Goal: Information Seeking & Learning: Find specific page/section

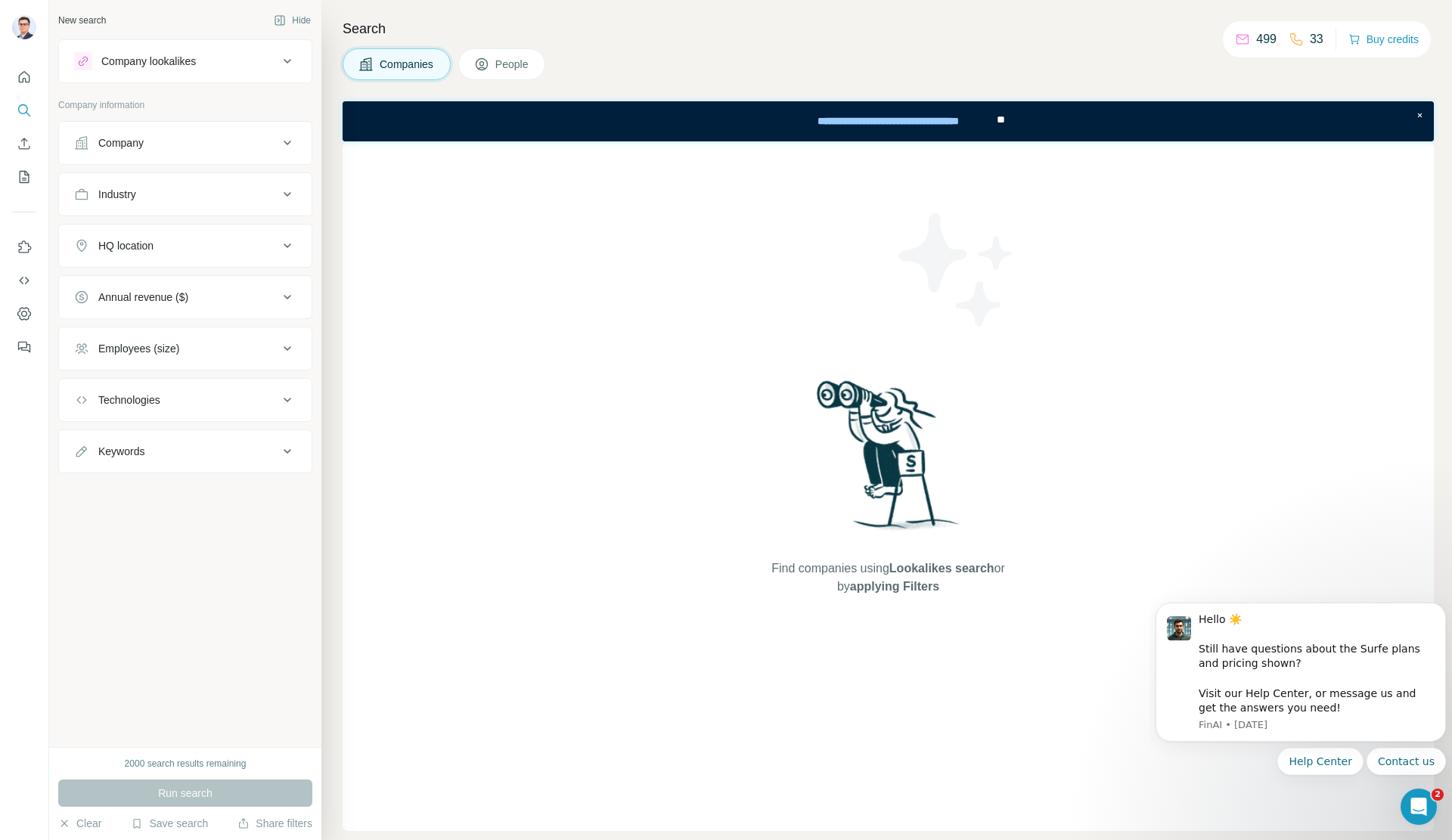
click at [501, 70] on span "People" at bounding box center [513, 64] width 35 height 15
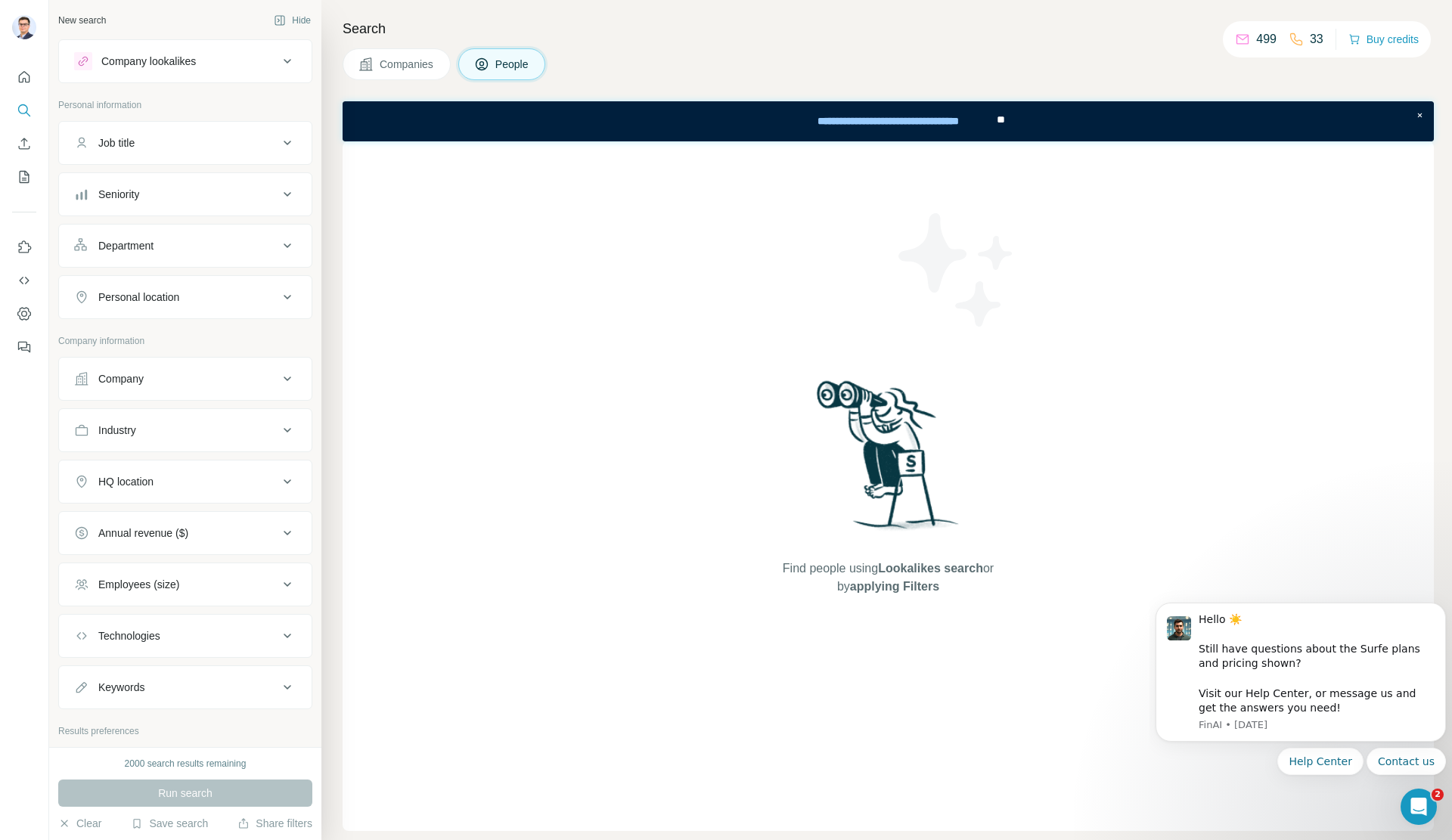
click at [210, 135] on div "Job title" at bounding box center [176, 142] width 204 height 15
click at [194, 143] on div "Job title" at bounding box center [176, 142] width 204 height 15
click at [180, 65] on div "Company lookalikes" at bounding box center [148, 61] width 95 height 15
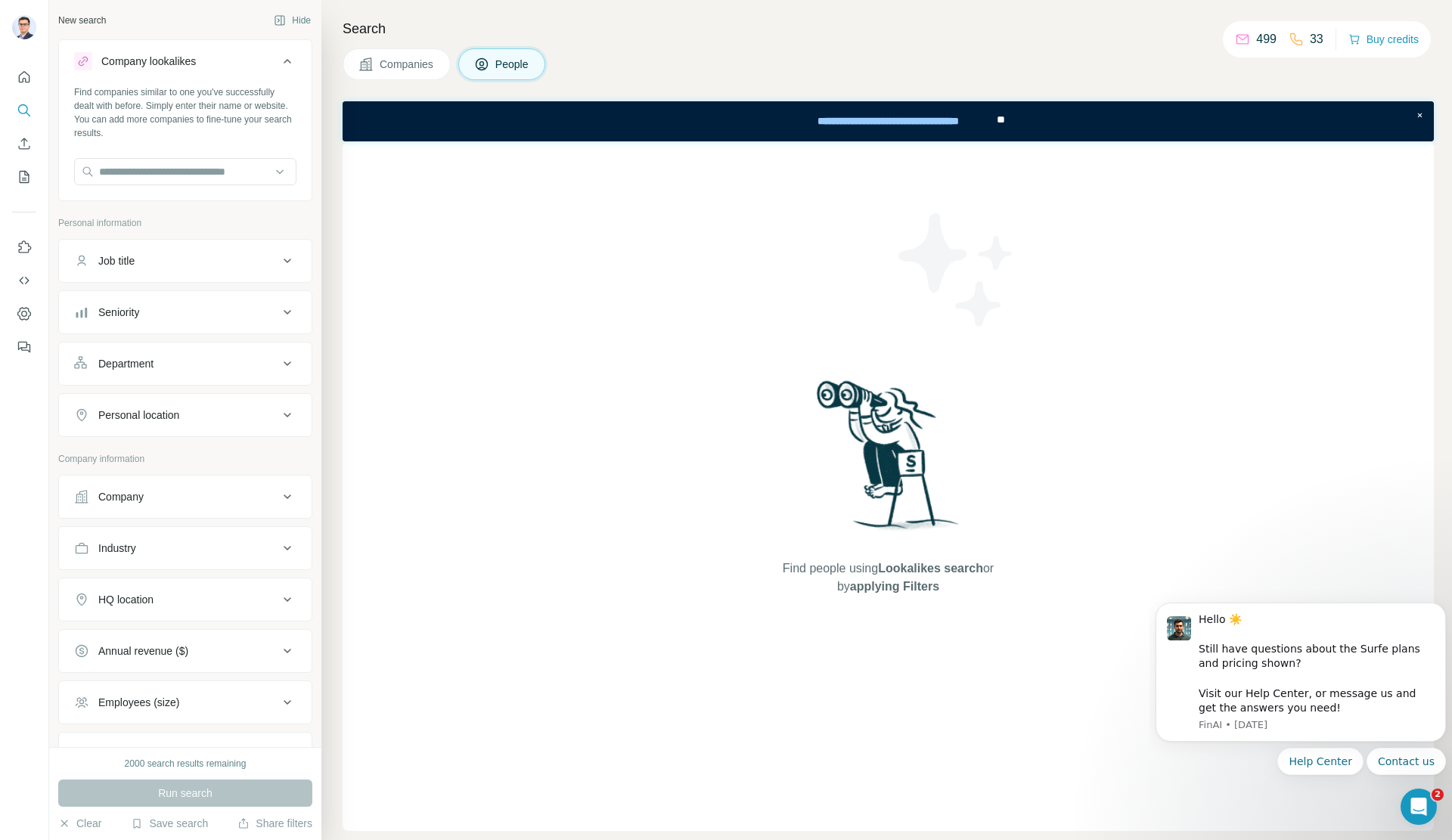
click at [180, 65] on div "Company lookalikes" at bounding box center [148, 61] width 95 height 15
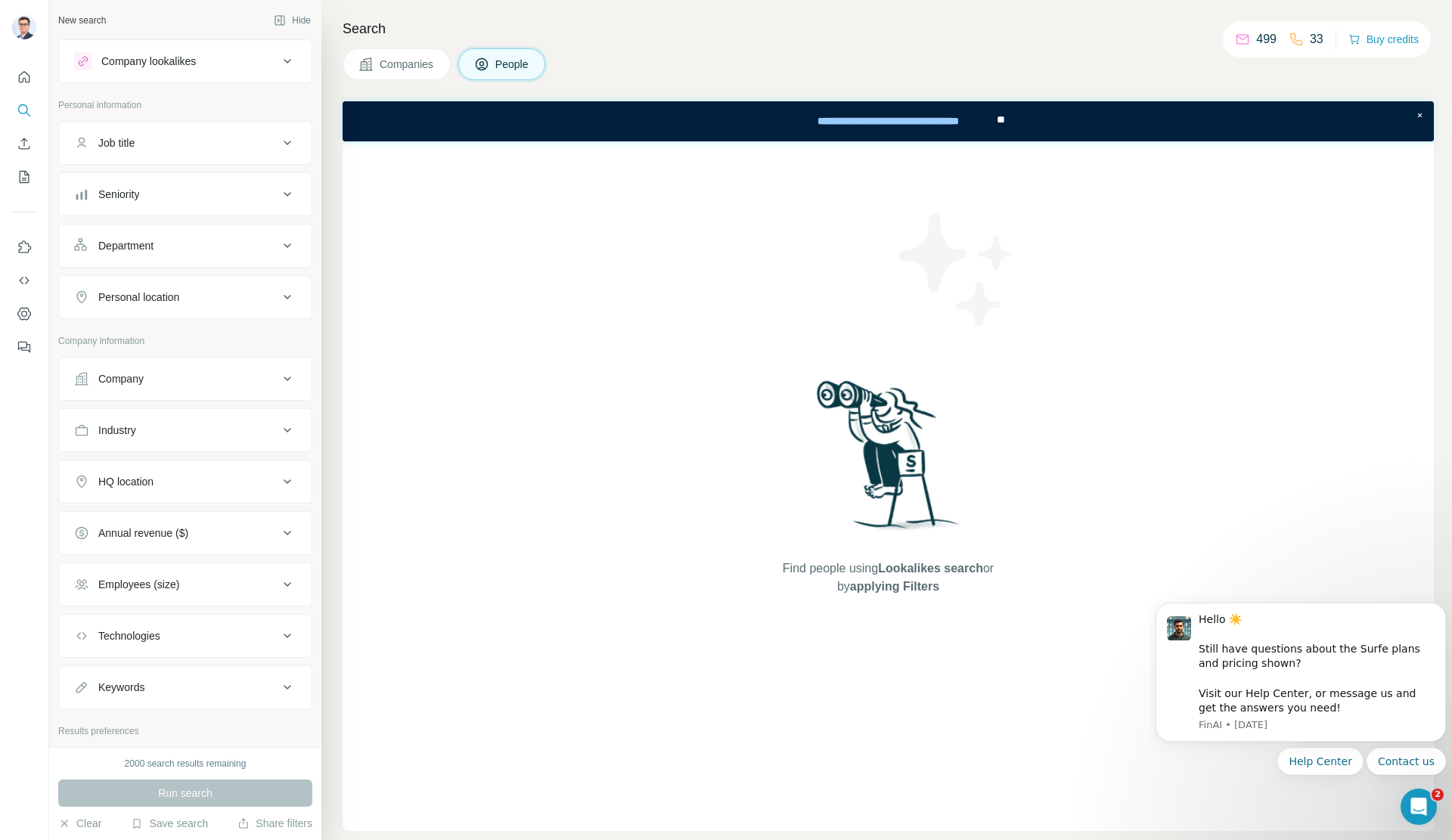
click at [158, 128] on button "Job title" at bounding box center [185, 143] width 252 height 36
click at [149, 139] on div "Job title" at bounding box center [176, 142] width 204 height 15
click at [186, 302] on div "Personal location" at bounding box center [176, 297] width 204 height 15
click at [182, 323] on input "text" at bounding box center [185, 335] width 222 height 27
type input "****"
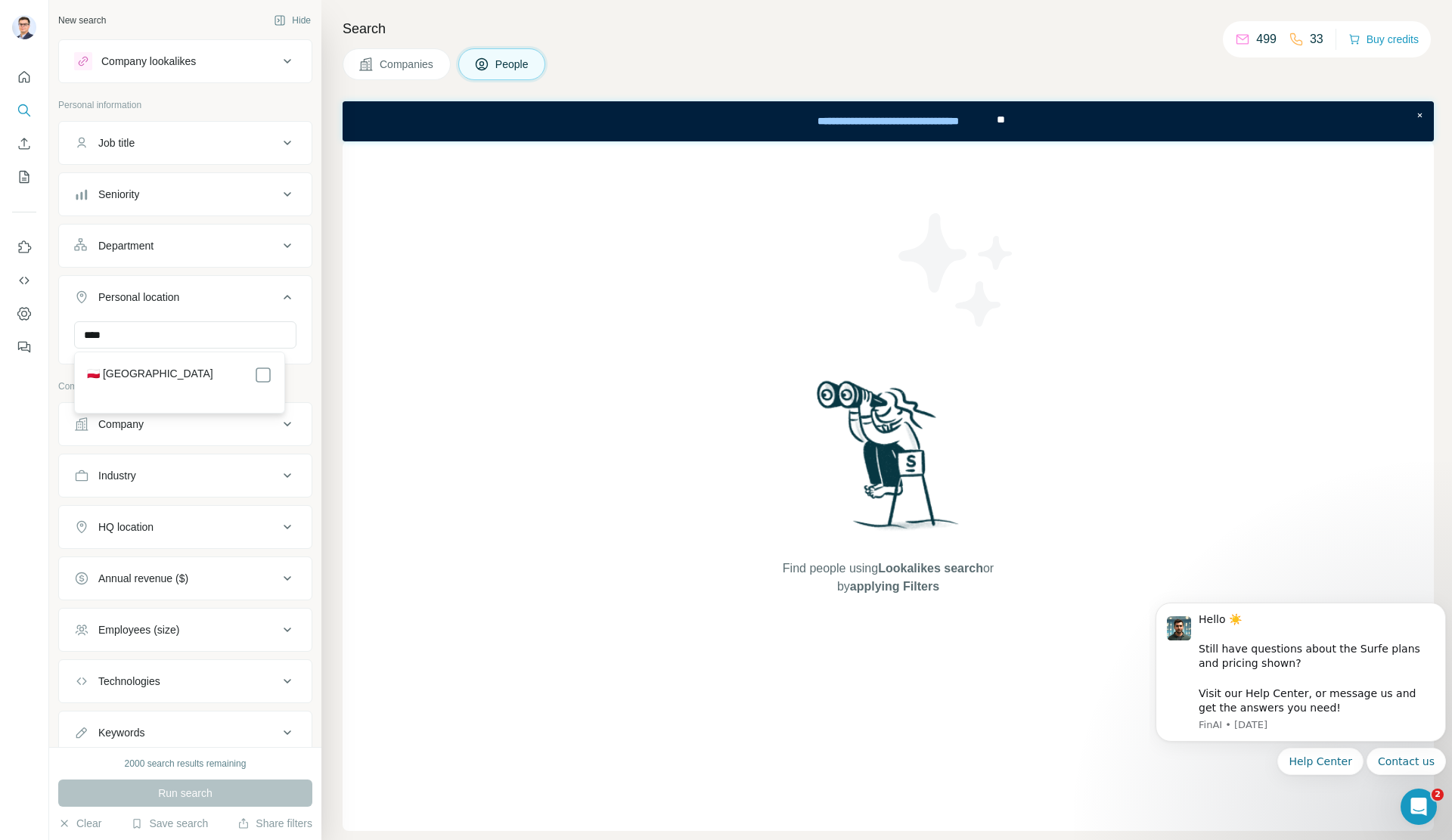
click at [173, 360] on div "🇵🇱 [GEOGRAPHIC_DATA]" at bounding box center [179, 383] width 204 height 54
click at [181, 375] on div "🇵🇱 [GEOGRAPHIC_DATA]" at bounding box center [180, 375] width 186 height 18
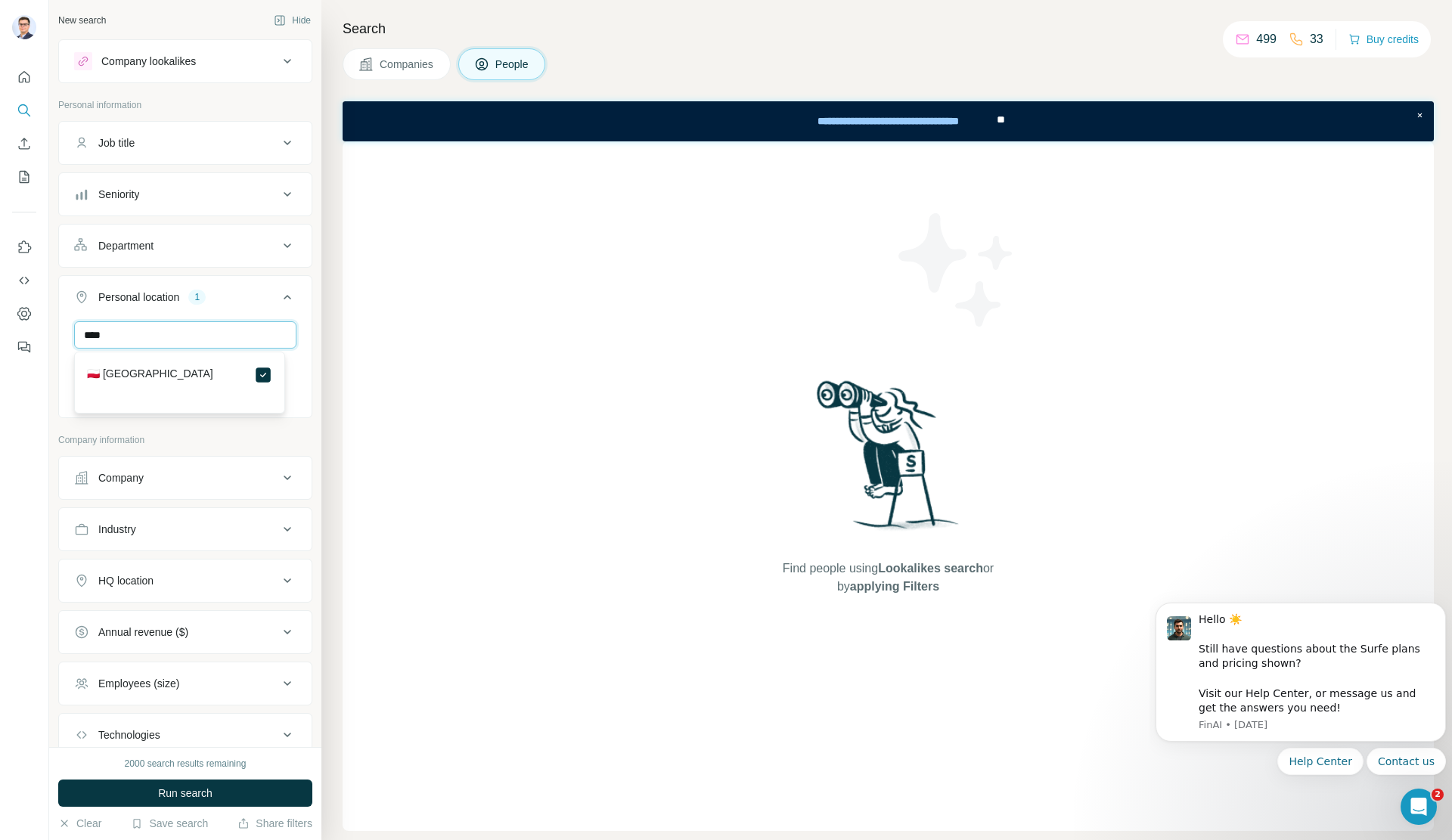
click at [172, 327] on input "****" at bounding box center [185, 335] width 222 height 27
click at [247, 307] on button "Personal location 1" at bounding box center [185, 300] width 252 height 42
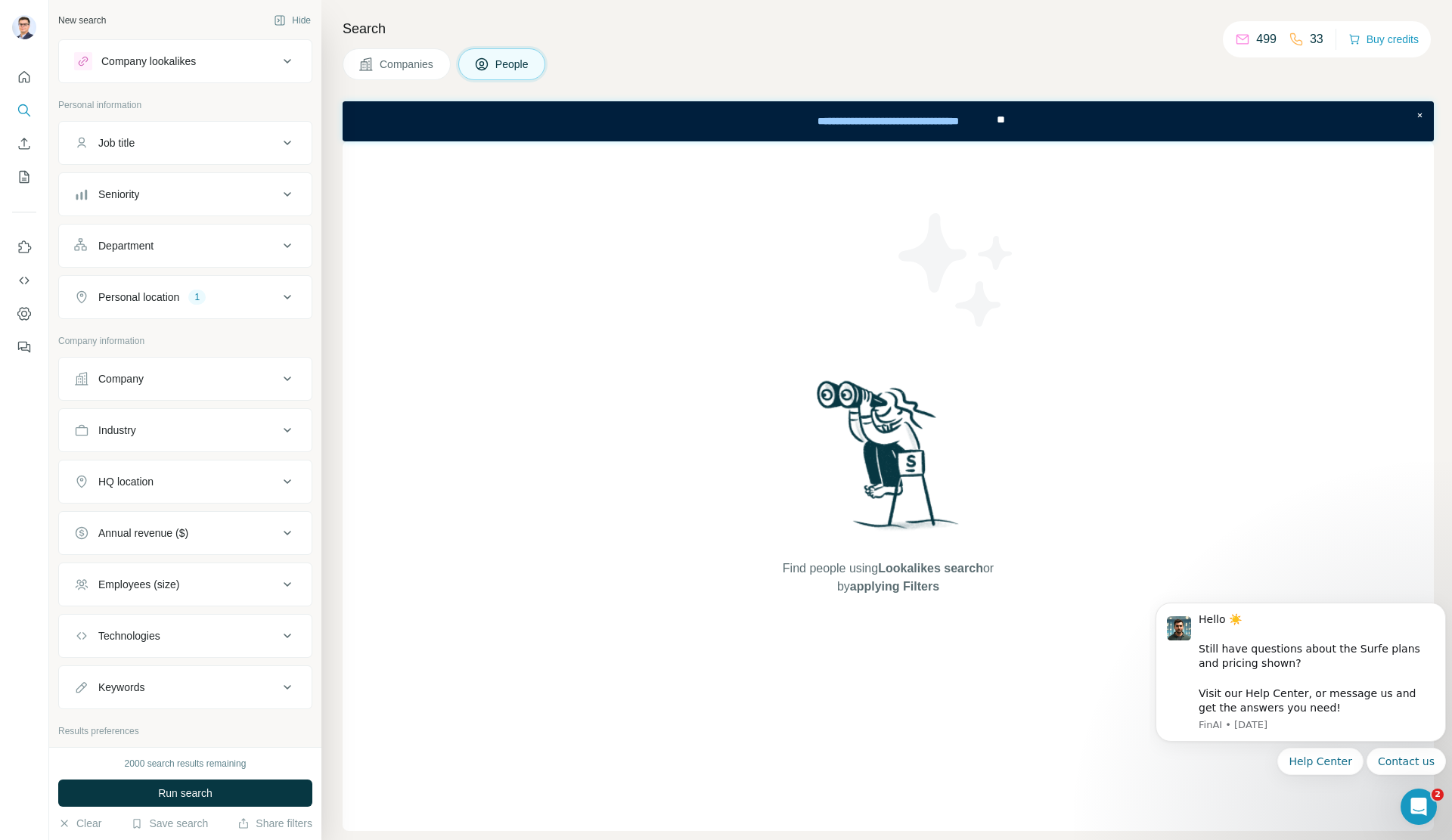
click at [247, 303] on div "Personal location 1" at bounding box center [176, 297] width 204 height 15
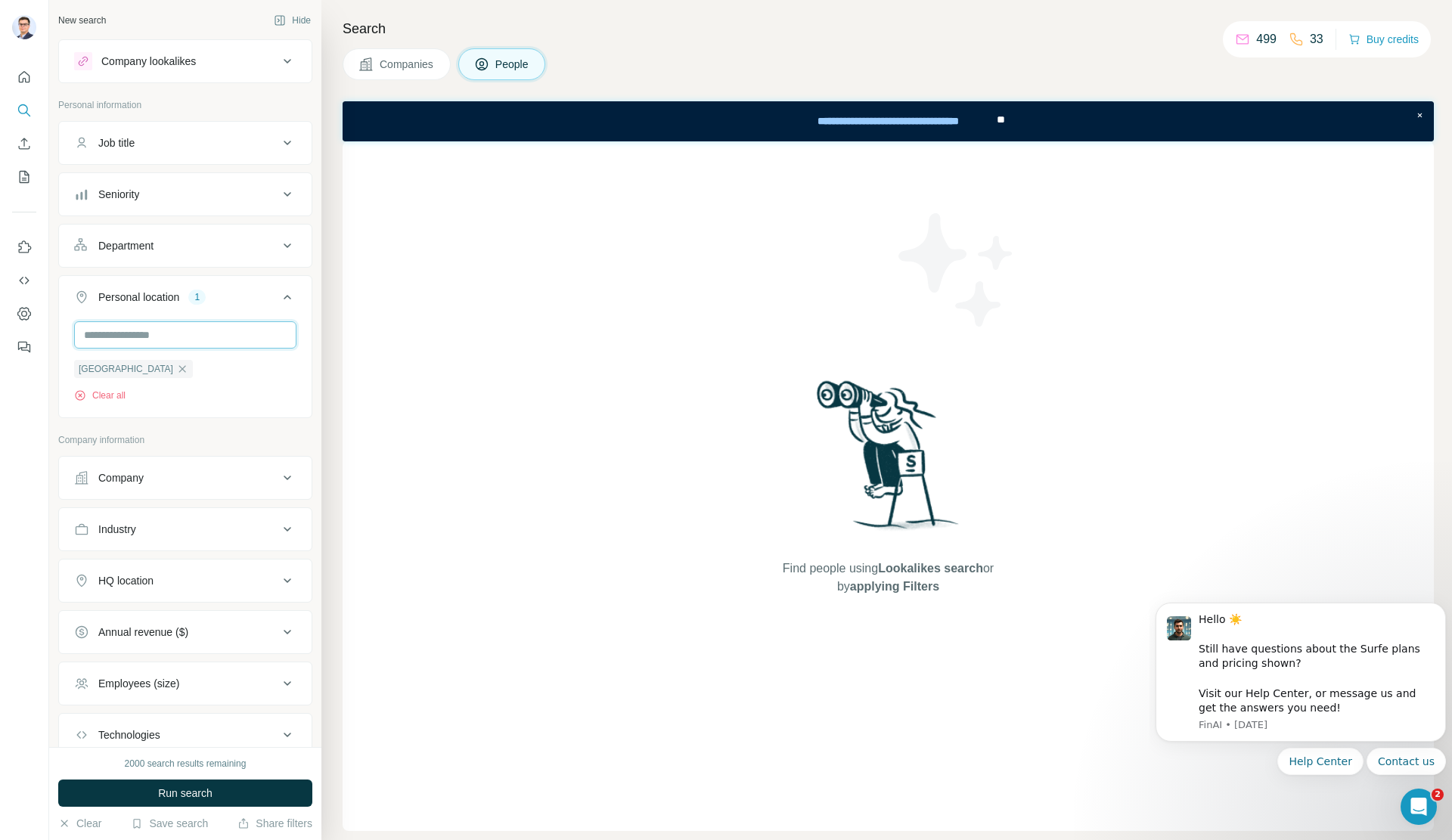
click at [177, 346] on input "text" at bounding box center [185, 335] width 222 height 27
click at [298, 347] on div "[GEOGRAPHIC_DATA] Clear all" at bounding box center [185, 367] width 252 height 93
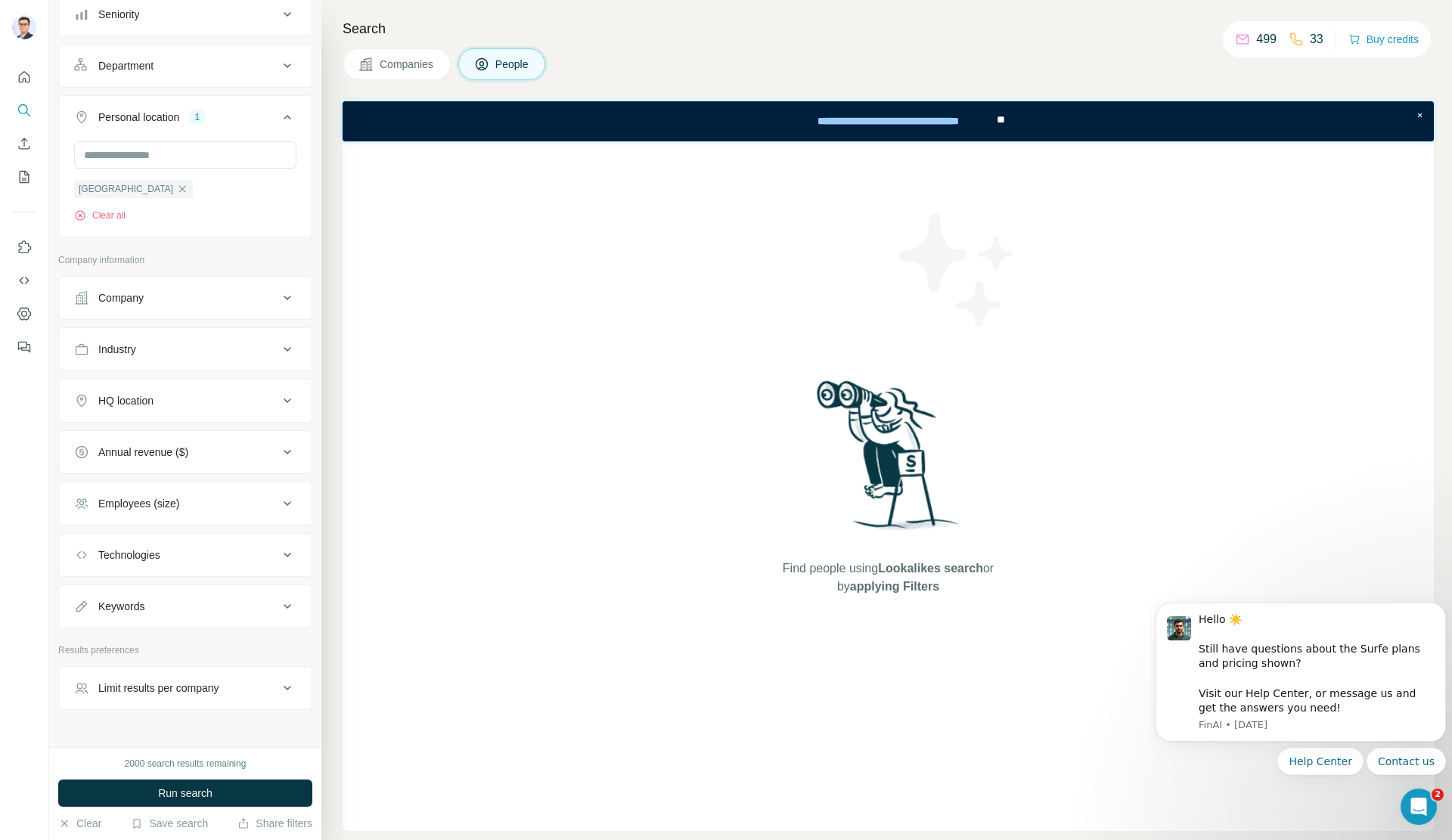
scroll to position [213, 0]
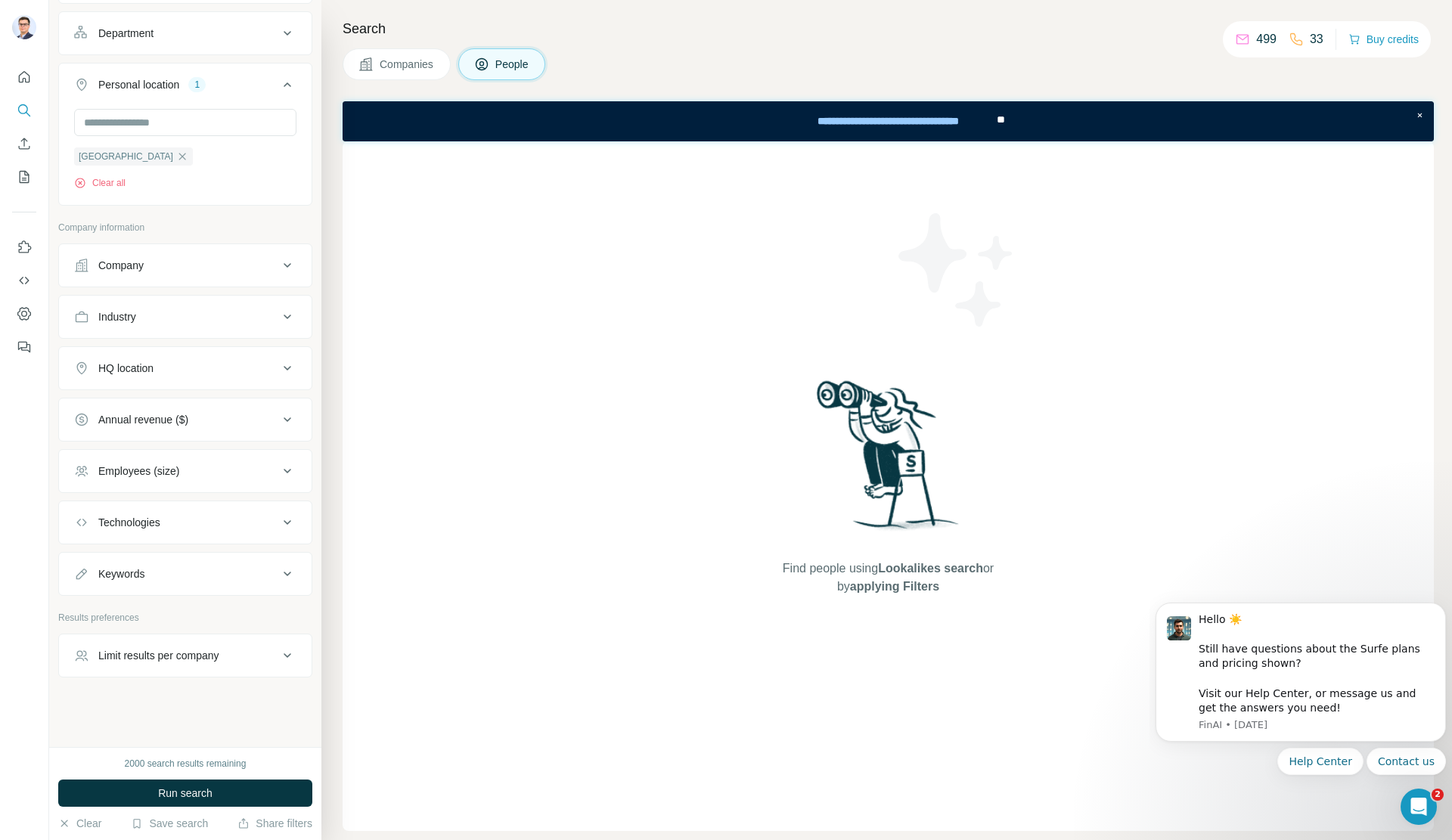
click at [170, 323] on div "Industry" at bounding box center [176, 316] width 204 height 15
click at [155, 344] on div at bounding box center [177, 354] width 186 height 26
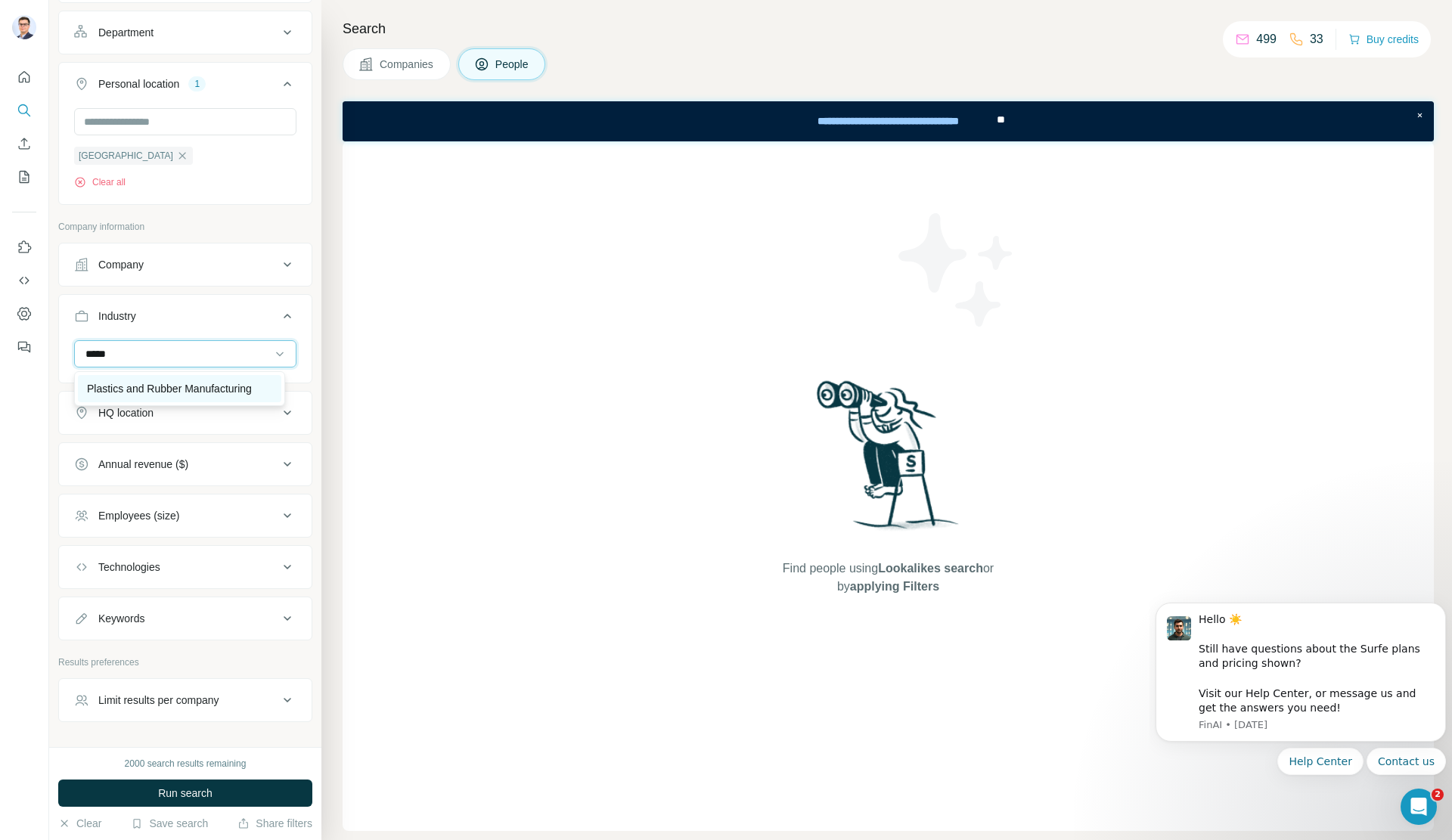
type input "*****"
click at [159, 385] on p "Plastics and Rubber Manufacturing" at bounding box center [169, 388] width 165 height 15
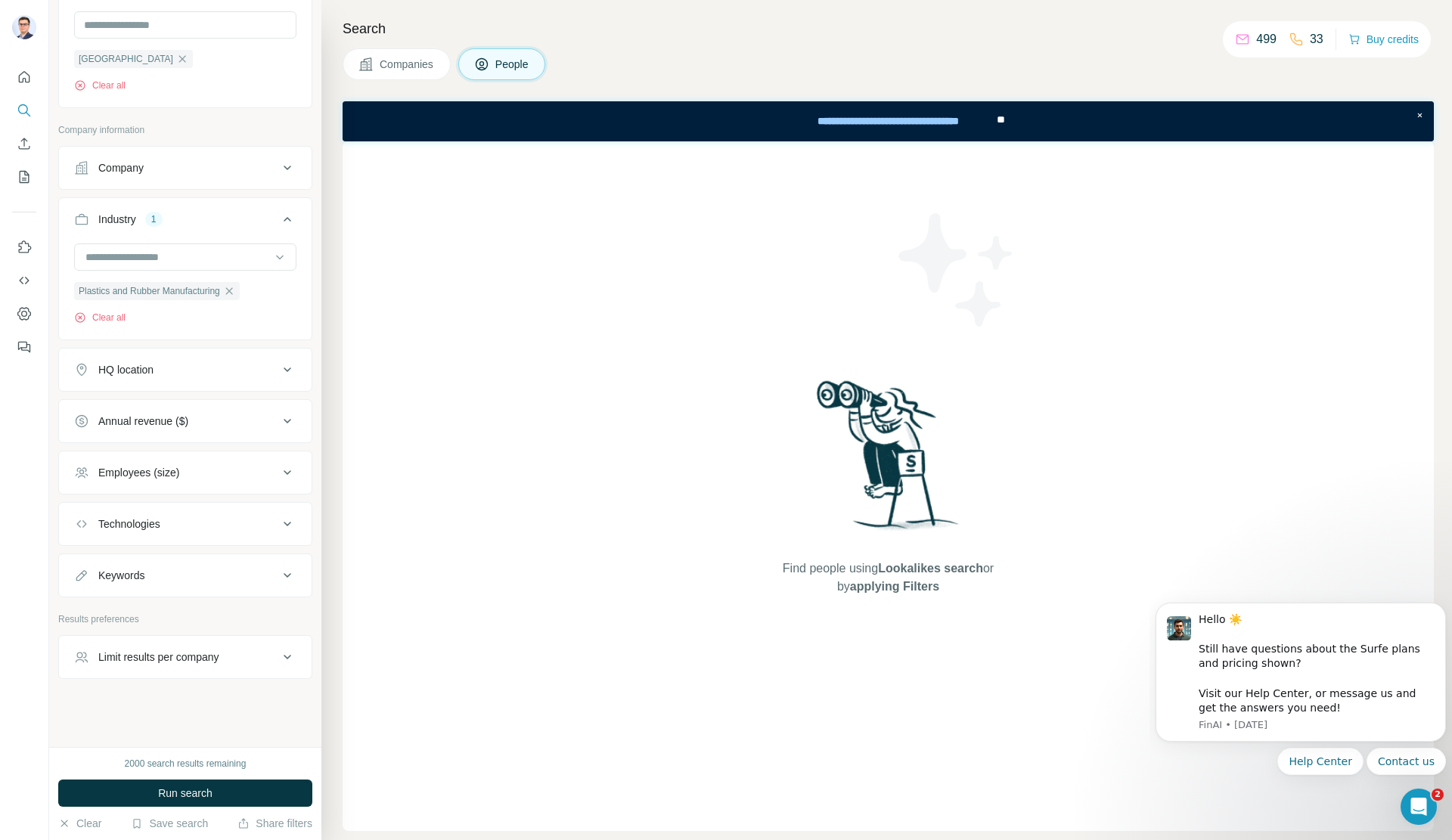
scroll to position [313, 0]
click at [195, 369] on div "HQ location" at bounding box center [176, 367] width 204 height 15
click at [173, 398] on input "text" at bounding box center [185, 404] width 222 height 27
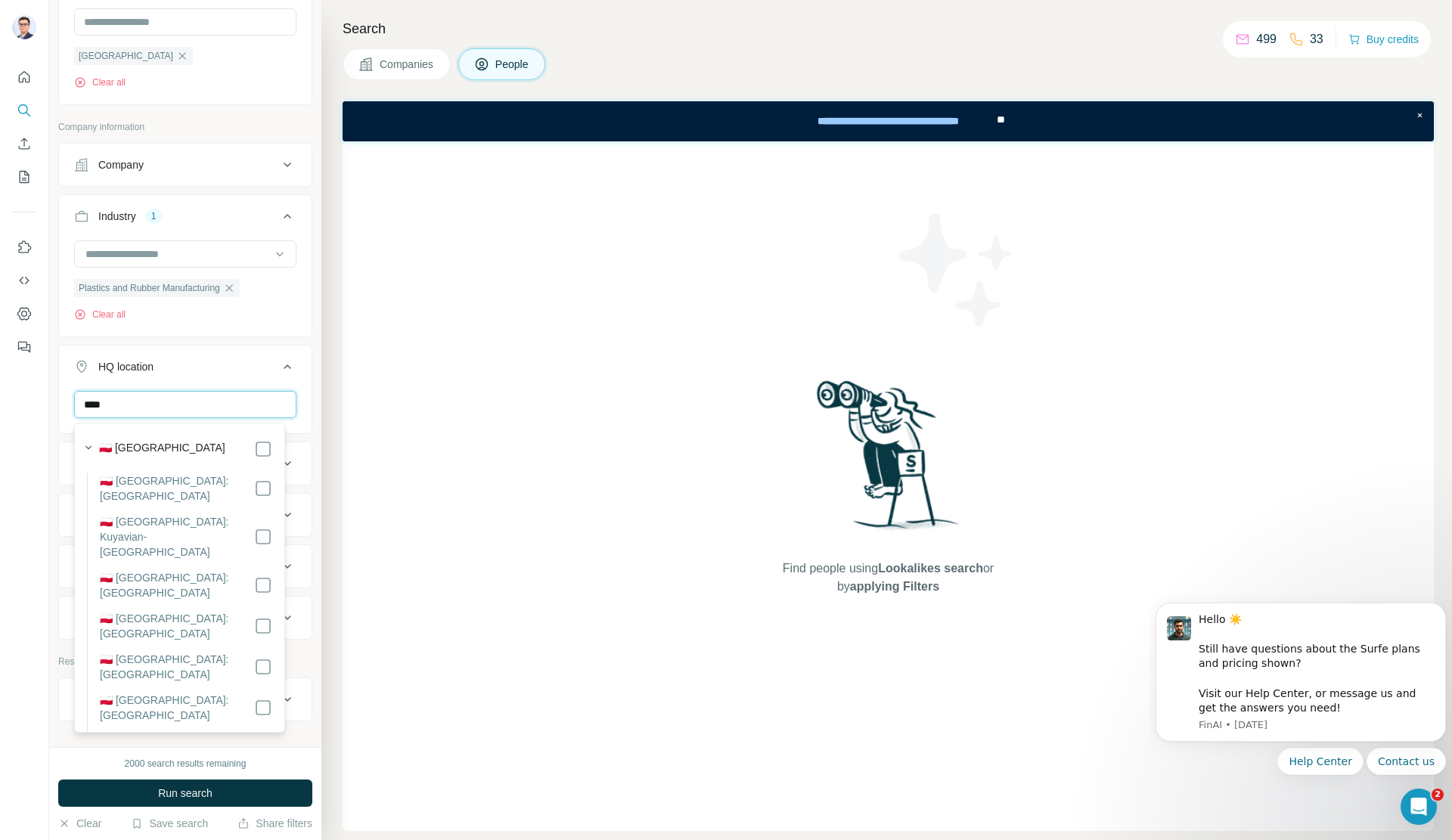
type input "*****"
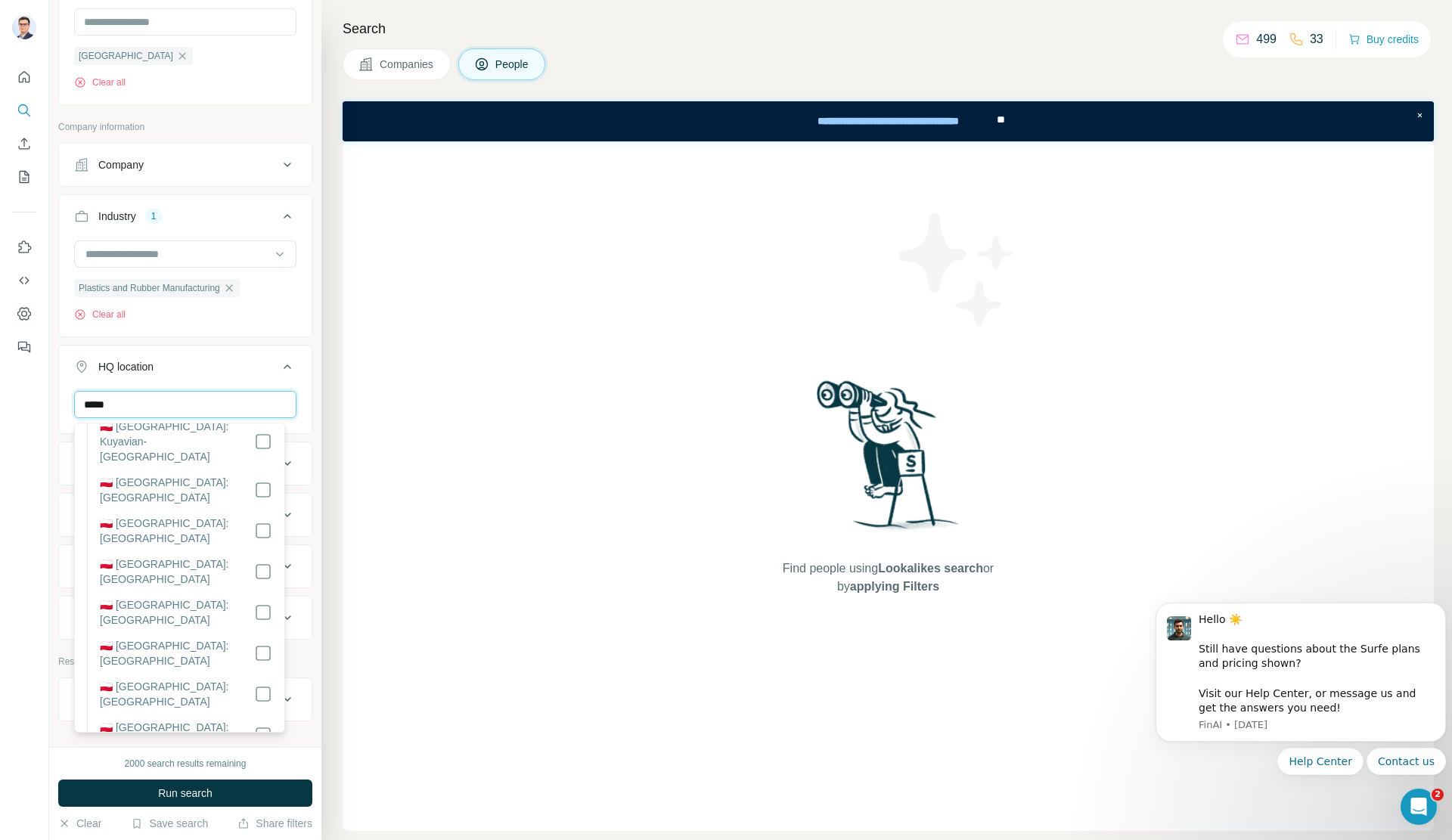
scroll to position [24, 0]
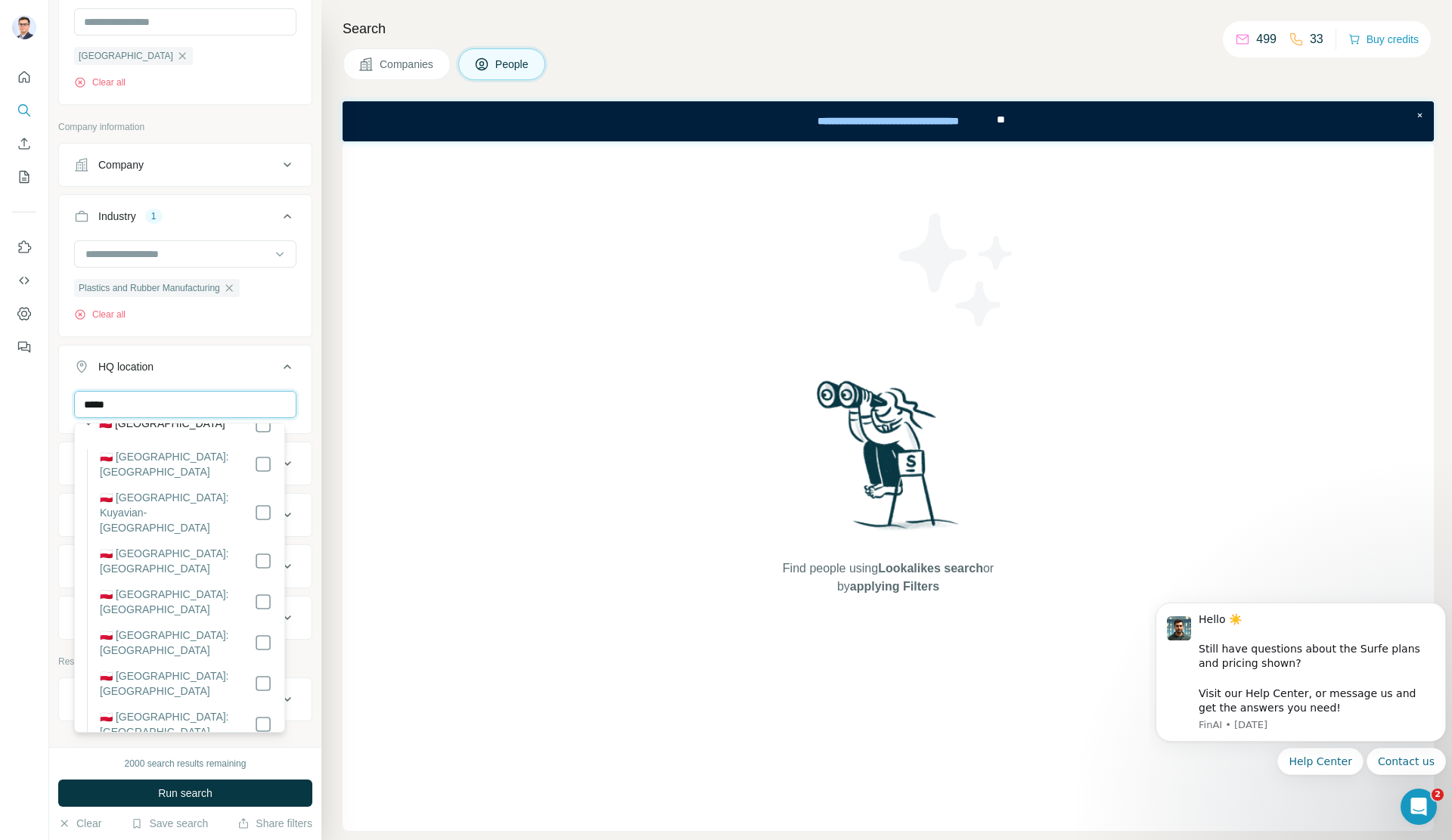
click at [110, 410] on input "*****" at bounding box center [185, 404] width 222 height 27
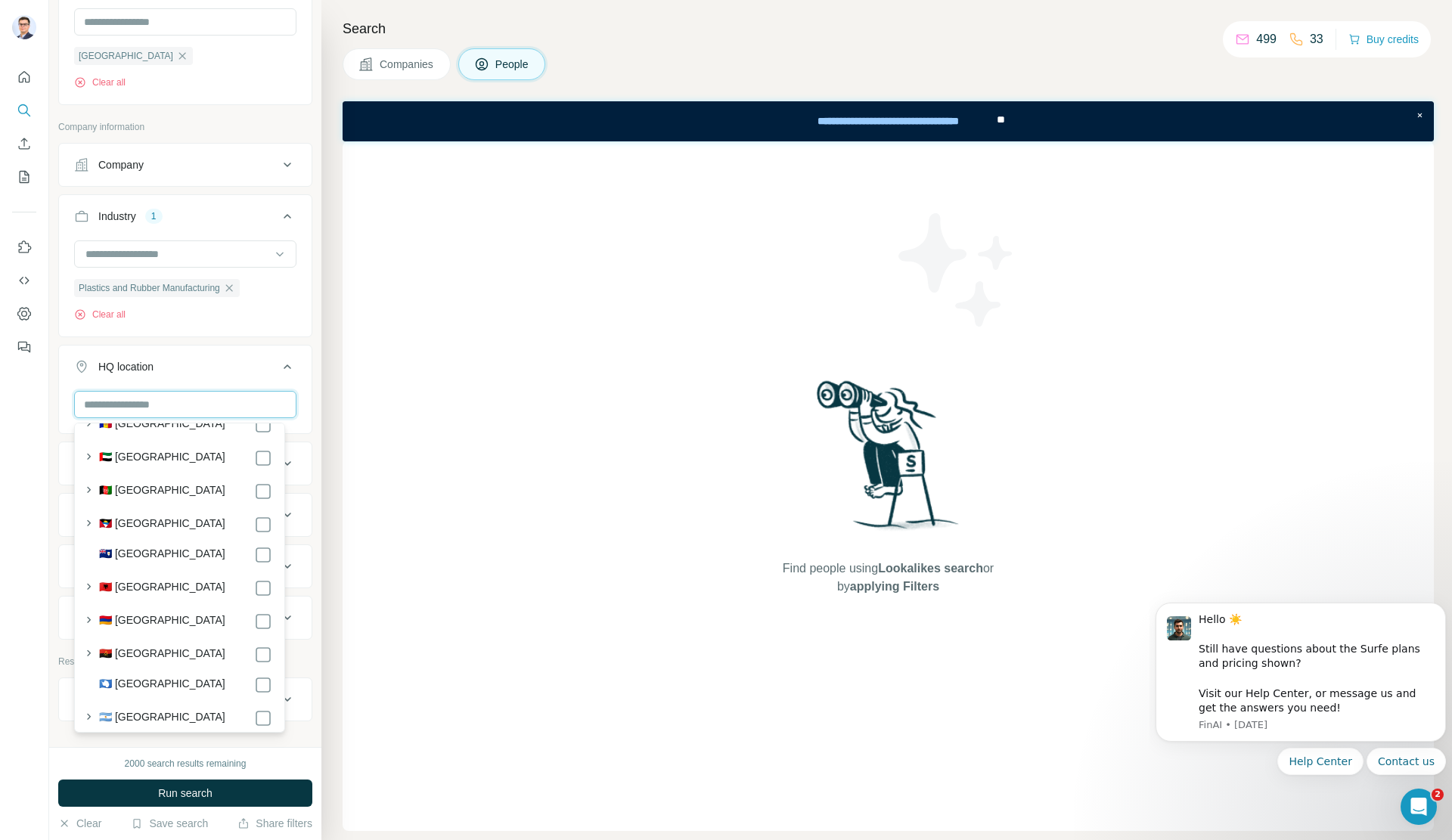
scroll to position [5880, 0]
click at [143, 384] on button "HQ location" at bounding box center [185, 369] width 252 height 42
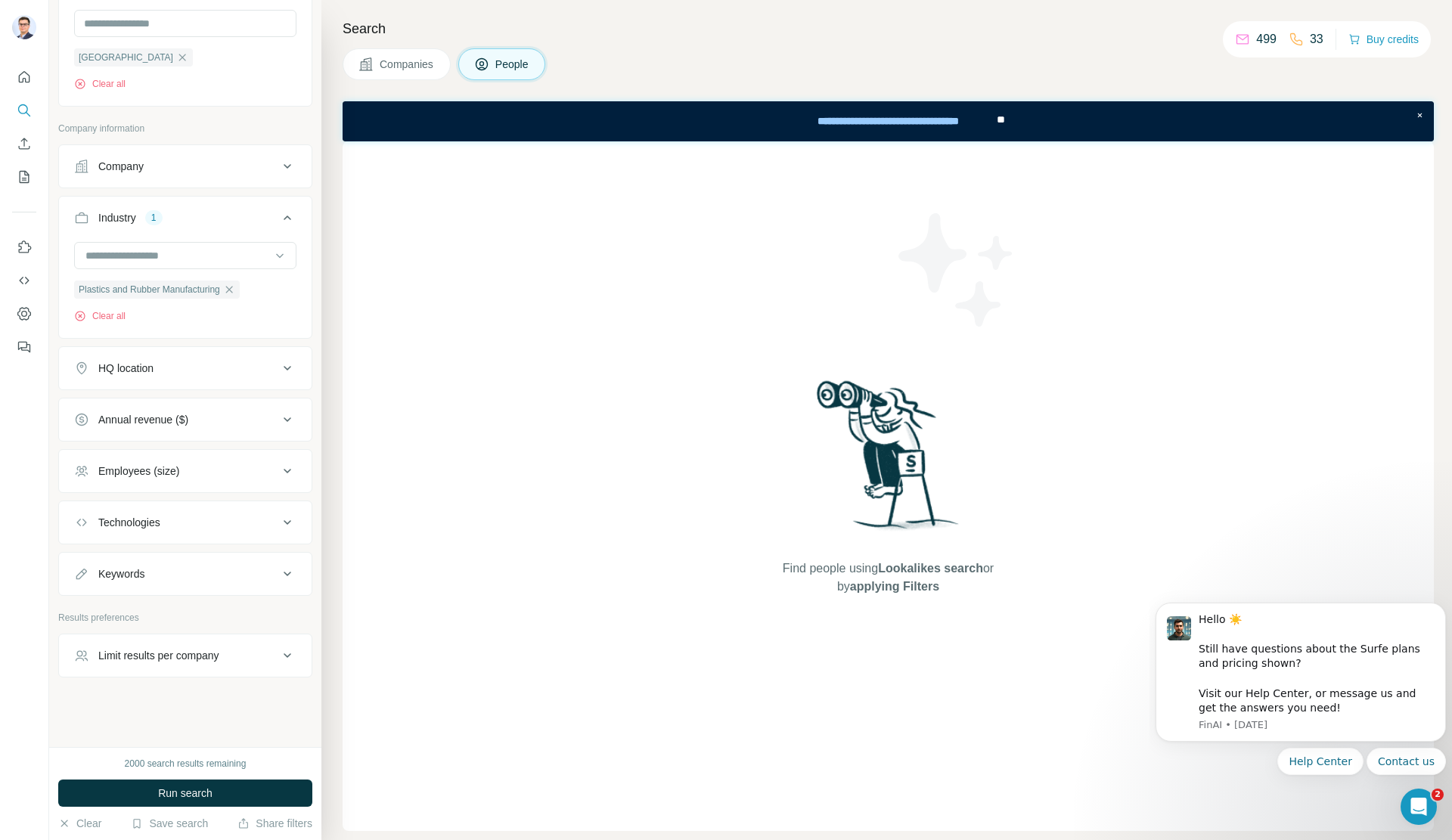
click at [230, 521] on div "Technologies" at bounding box center [176, 522] width 204 height 15
click at [230, 519] on div "Technologies" at bounding box center [176, 520] width 204 height 15
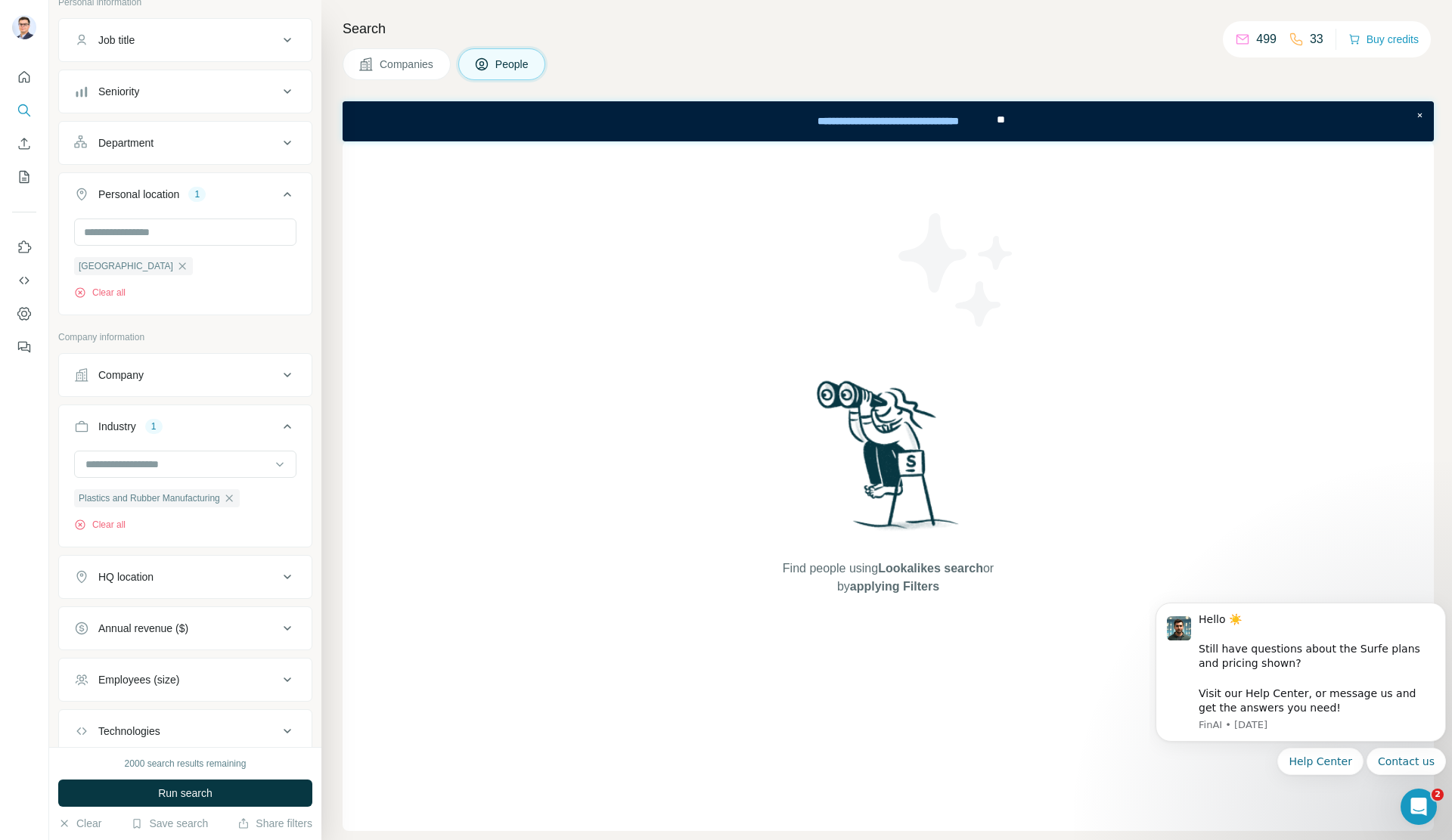
scroll to position [0, 0]
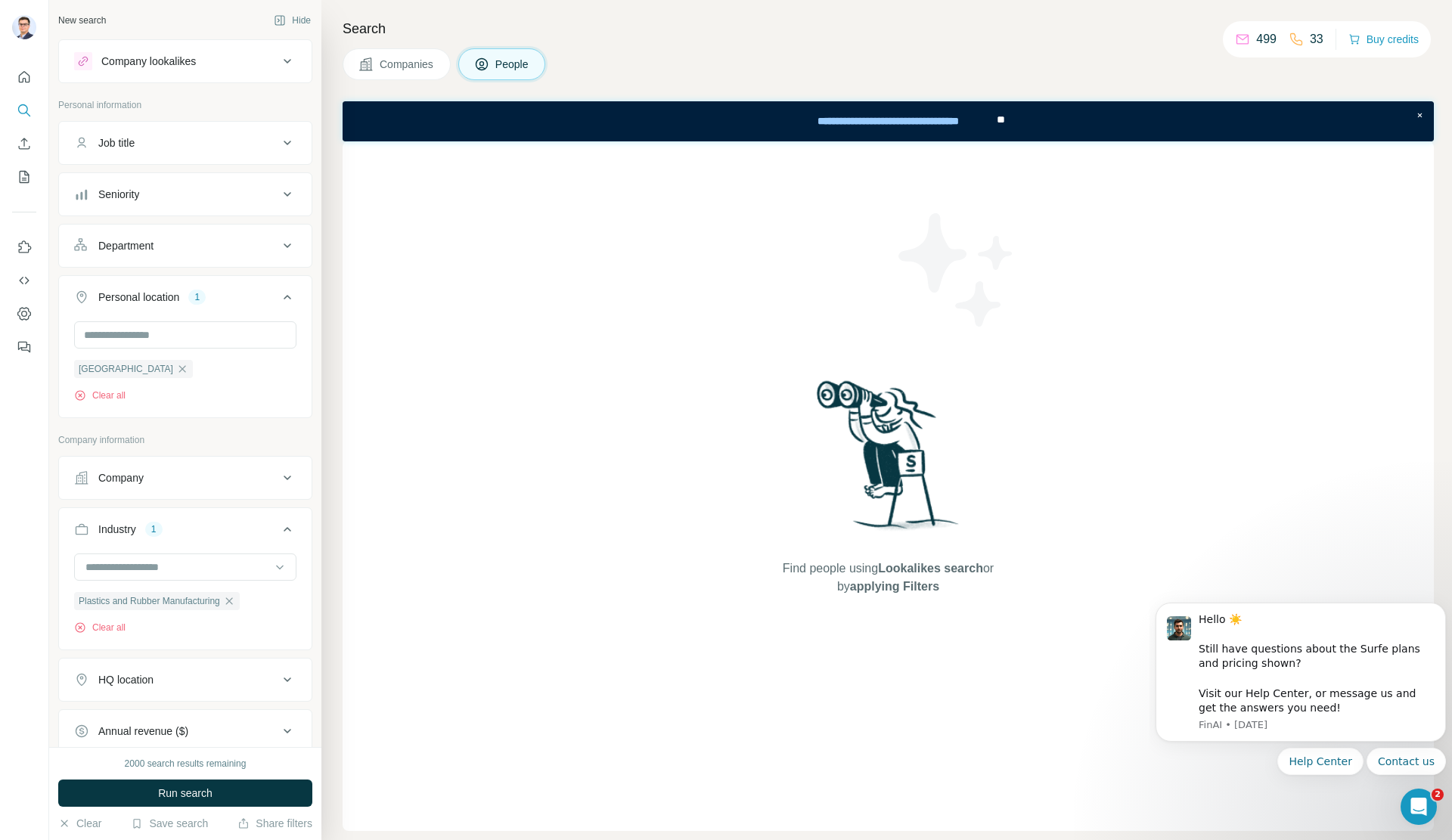
click at [177, 148] on div "Job title" at bounding box center [176, 142] width 204 height 15
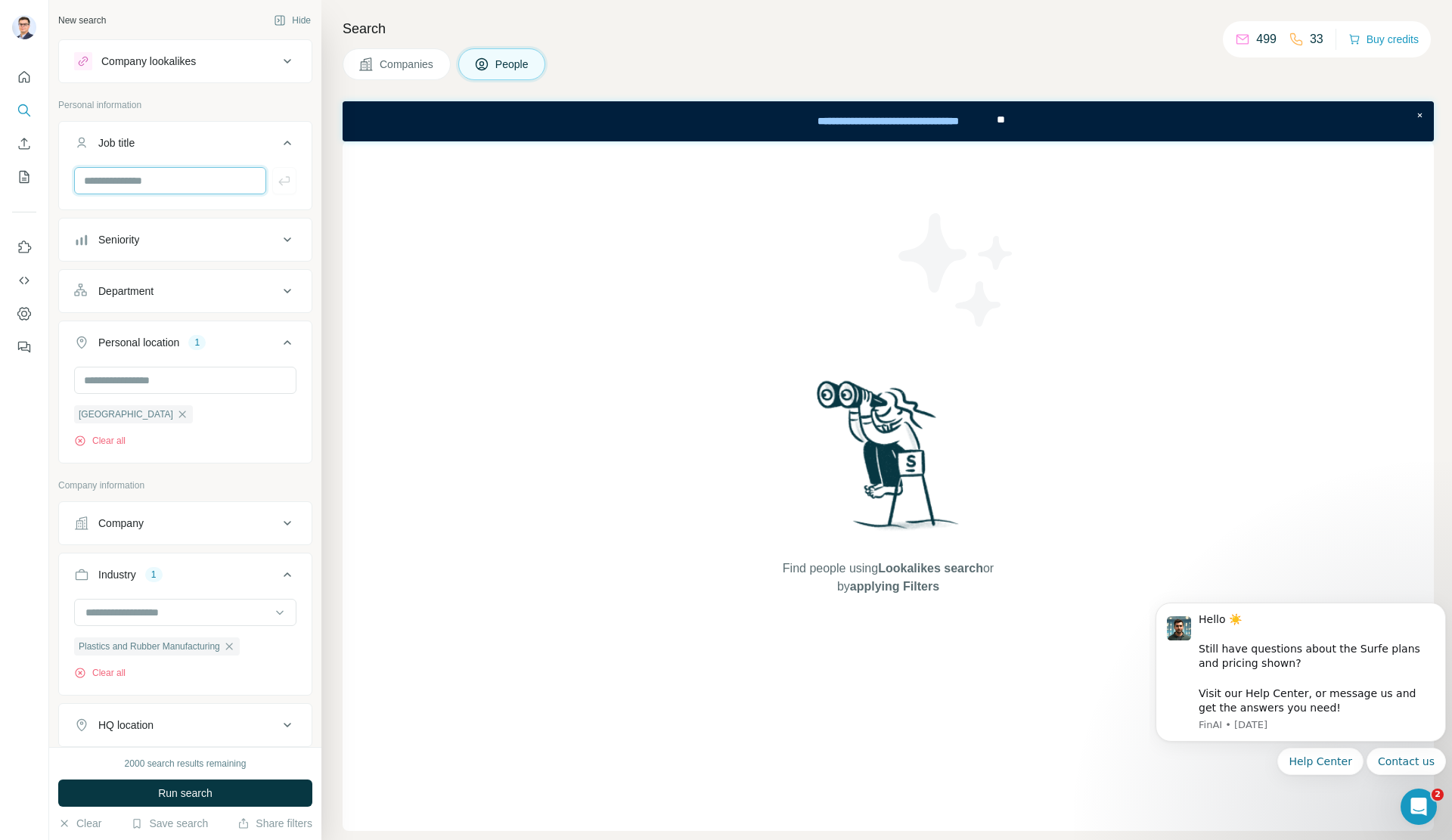
click at [129, 186] on input "text" at bounding box center [169, 181] width 192 height 27
type input "********"
click at [193, 798] on span "Run search" at bounding box center [185, 792] width 54 height 15
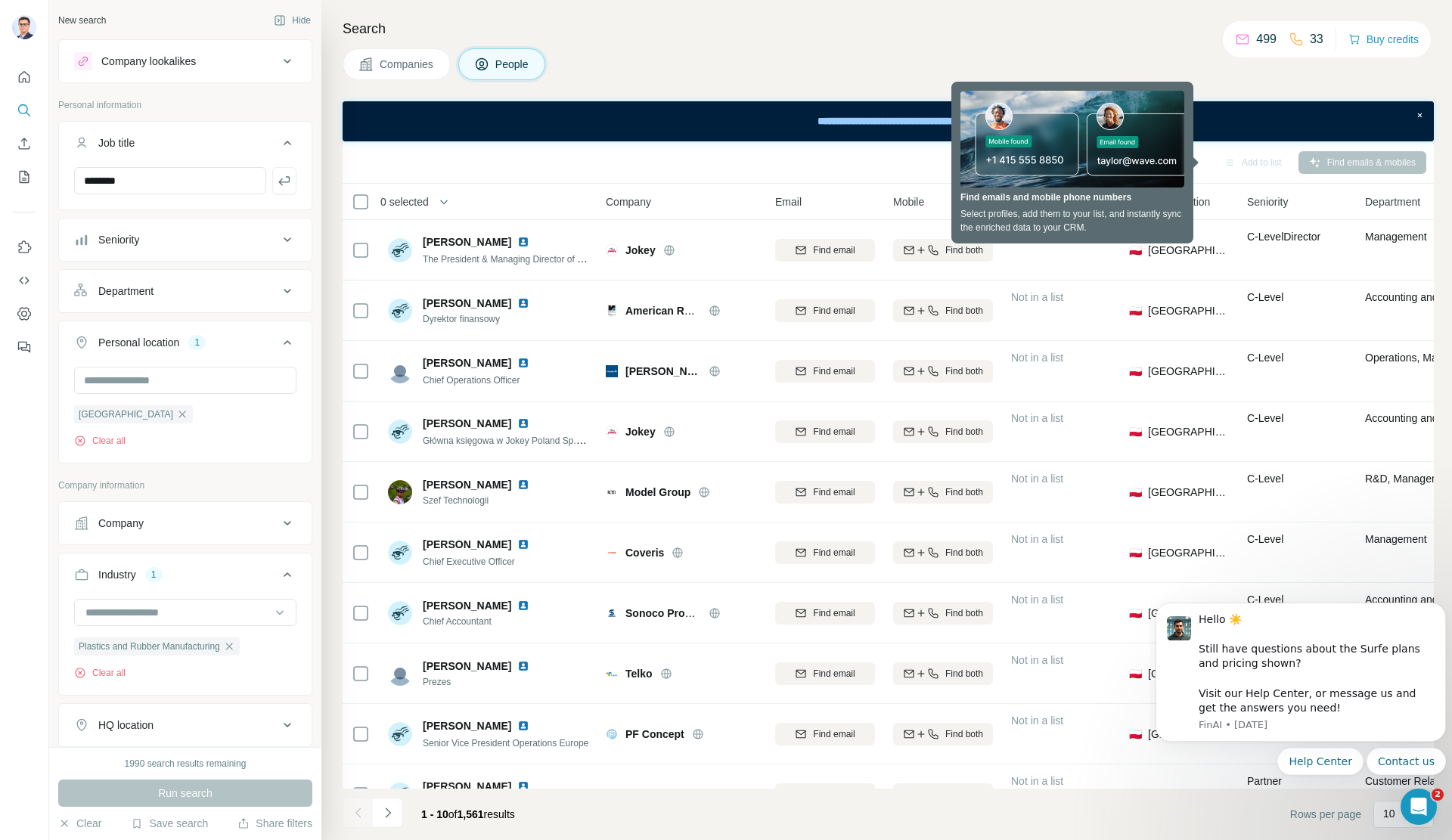
click at [266, 68] on div "Company lookalikes" at bounding box center [176, 61] width 204 height 18
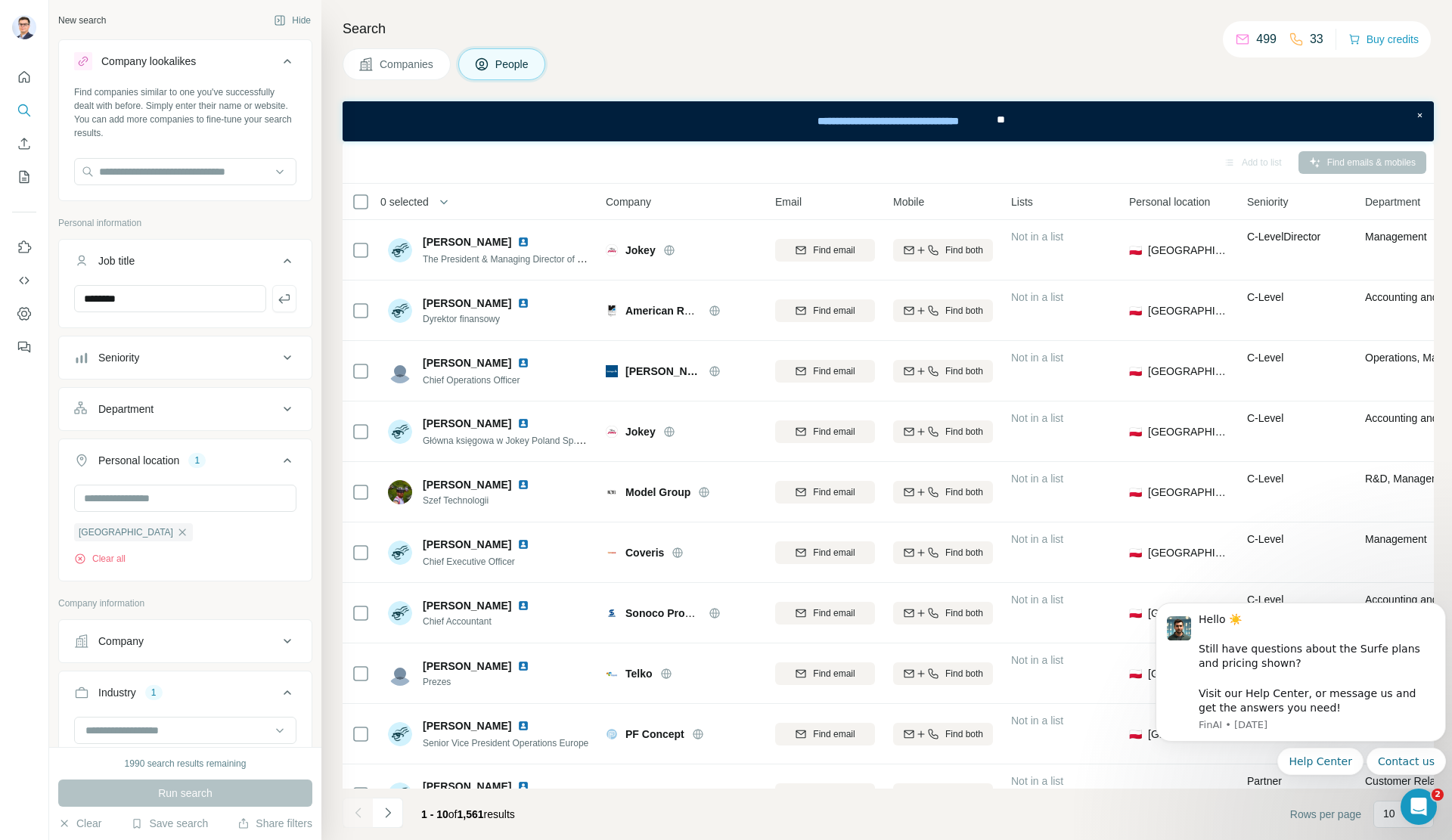
click at [266, 68] on div "Company lookalikes" at bounding box center [176, 61] width 204 height 18
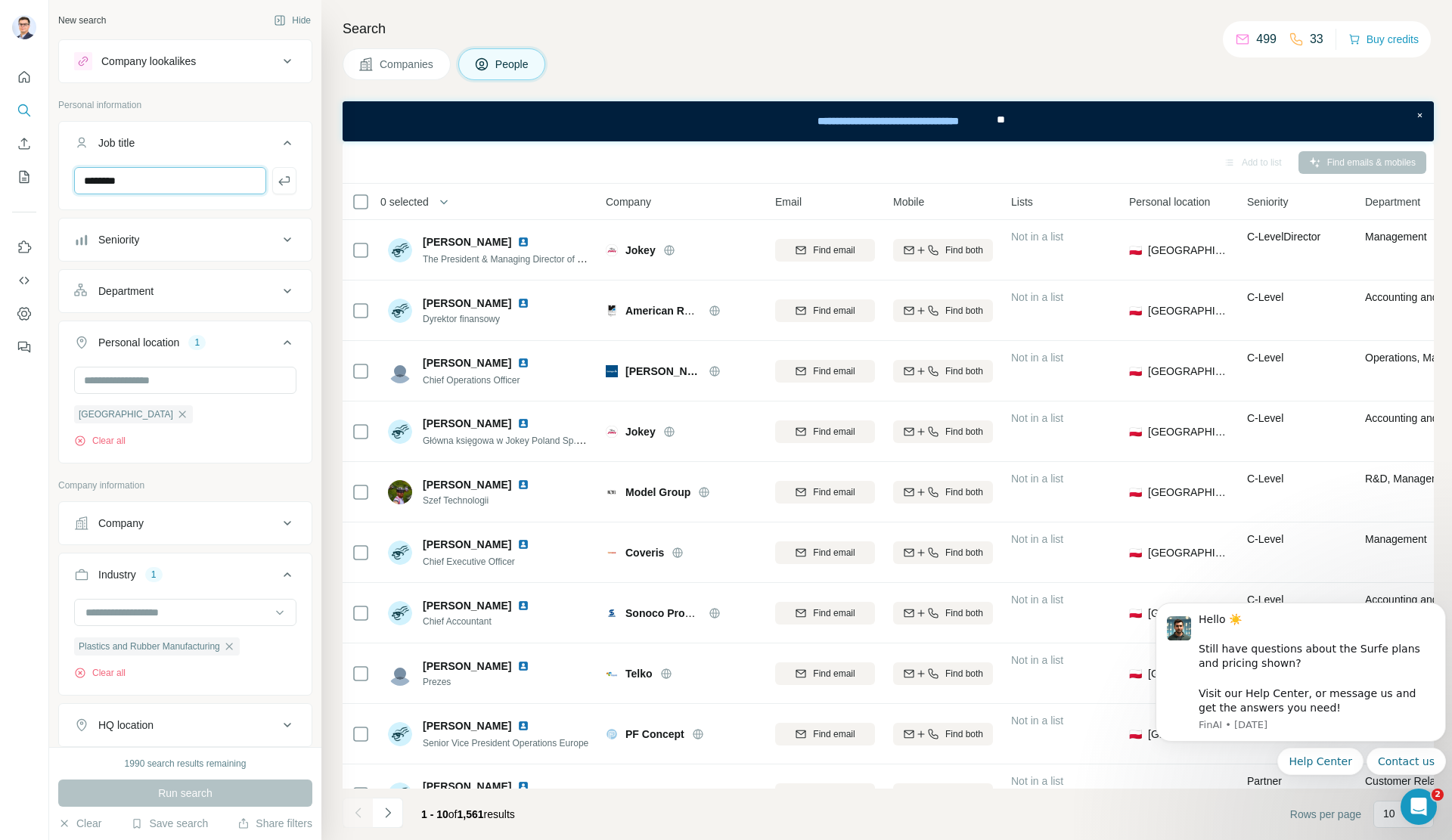
click at [195, 185] on input "********" at bounding box center [169, 181] width 192 height 27
click at [104, 172] on input "********" at bounding box center [169, 181] width 192 height 27
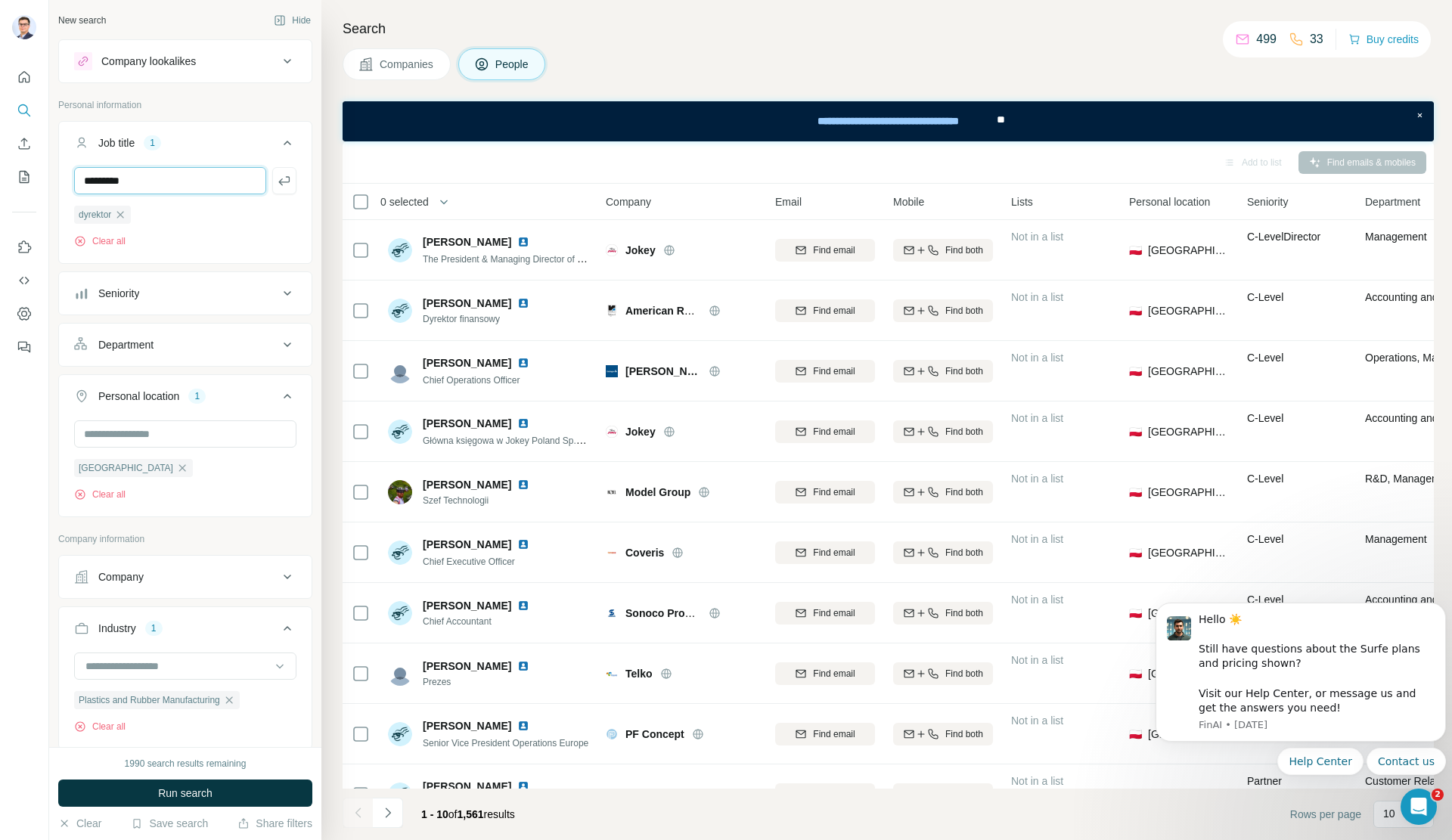
type input "*********"
click at [205, 790] on span "Run search" at bounding box center [185, 792] width 54 height 15
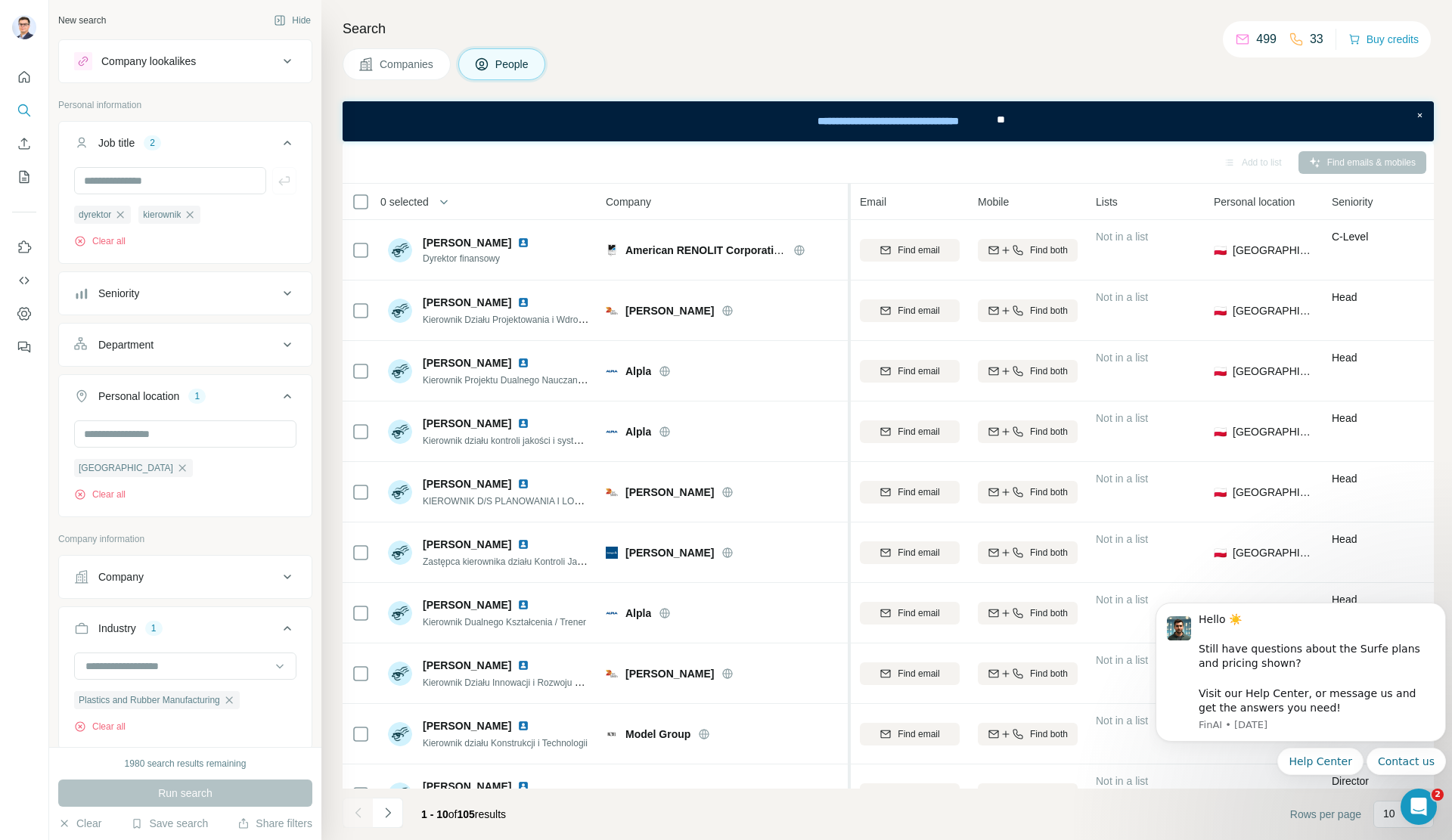
drag, startPoint x: 766, startPoint y: 208, endPoint x: 850, endPoint y: 207, distance: 84.0
click at [0, 0] on tr "0 selected People Company Email Mobile Lists Personal location Seniority Depart…" at bounding box center [0, 0] width 0 height 0
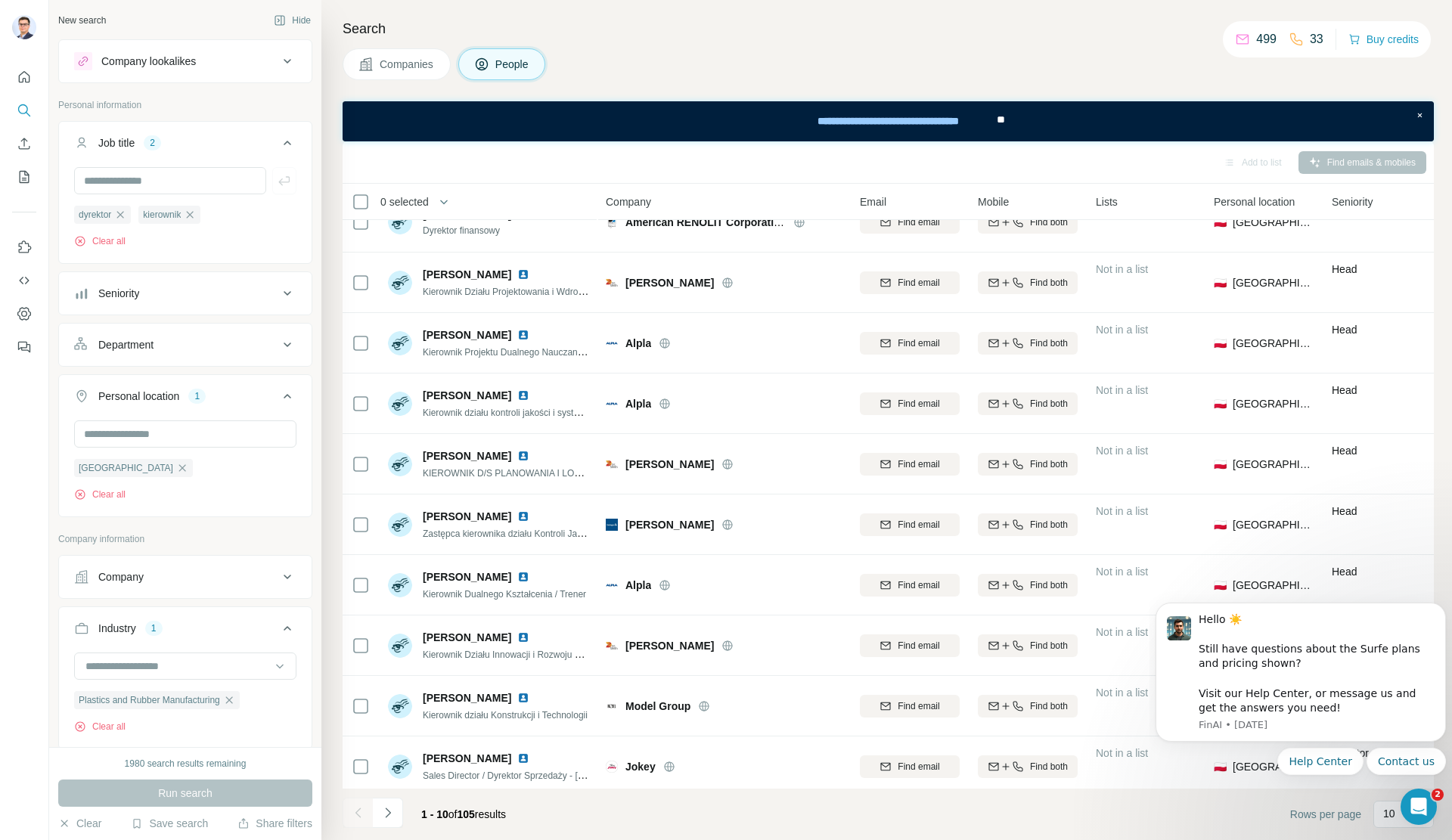
scroll to position [44, 0]
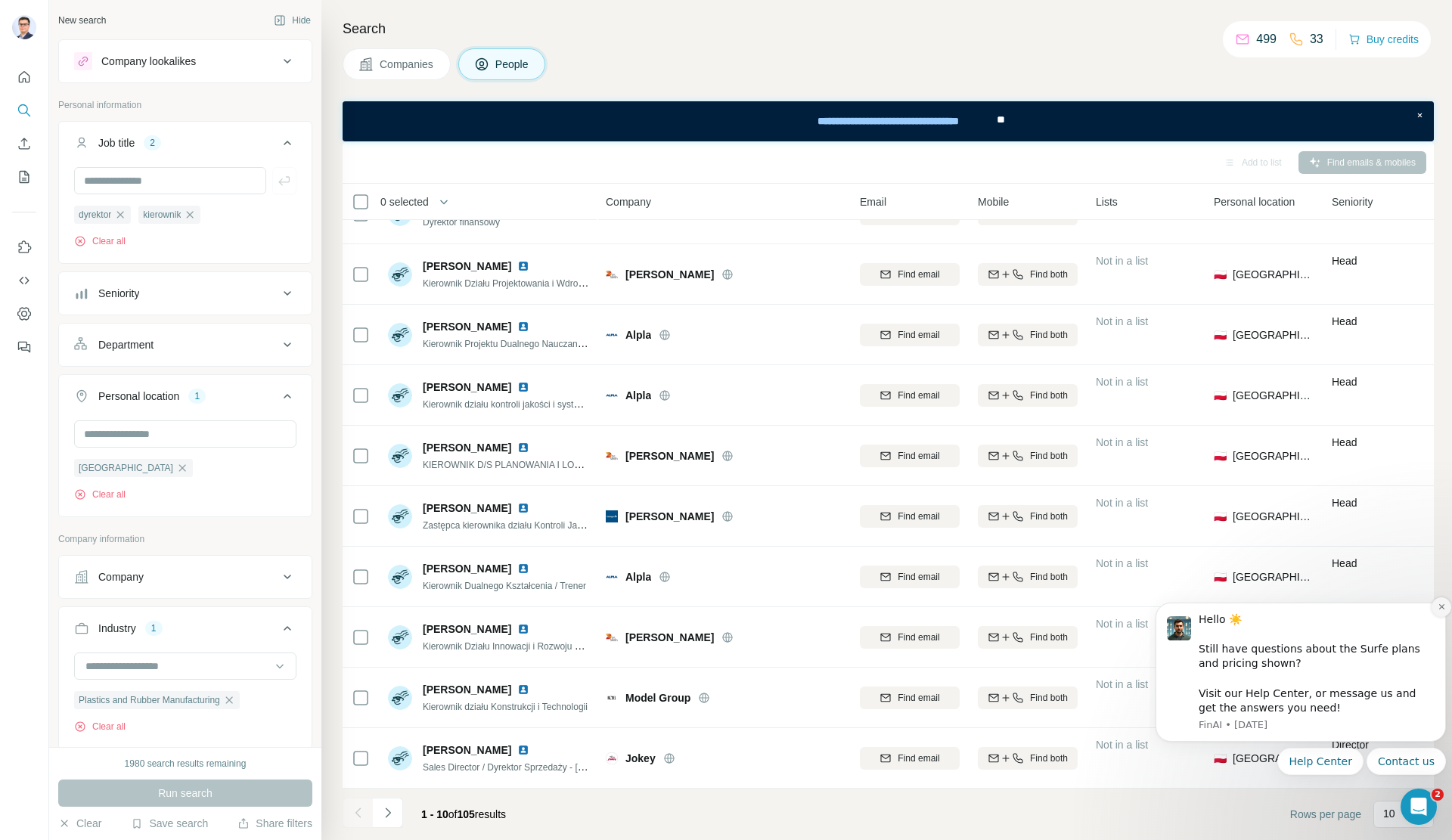
click at [1438, 609] on icon "Dismiss notification" at bounding box center [1441, 607] width 5 height 5
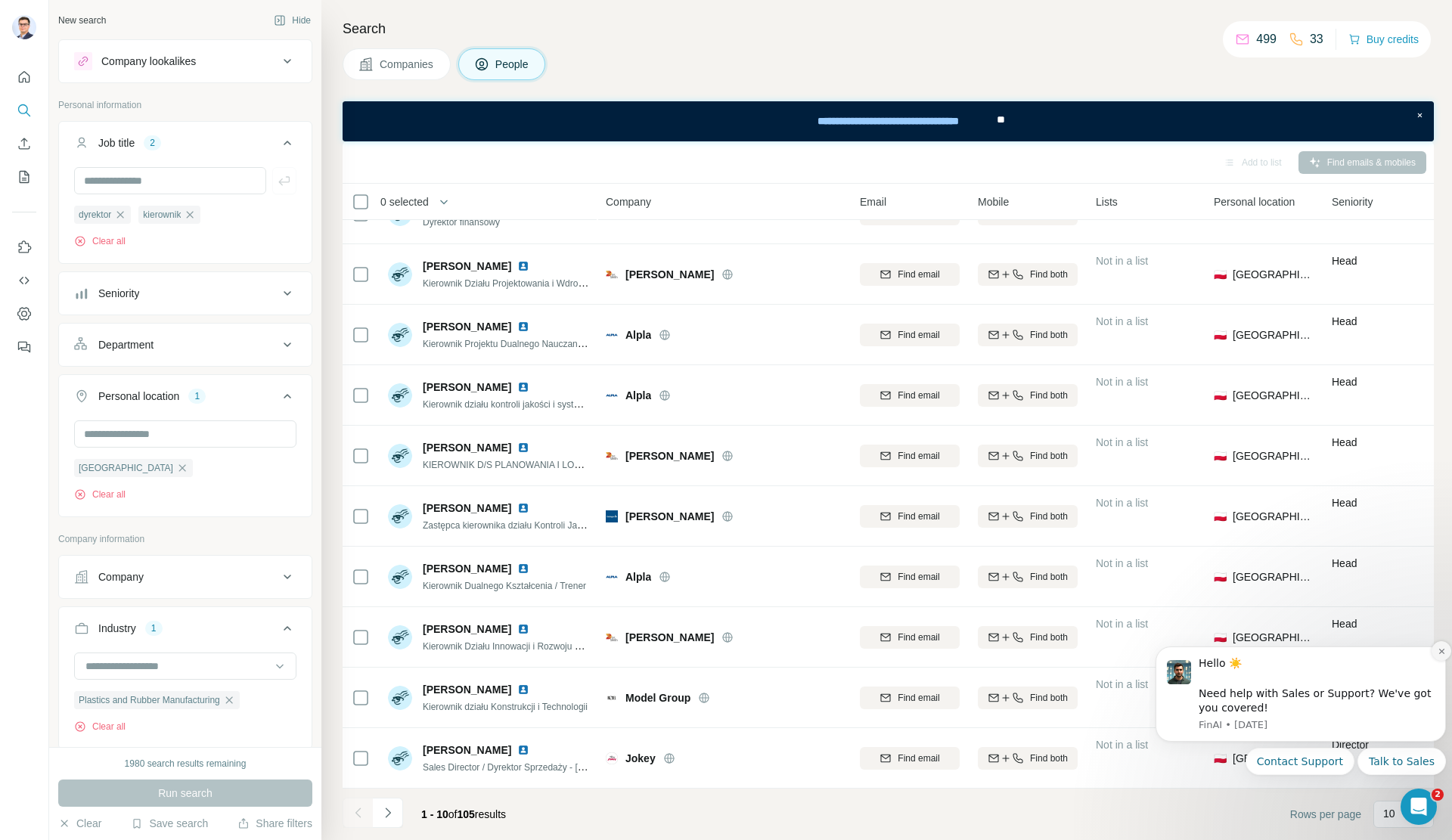
click at [1438, 652] on icon "Dismiss notification" at bounding box center [1441, 651] width 8 height 8
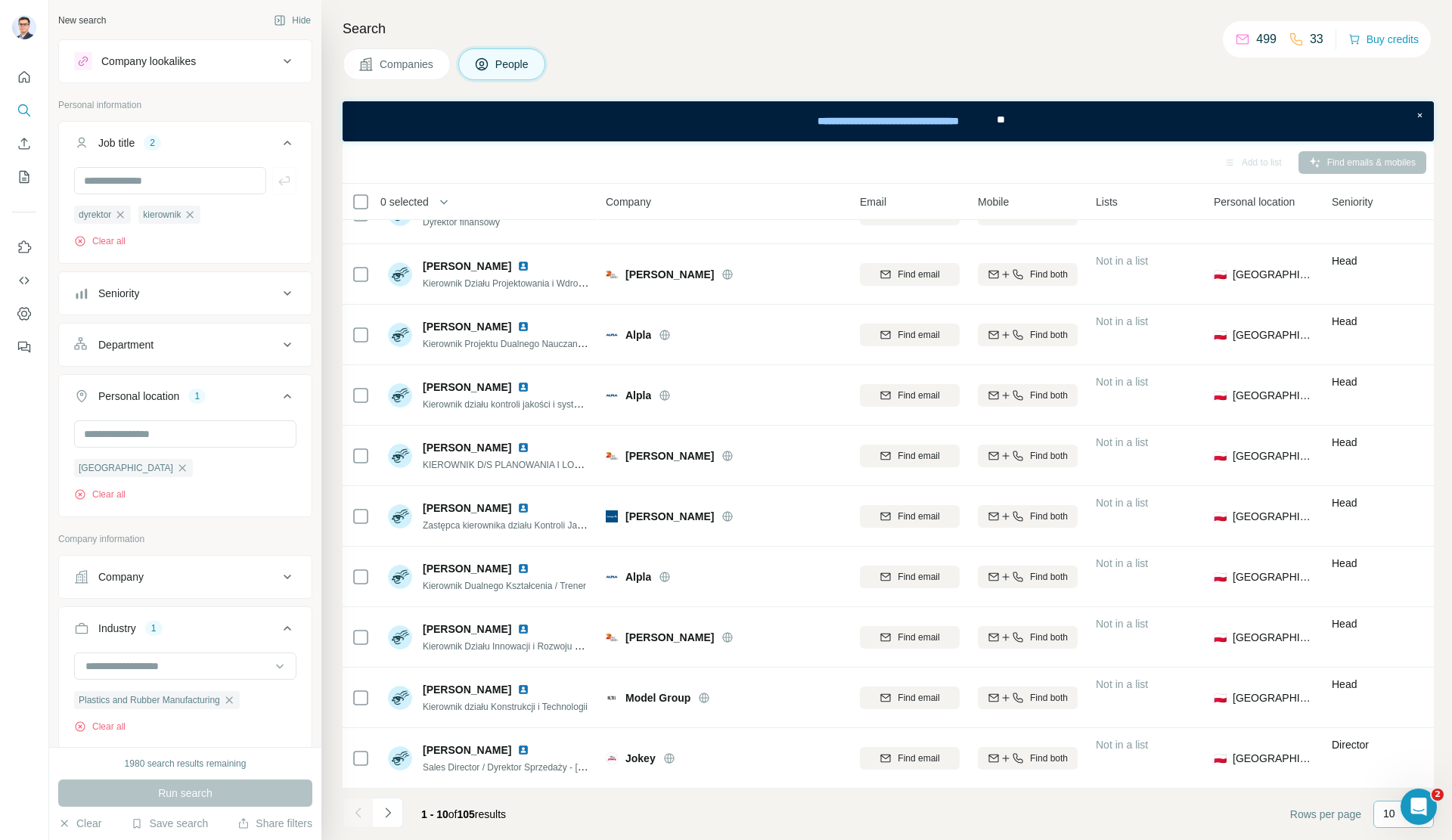
click at [1383, 812] on div "10" at bounding box center [1402, 814] width 60 height 27
click at [1401, 700] on div "60" at bounding box center [1403, 698] width 35 height 15
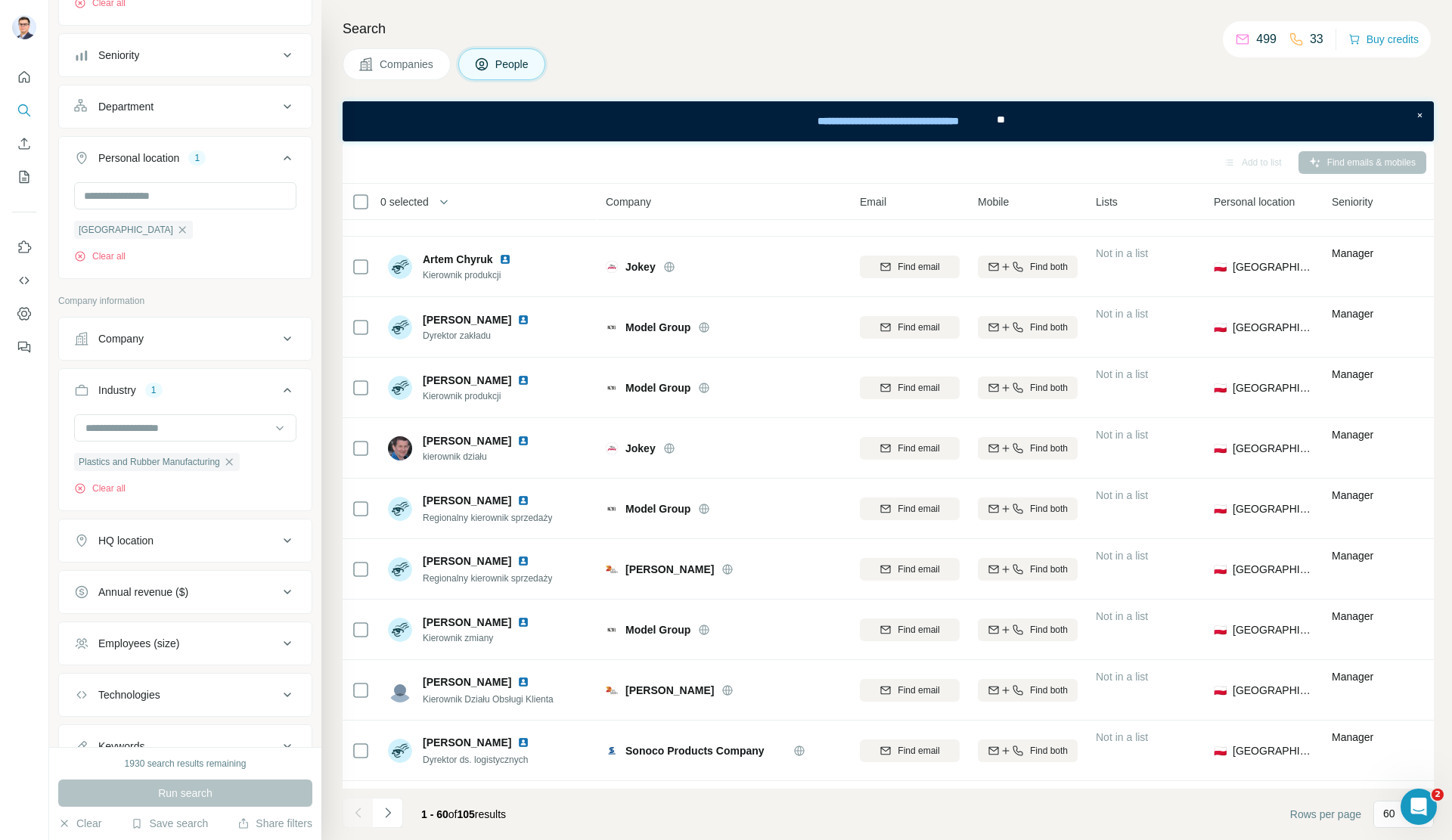
scroll to position [412, 0]
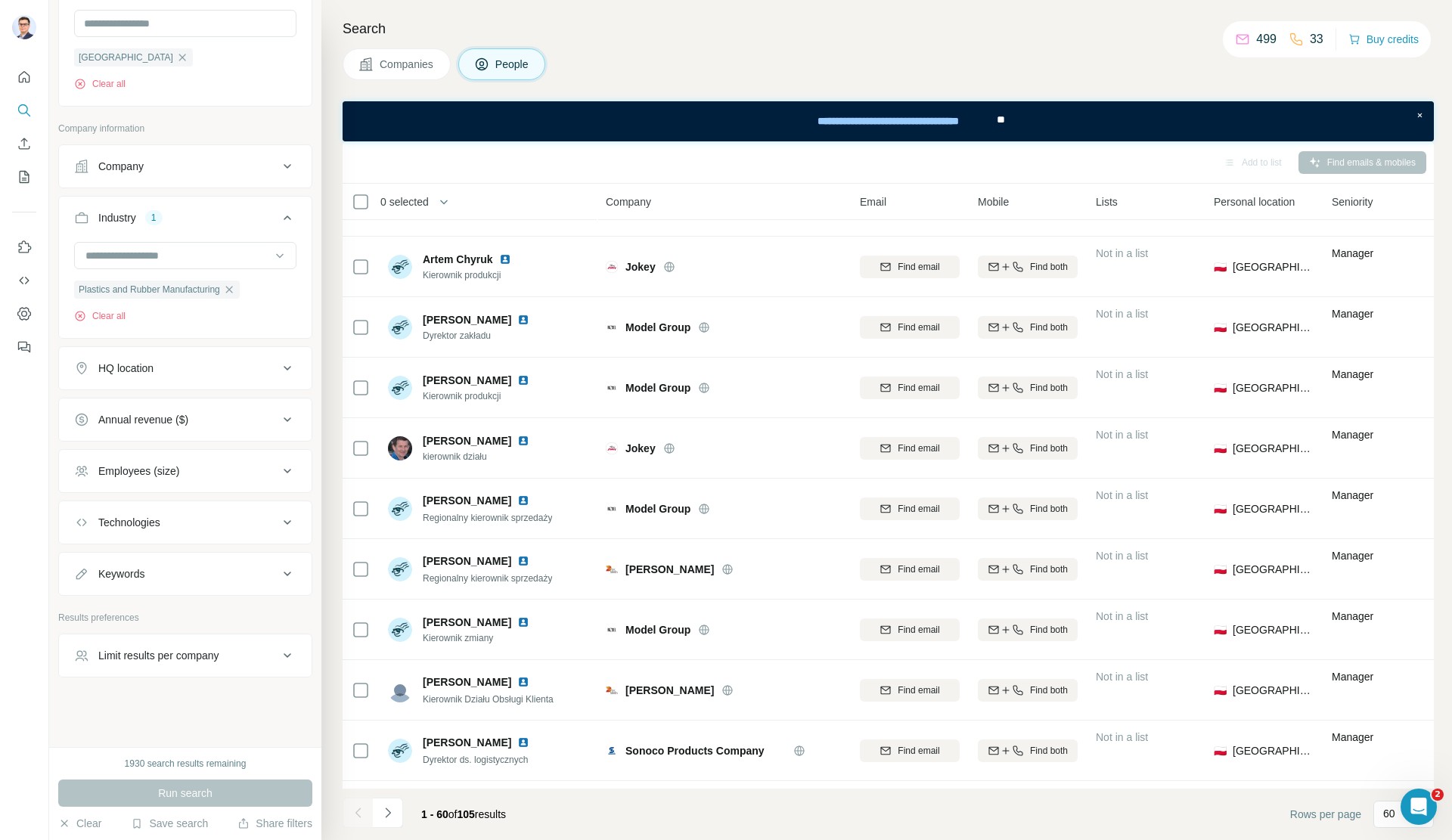
click at [233, 380] on button "HQ location" at bounding box center [185, 368] width 252 height 36
click at [209, 411] on input "text" at bounding box center [185, 403] width 222 height 27
type input "*"
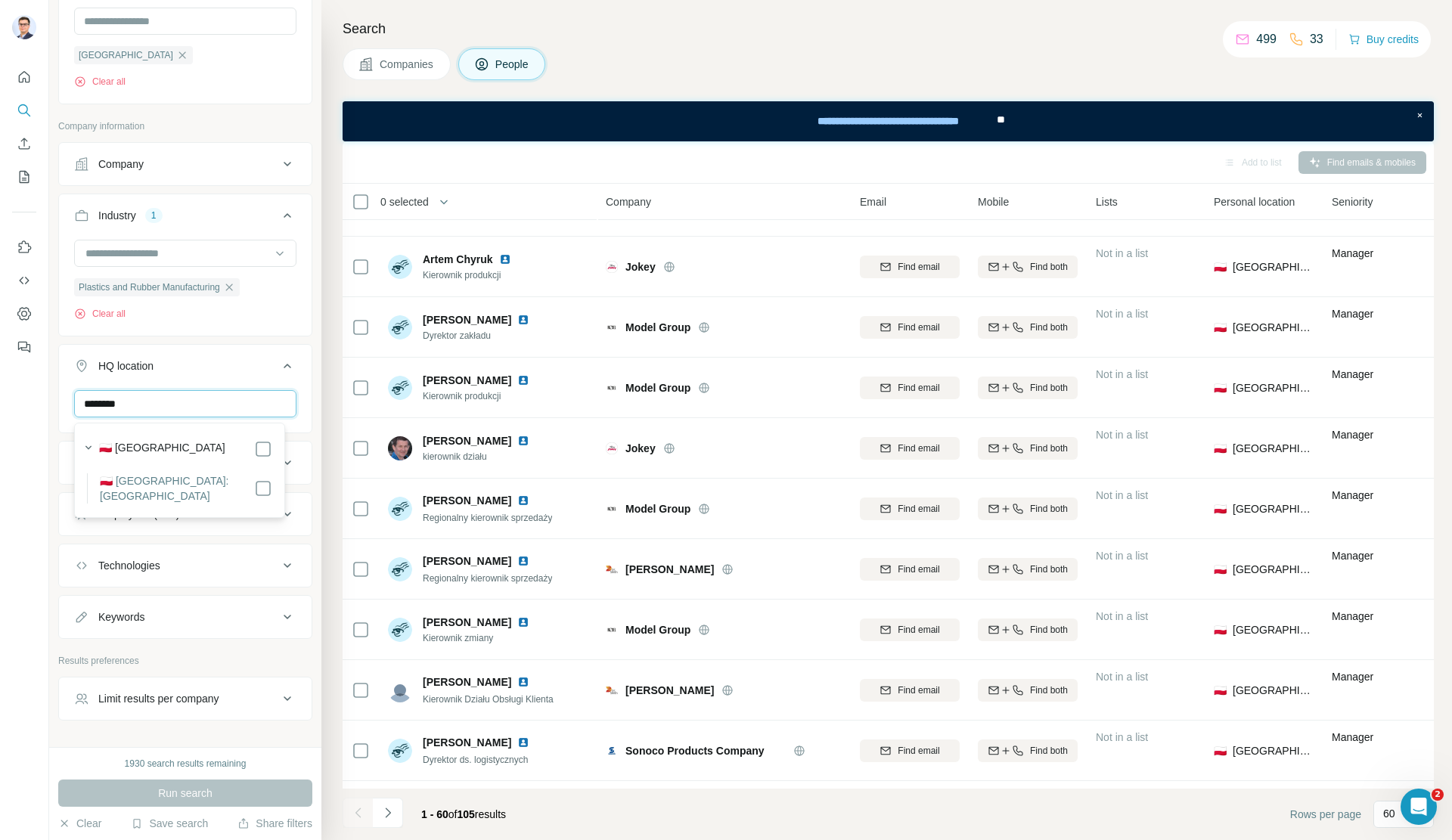
type input "********"
click at [254, 478] on div at bounding box center [263, 488] width 18 height 31
click at [257, 483] on div at bounding box center [263, 488] width 18 height 31
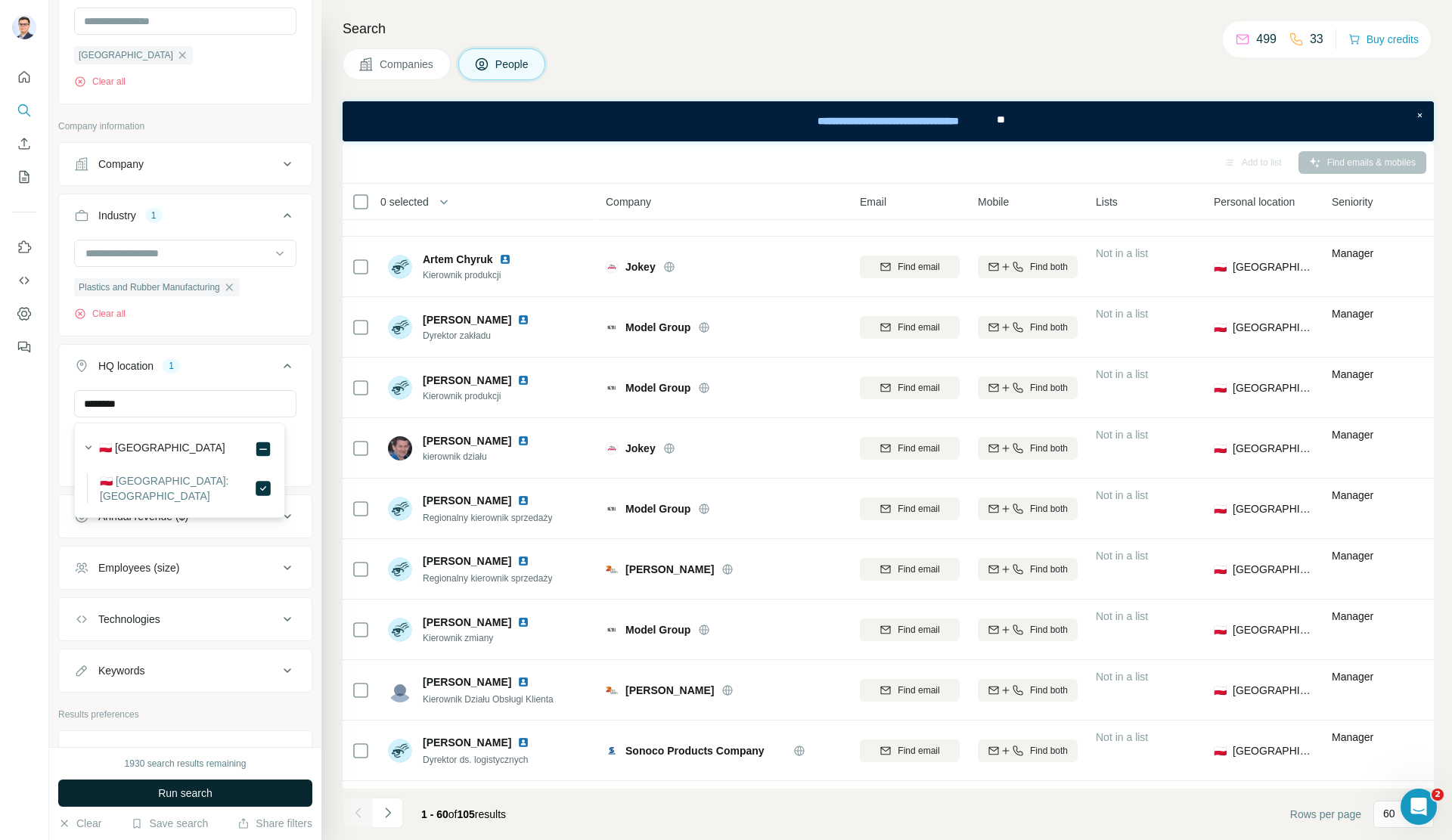
click at [249, 789] on button "Run search" at bounding box center [186, 792] width 254 height 27
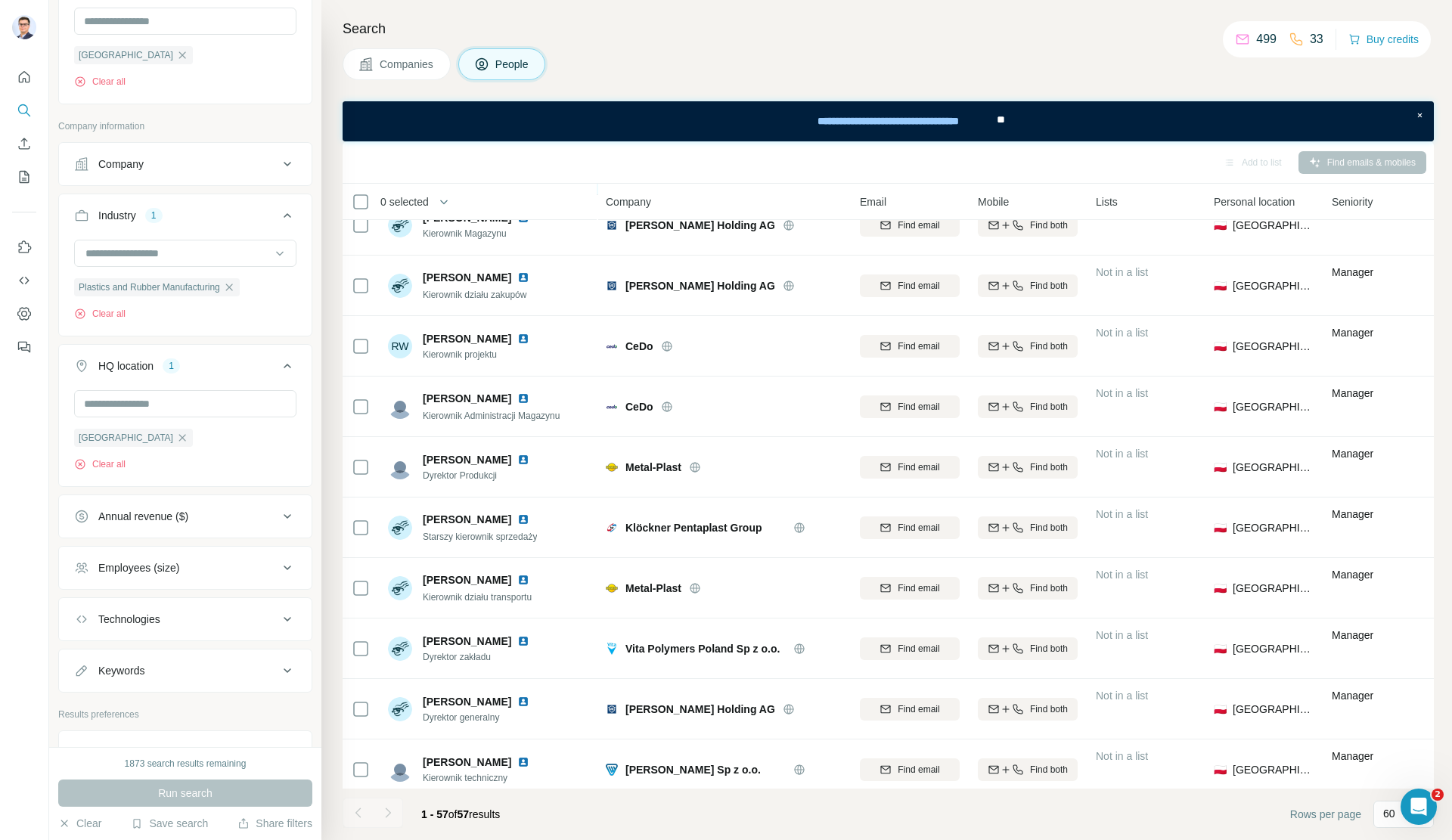
scroll to position [2614, 0]
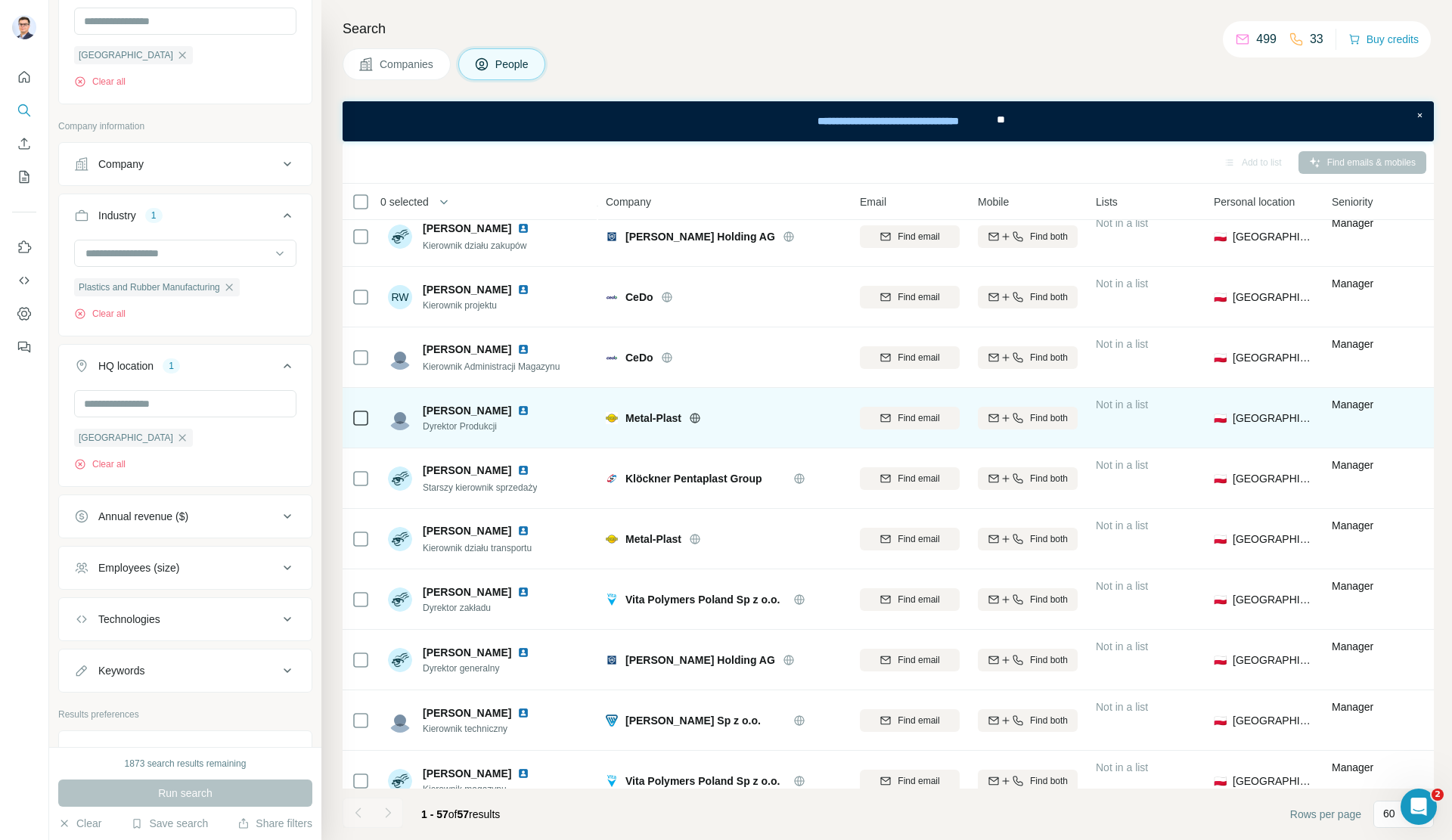
click at [657, 414] on span "Metal-Plast" at bounding box center [653, 418] width 56 height 15
click at [655, 417] on span "Metal-Plast" at bounding box center [653, 418] width 56 height 15
click at [655, 418] on span "Metal-Plast" at bounding box center [653, 418] width 56 height 15
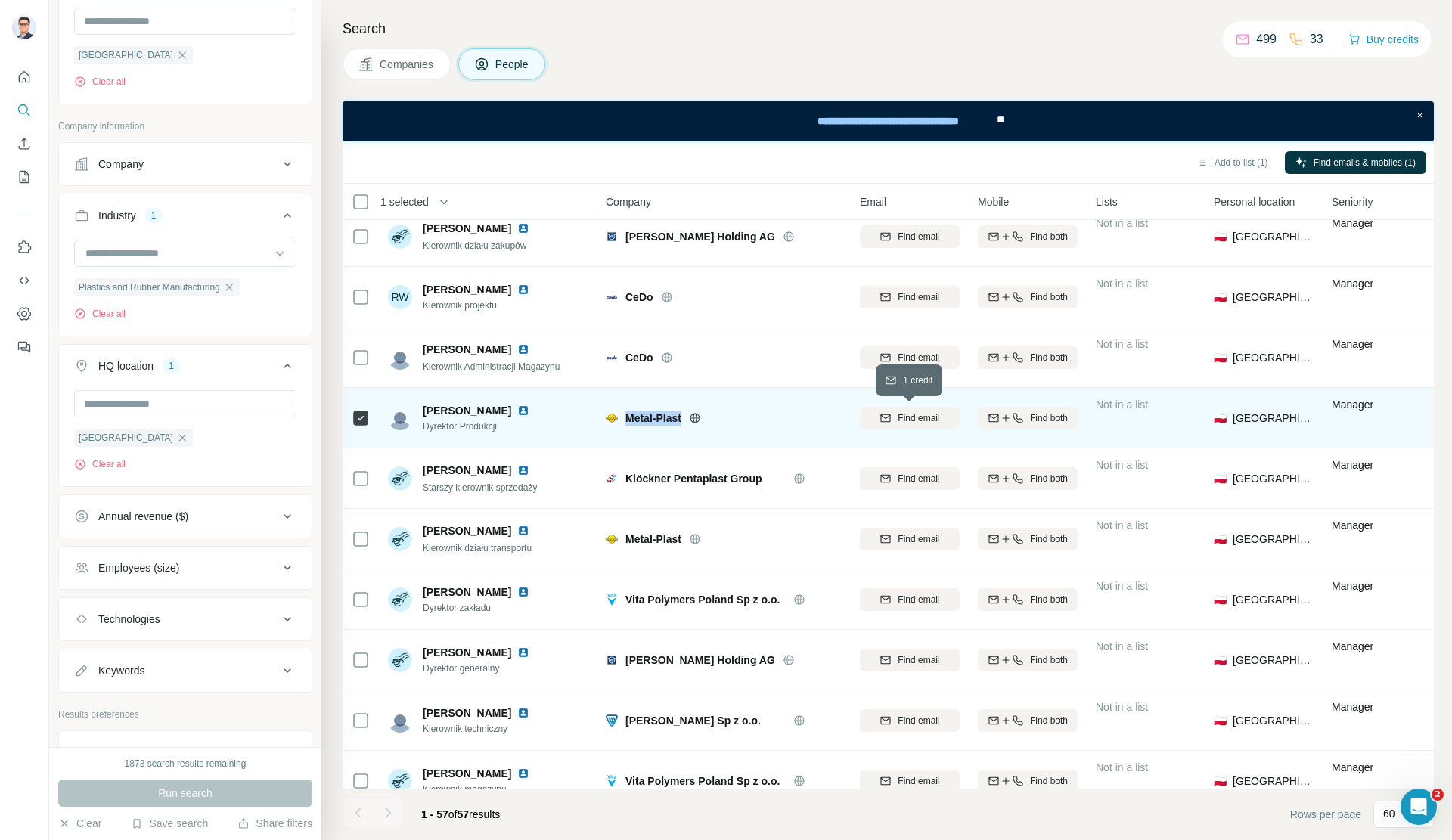
click at [910, 420] on span "Find email" at bounding box center [918, 418] width 41 height 14
click at [1123, 417] on span "1 list" at bounding box center [1128, 416] width 19 height 14
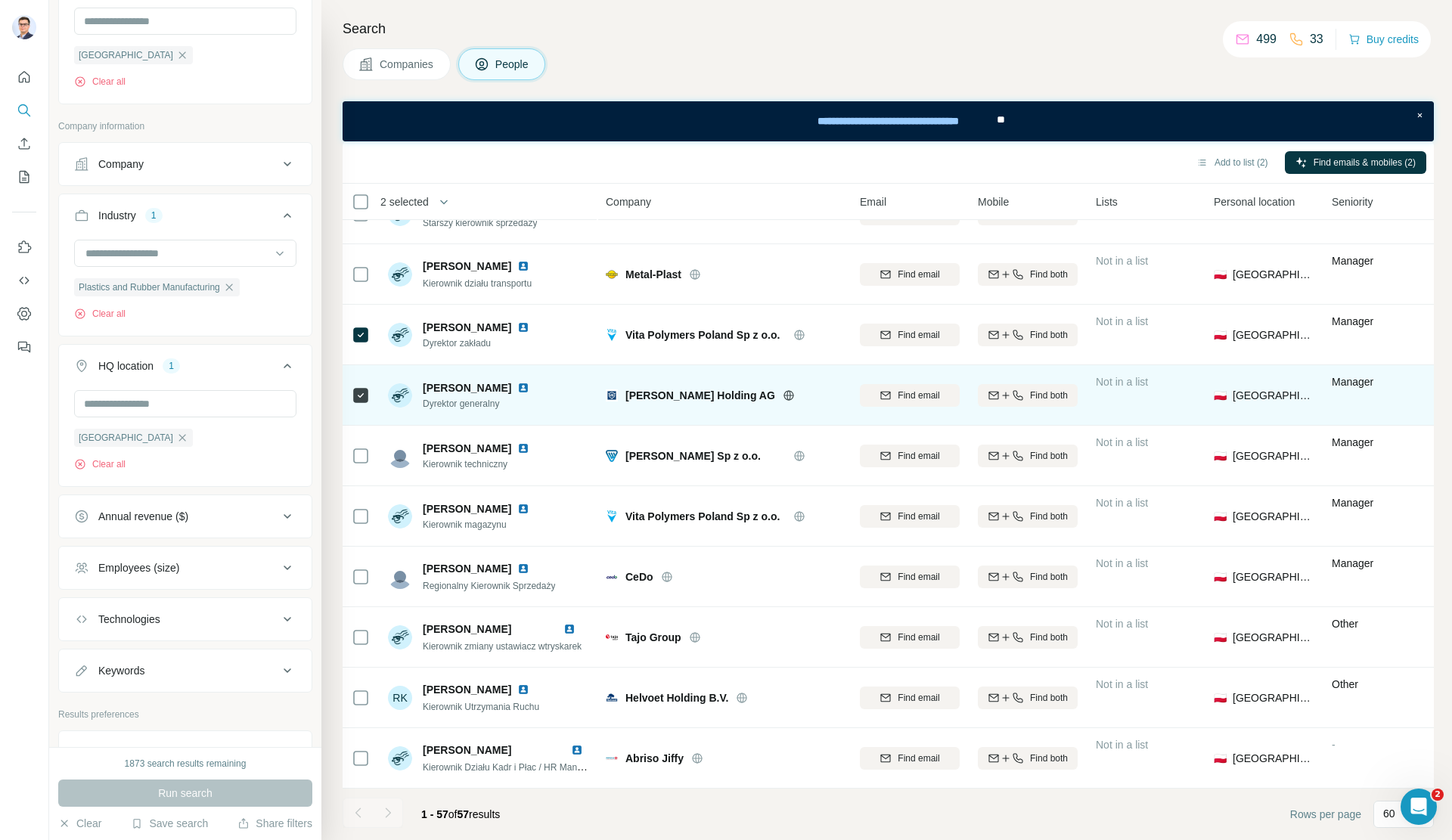
scroll to position [2886, 0]
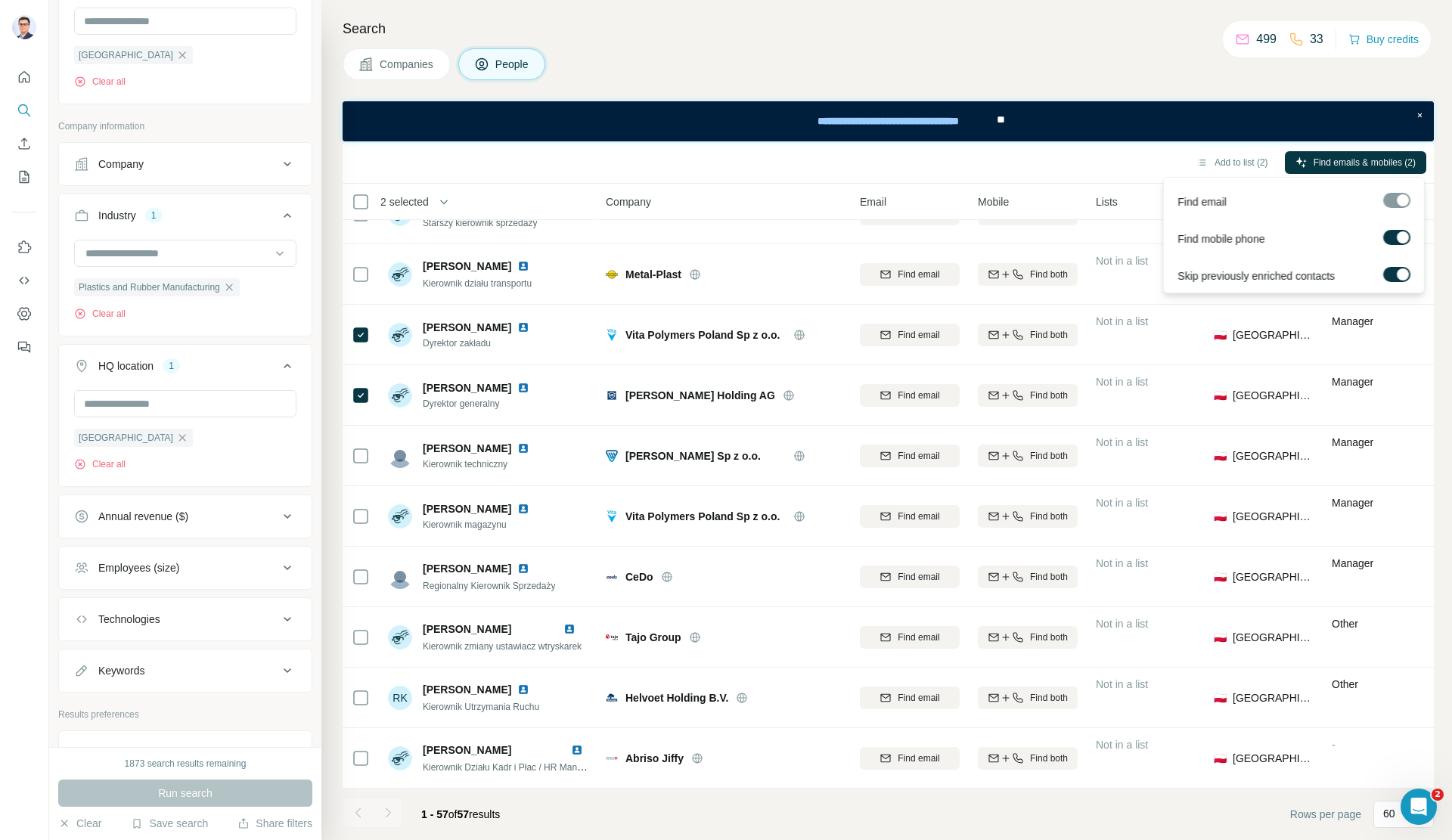
click at [1398, 237] on div at bounding box center [1402, 237] width 12 height 12
click at [1375, 162] on span "Find emails (2)" at bounding box center [1385, 162] width 59 height 14
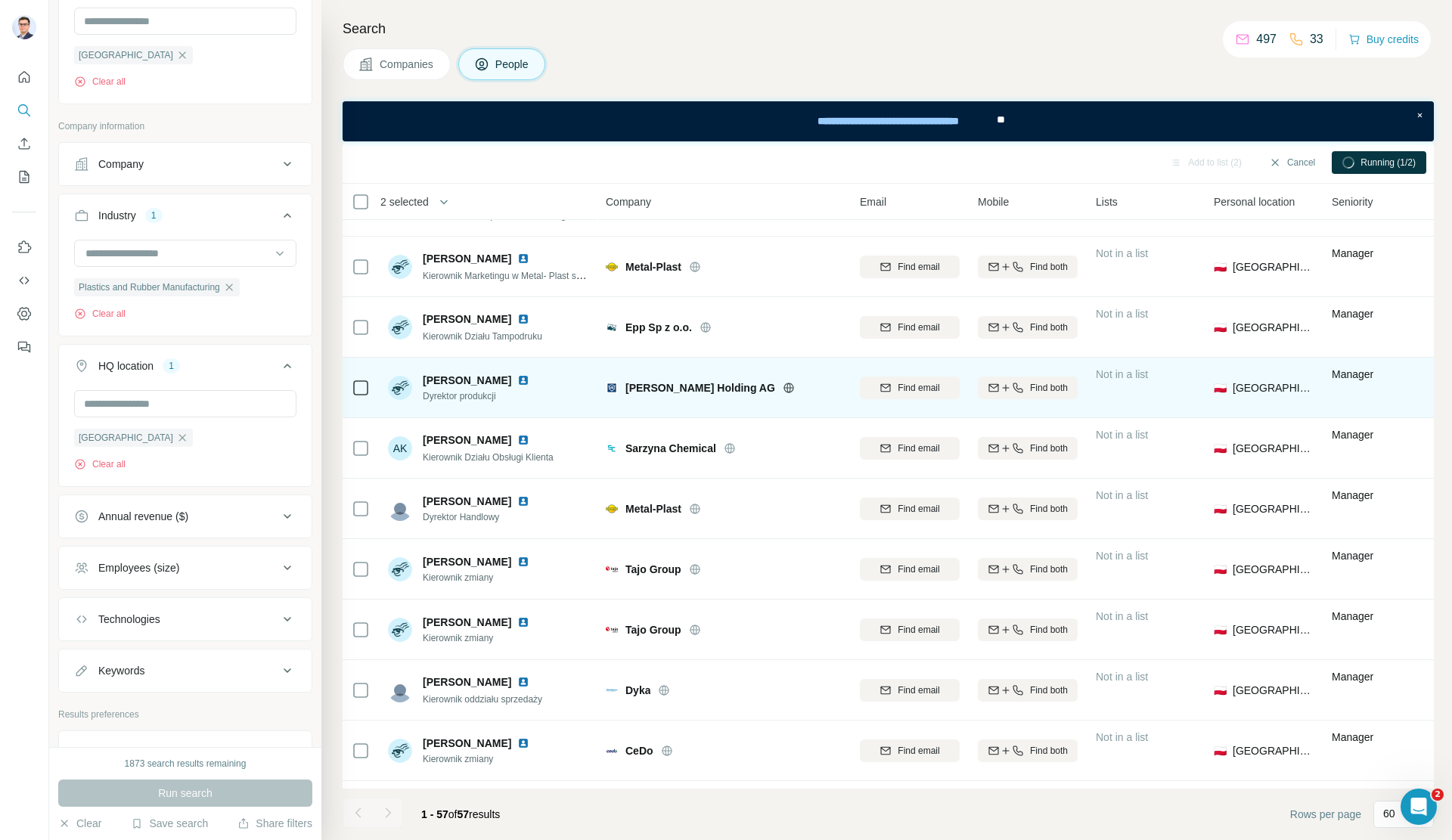
scroll to position [240, 0]
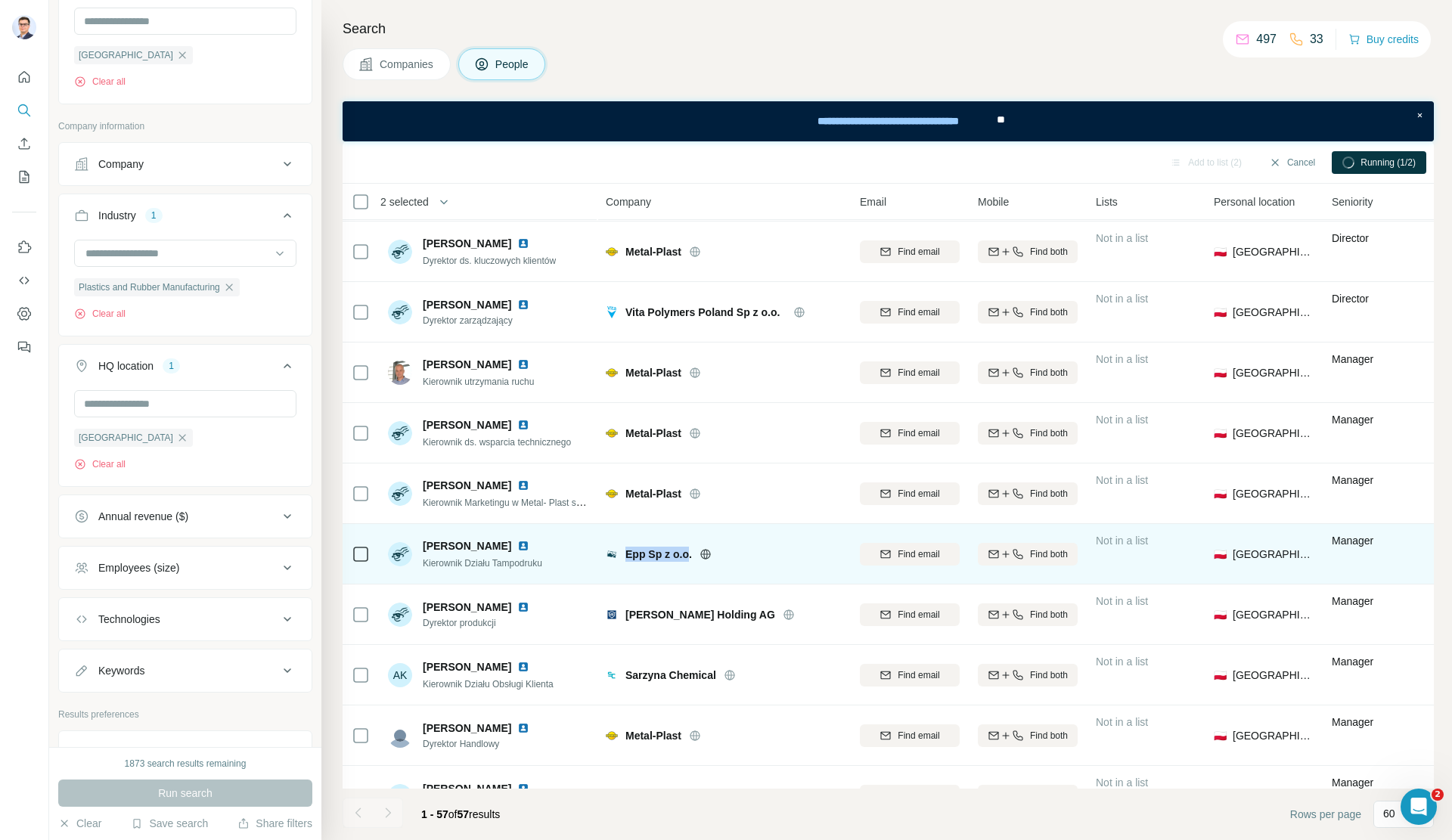
drag, startPoint x: 628, startPoint y: 555, endPoint x: 689, endPoint y: 549, distance: 61.3
click at [689, 549] on span "Epp Sp z o.o." at bounding box center [658, 554] width 67 height 15
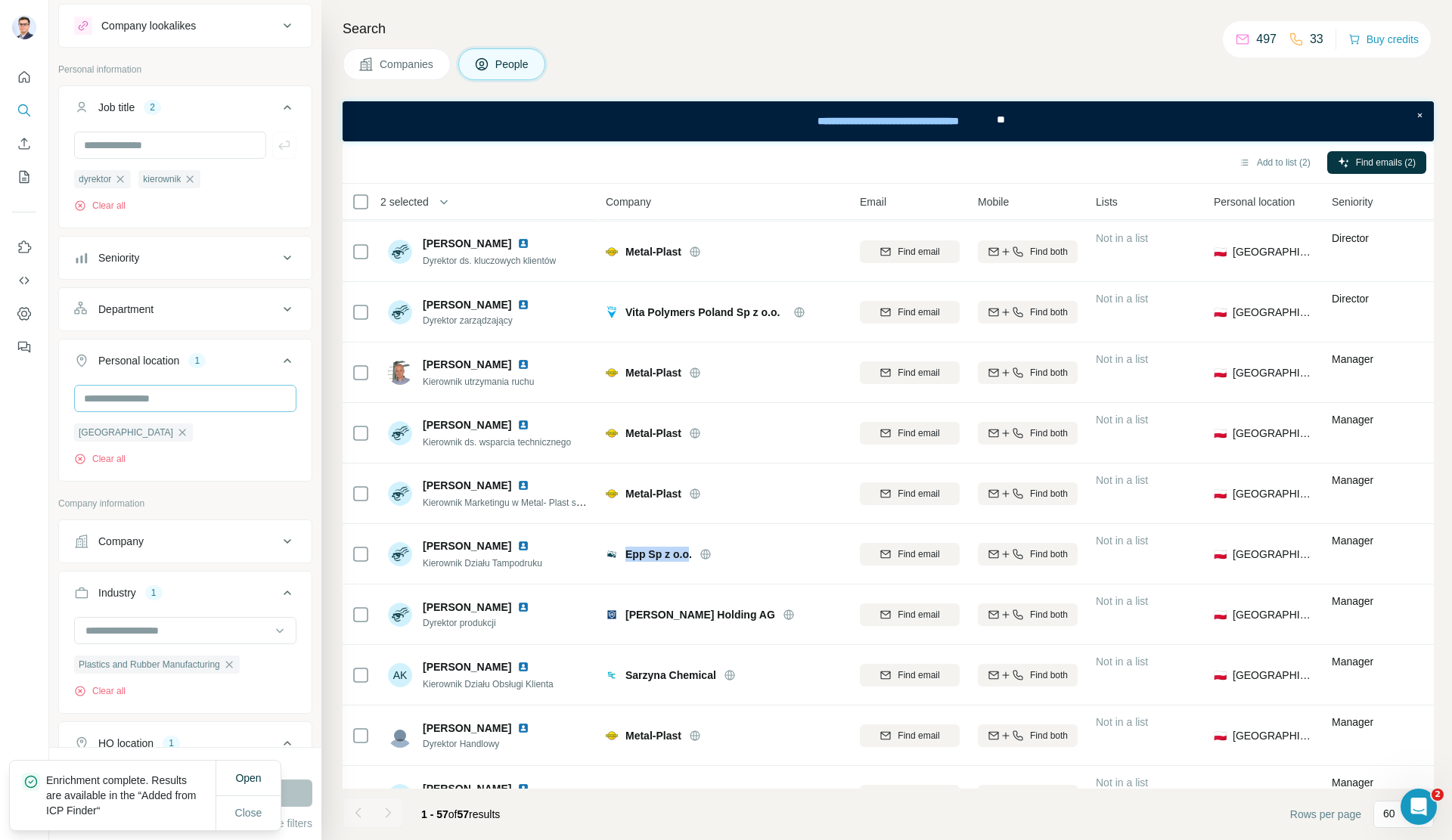
scroll to position [35, 0]
click at [123, 178] on icon "button" at bounding box center [120, 179] width 12 height 12
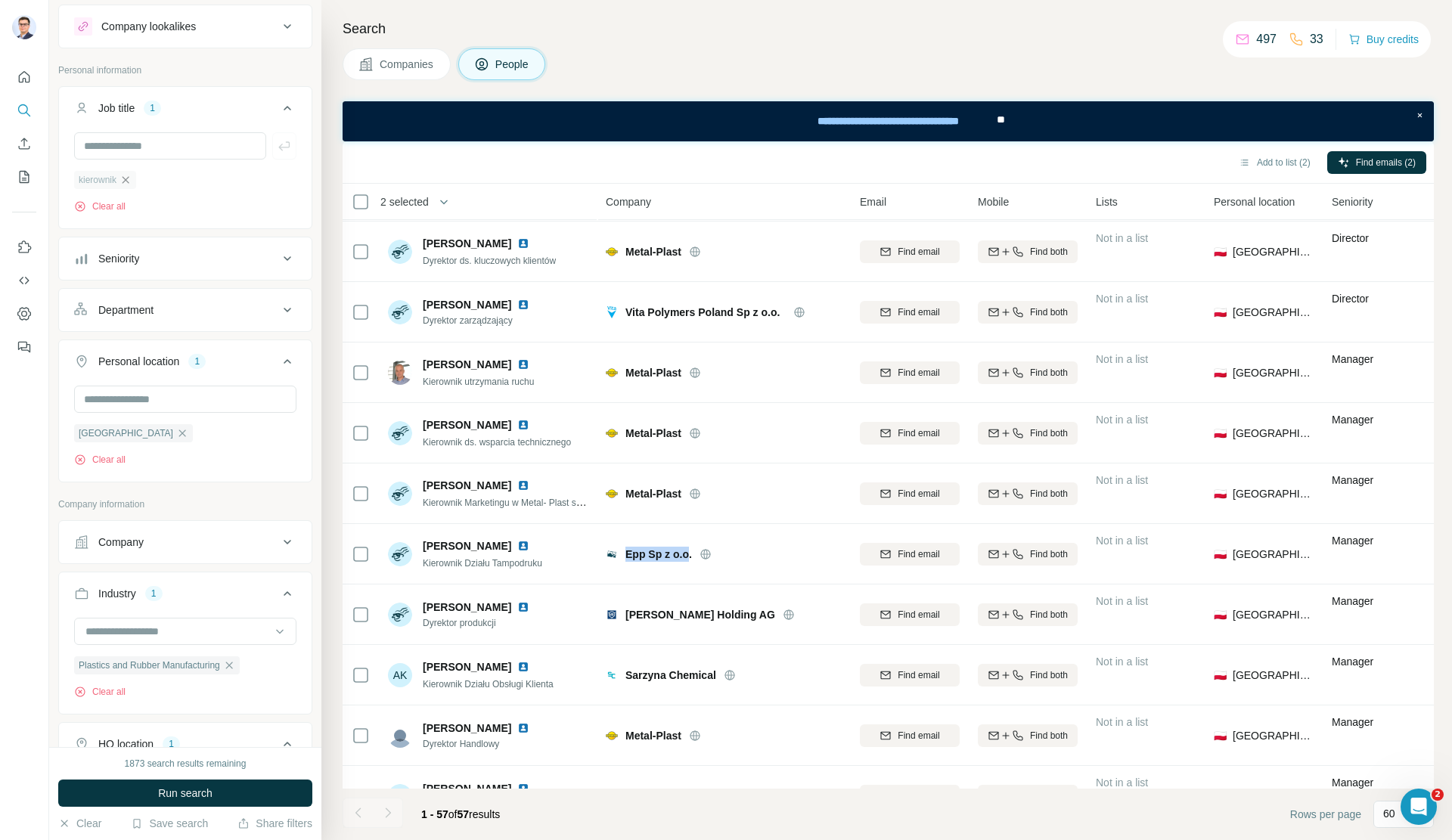
click at [130, 180] on icon "button" at bounding box center [126, 180] width 7 height 7
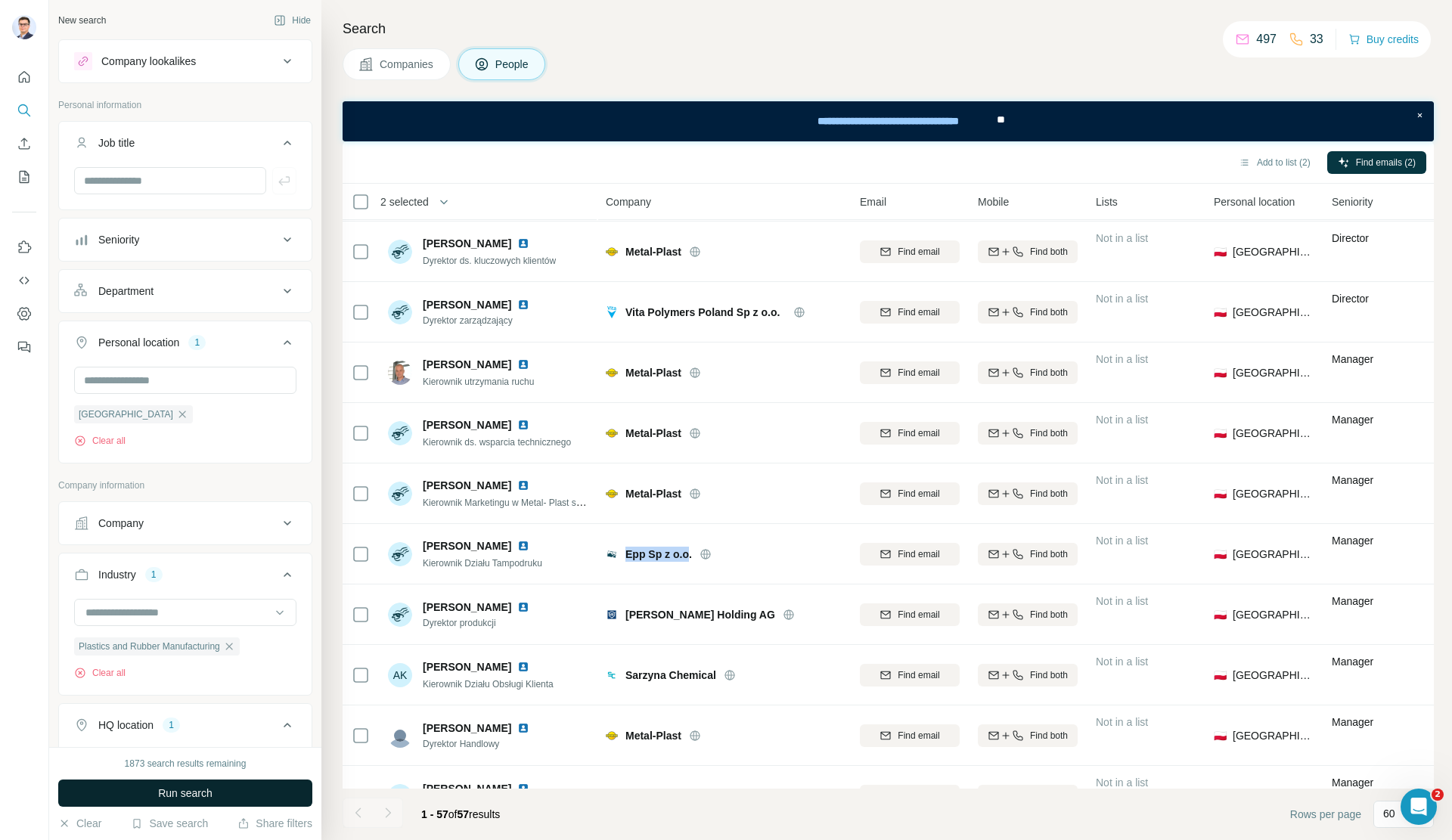
click at [195, 793] on span "Run search" at bounding box center [185, 792] width 54 height 15
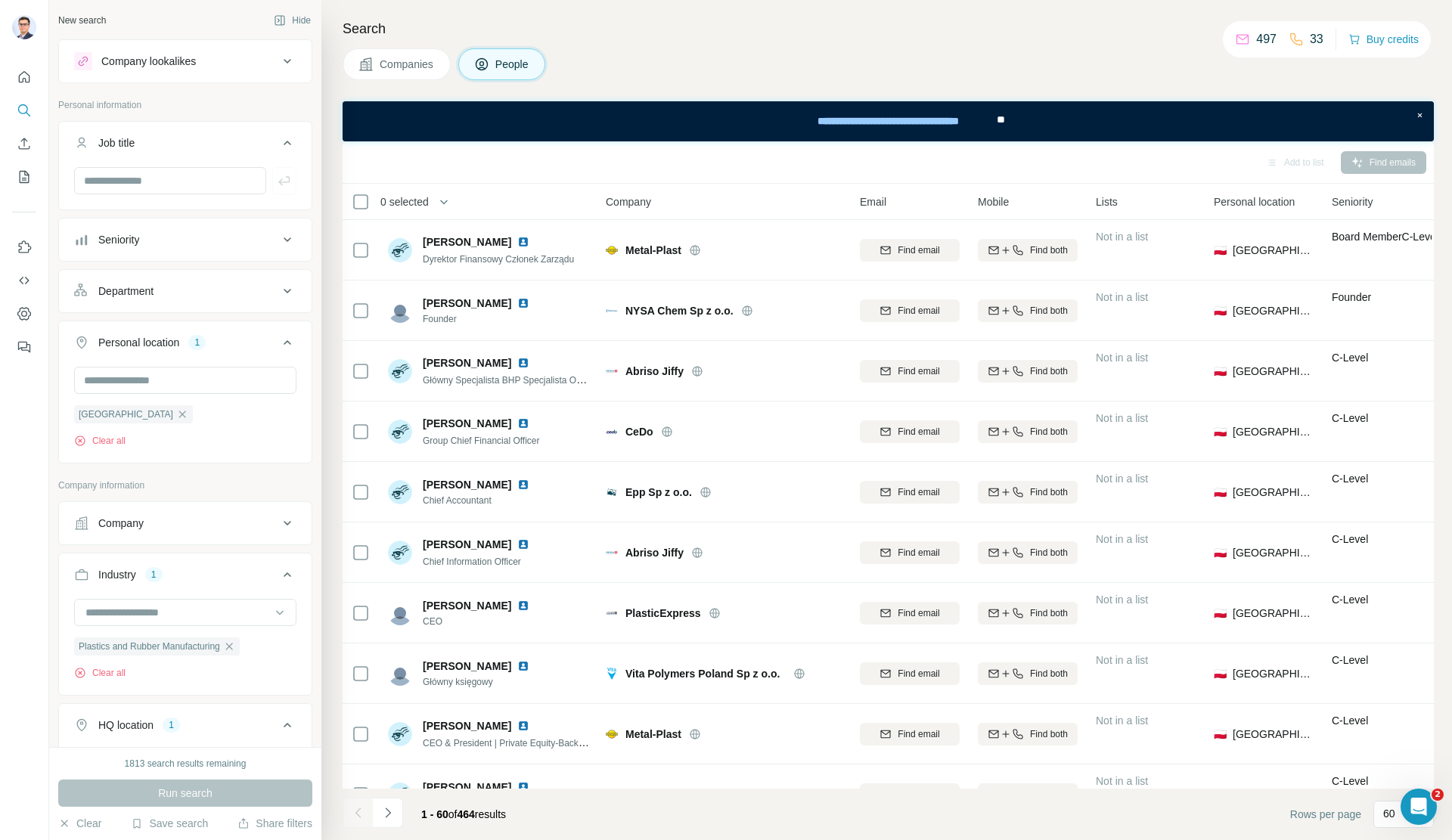
click at [384, 64] on span "Companies" at bounding box center [406, 64] width 55 height 15
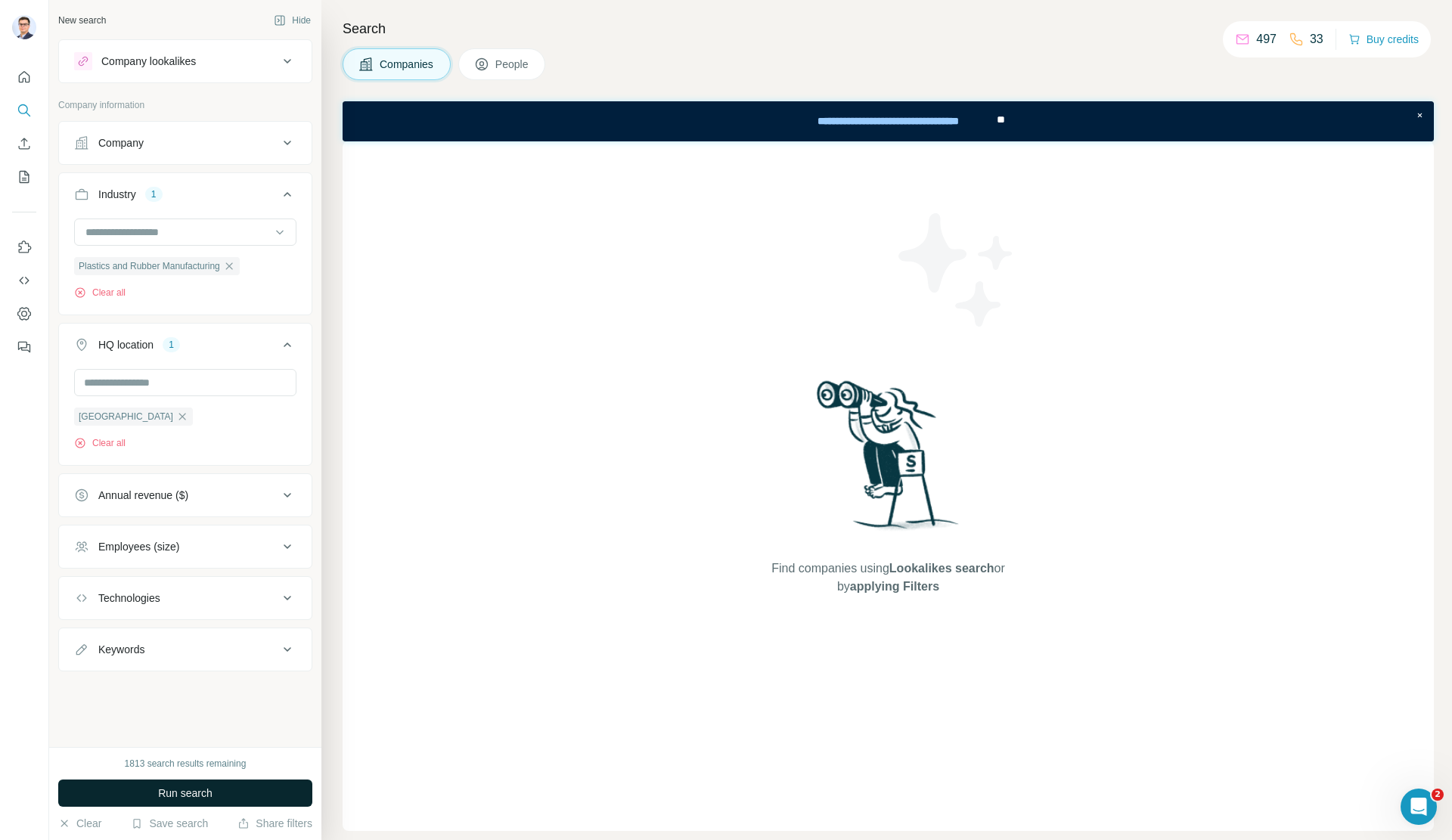
click at [216, 790] on button "Run search" at bounding box center [186, 792] width 254 height 27
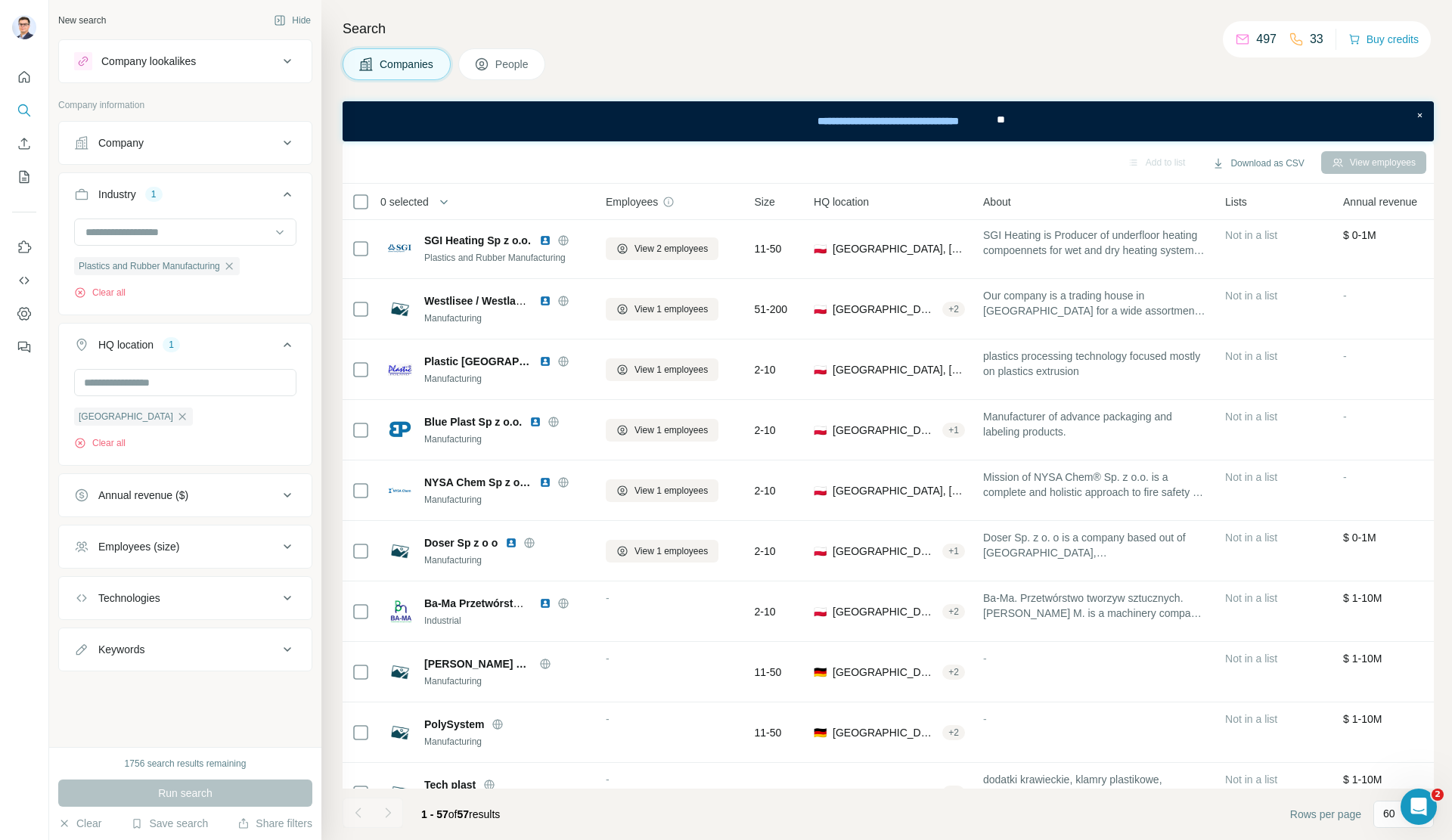
scroll to position [1436, 0]
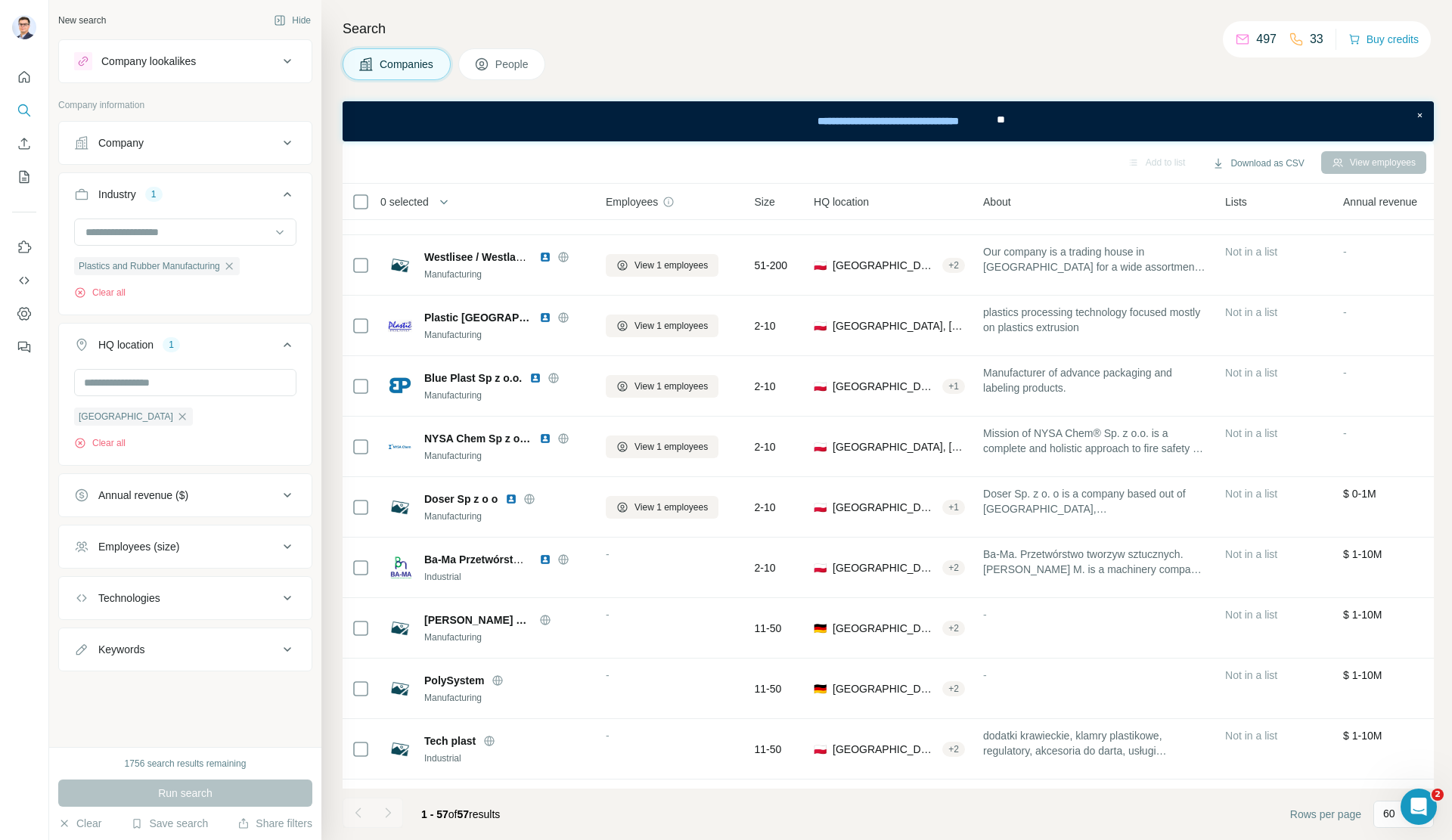
click at [504, 64] on span "People" at bounding box center [513, 64] width 35 height 15
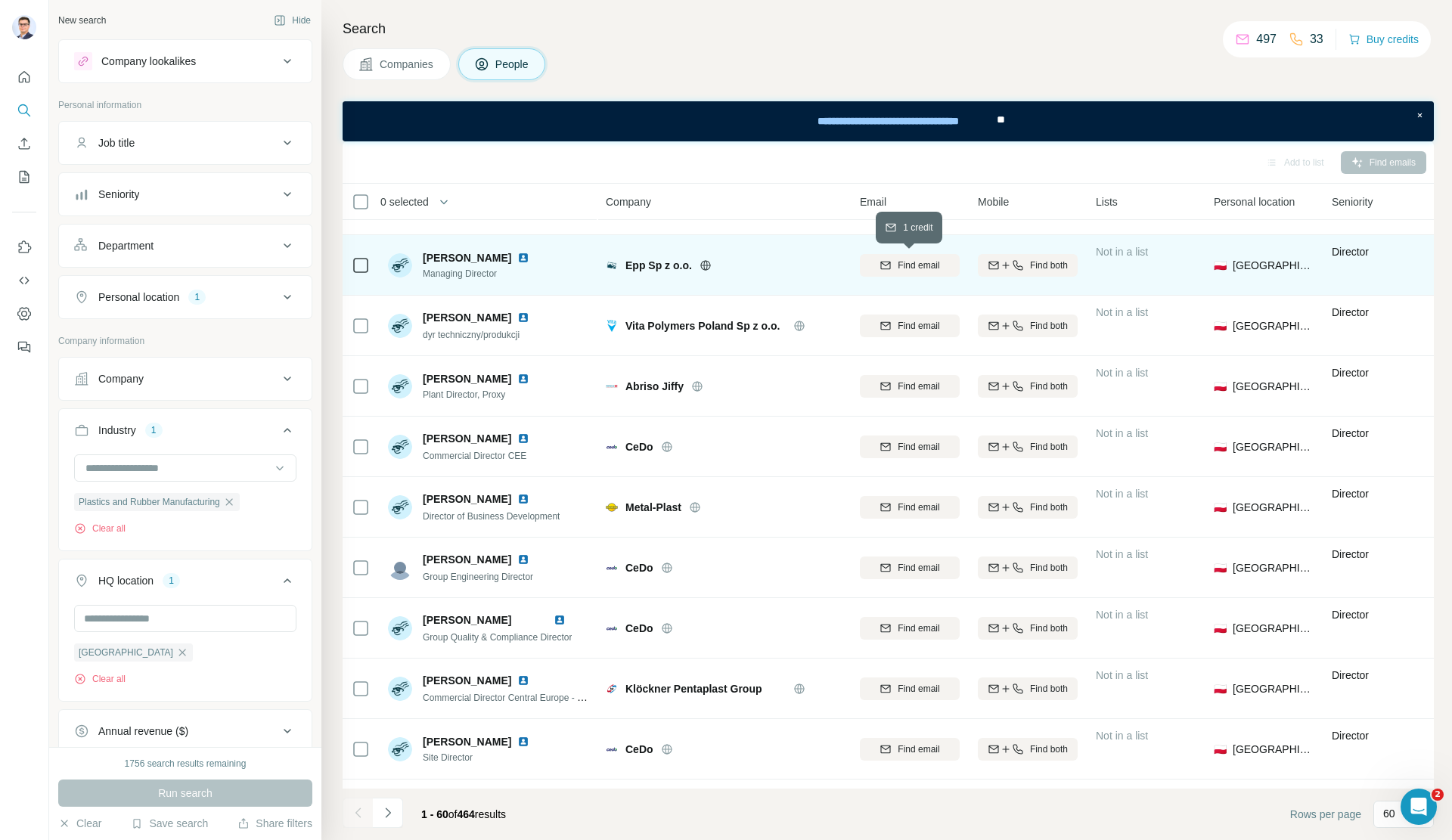
click at [912, 266] on span "Find email" at bounding box center [918, 265] width 41 height 14
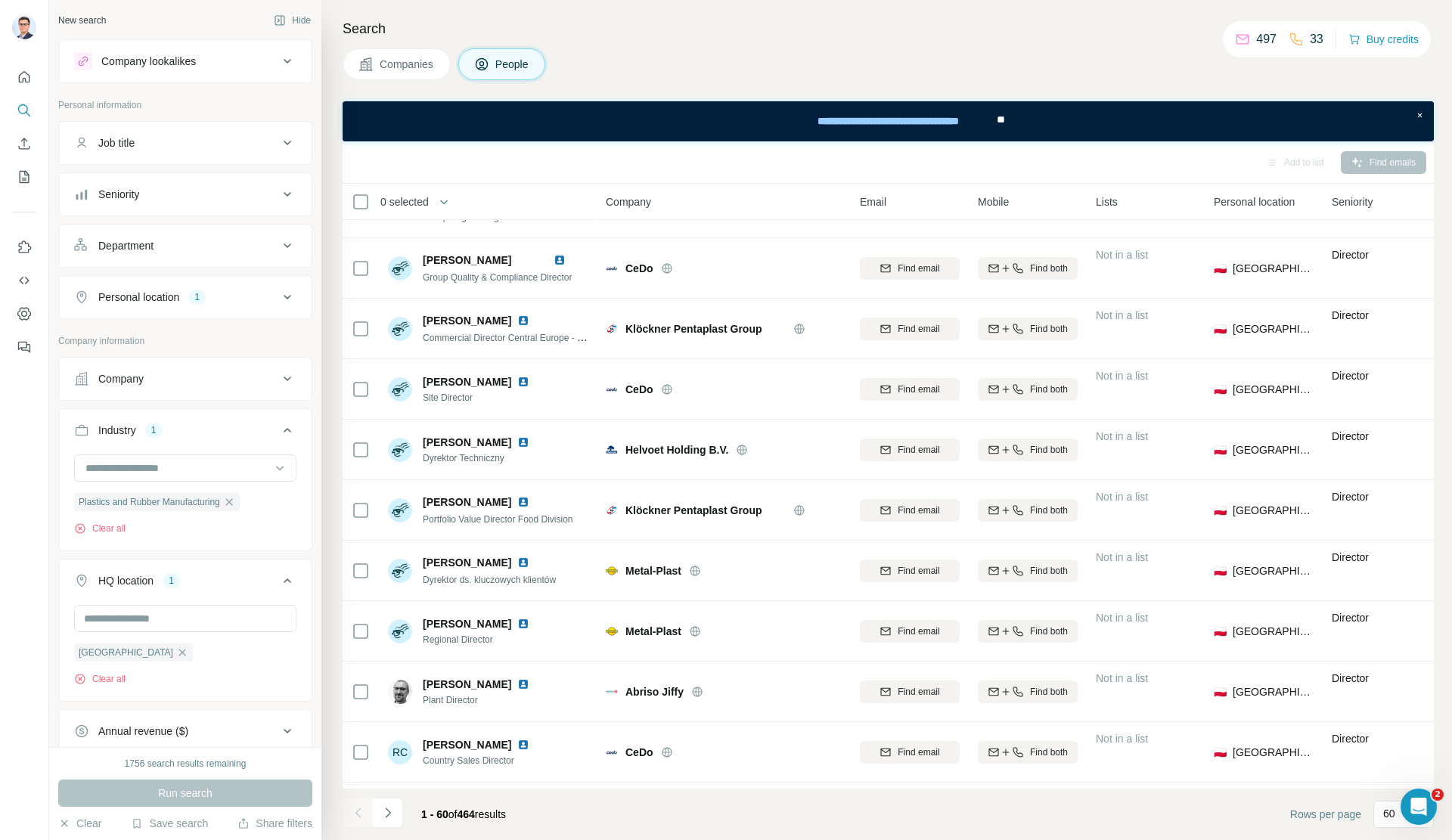
scroll to position [1814, 0]
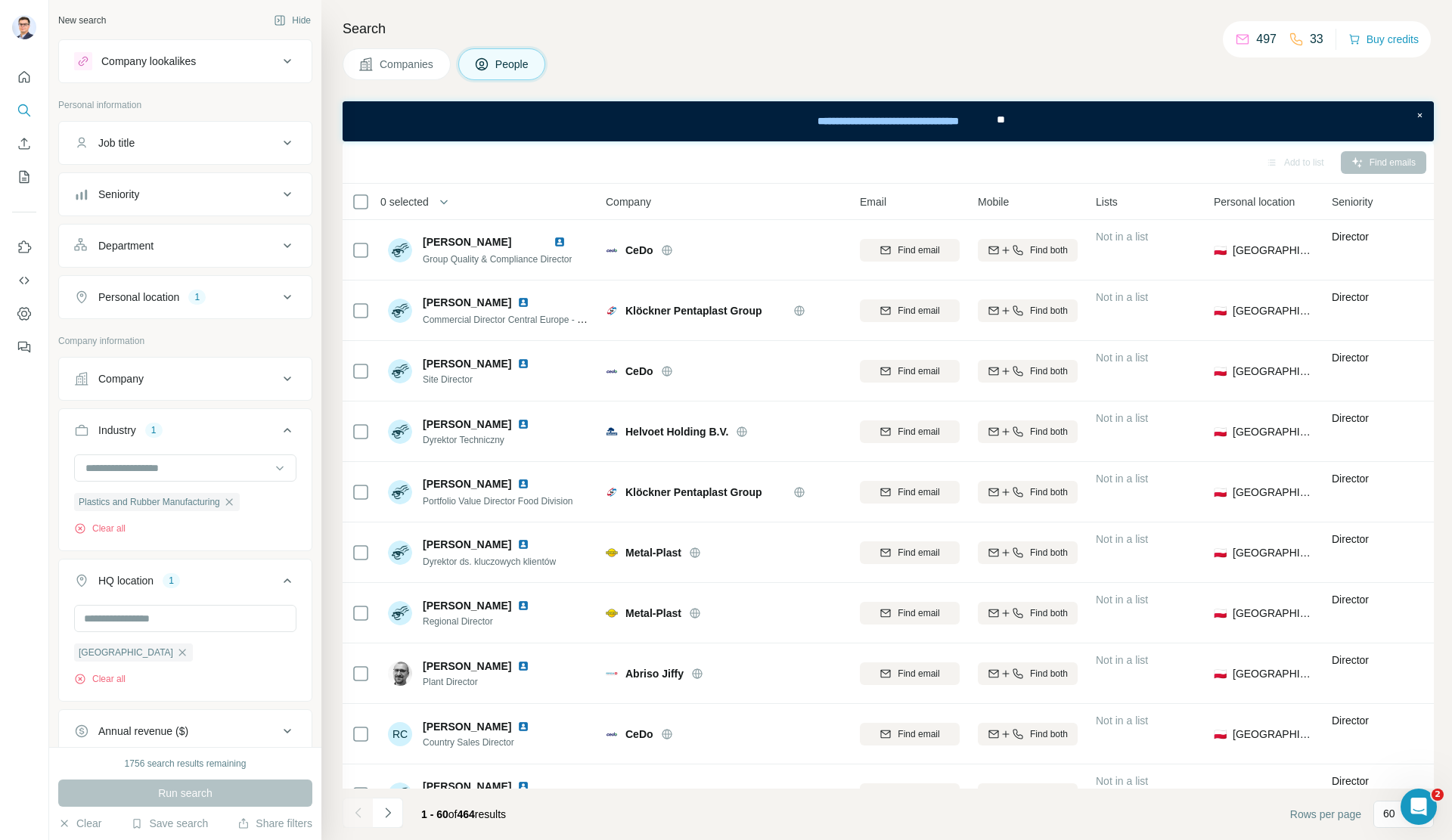
click at [631, 204] on span "Company" at bounding box center [628, 202] width 45 height 15
click at [446, 204] on icon "button" at bounding box center [443, 202] width 15 height 15
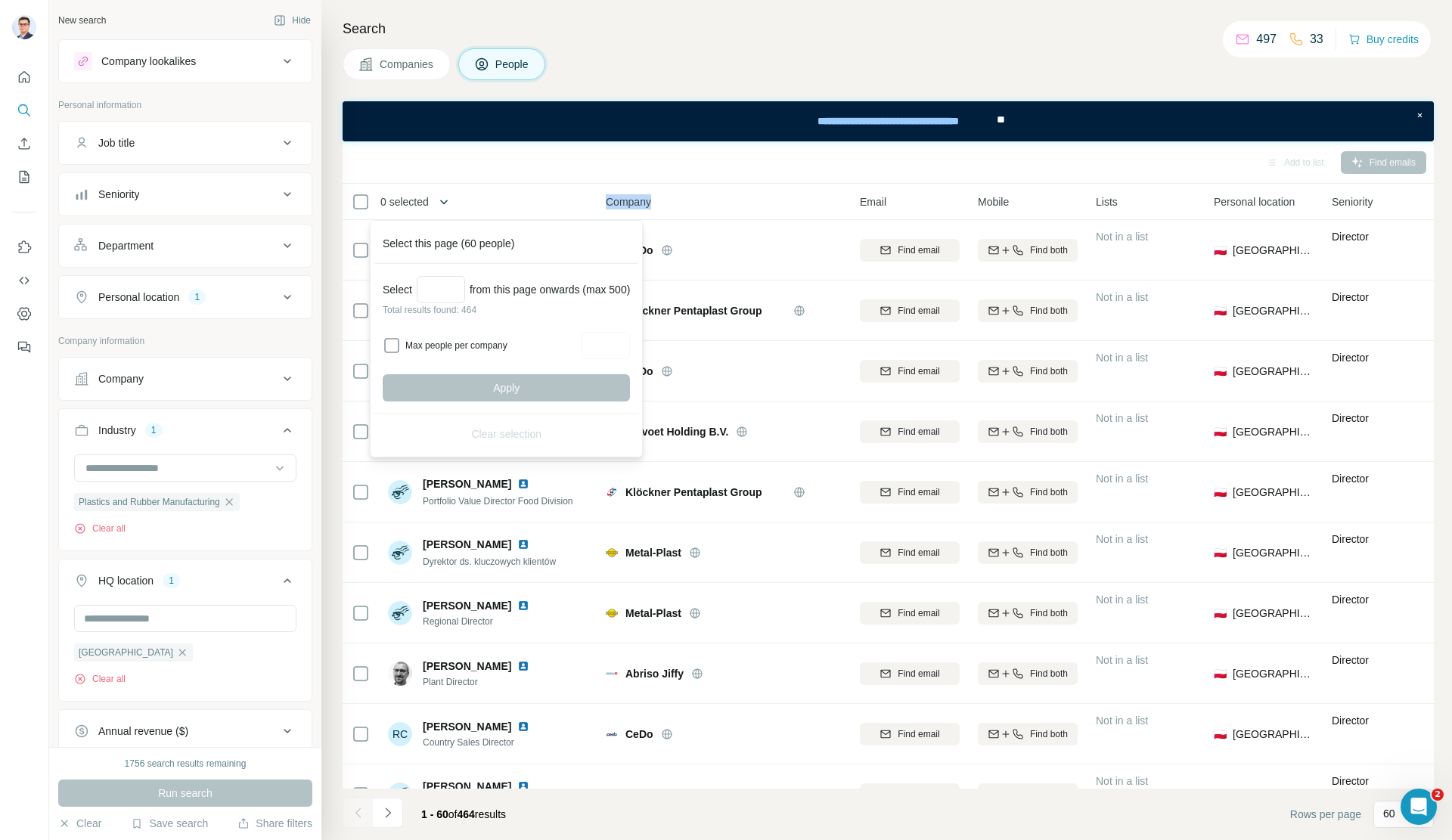
click at [446, 203] on icon "button" at bounding box center [443, 202] width 15 height 15
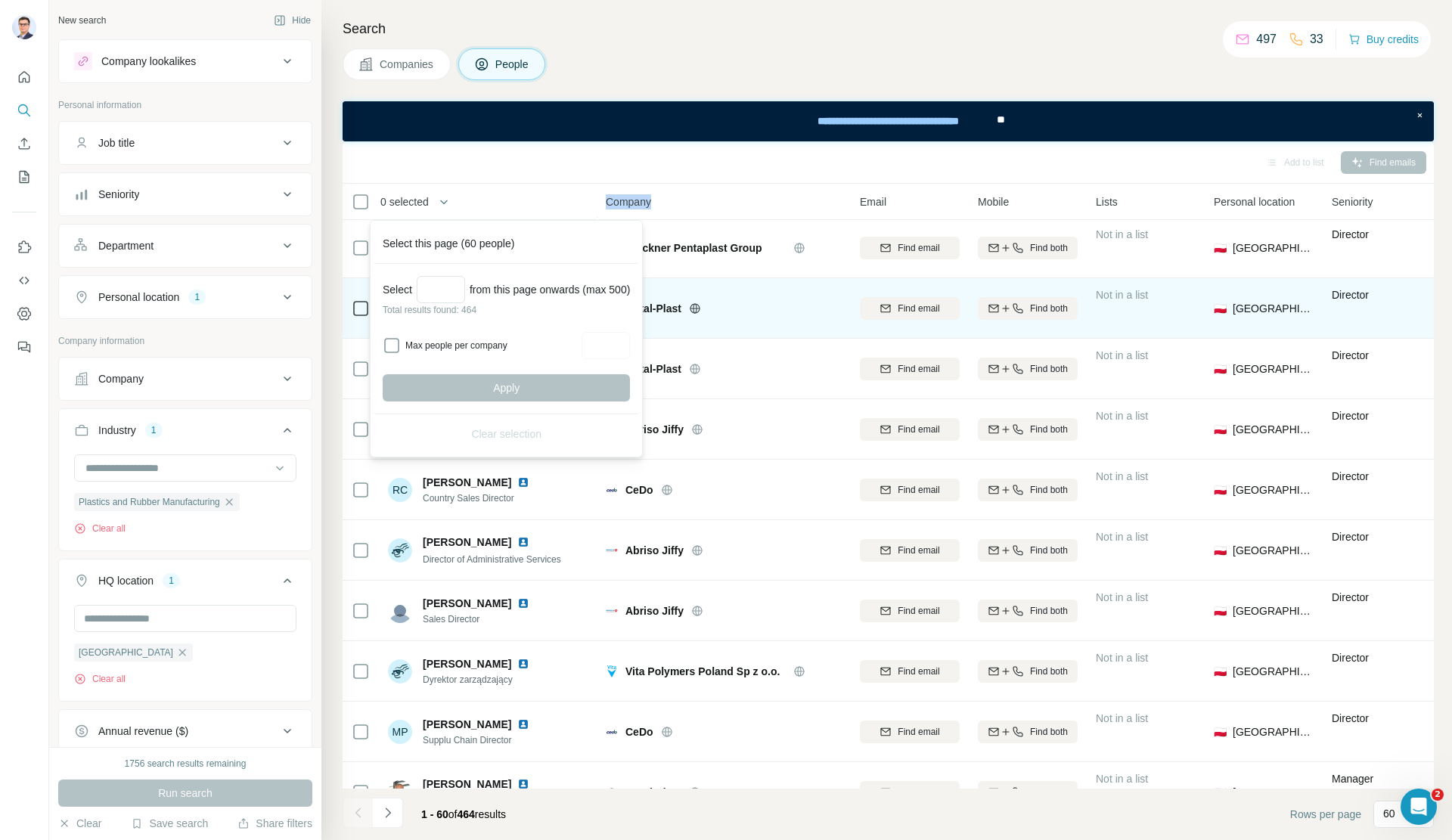
scroll to position [2191, 0]
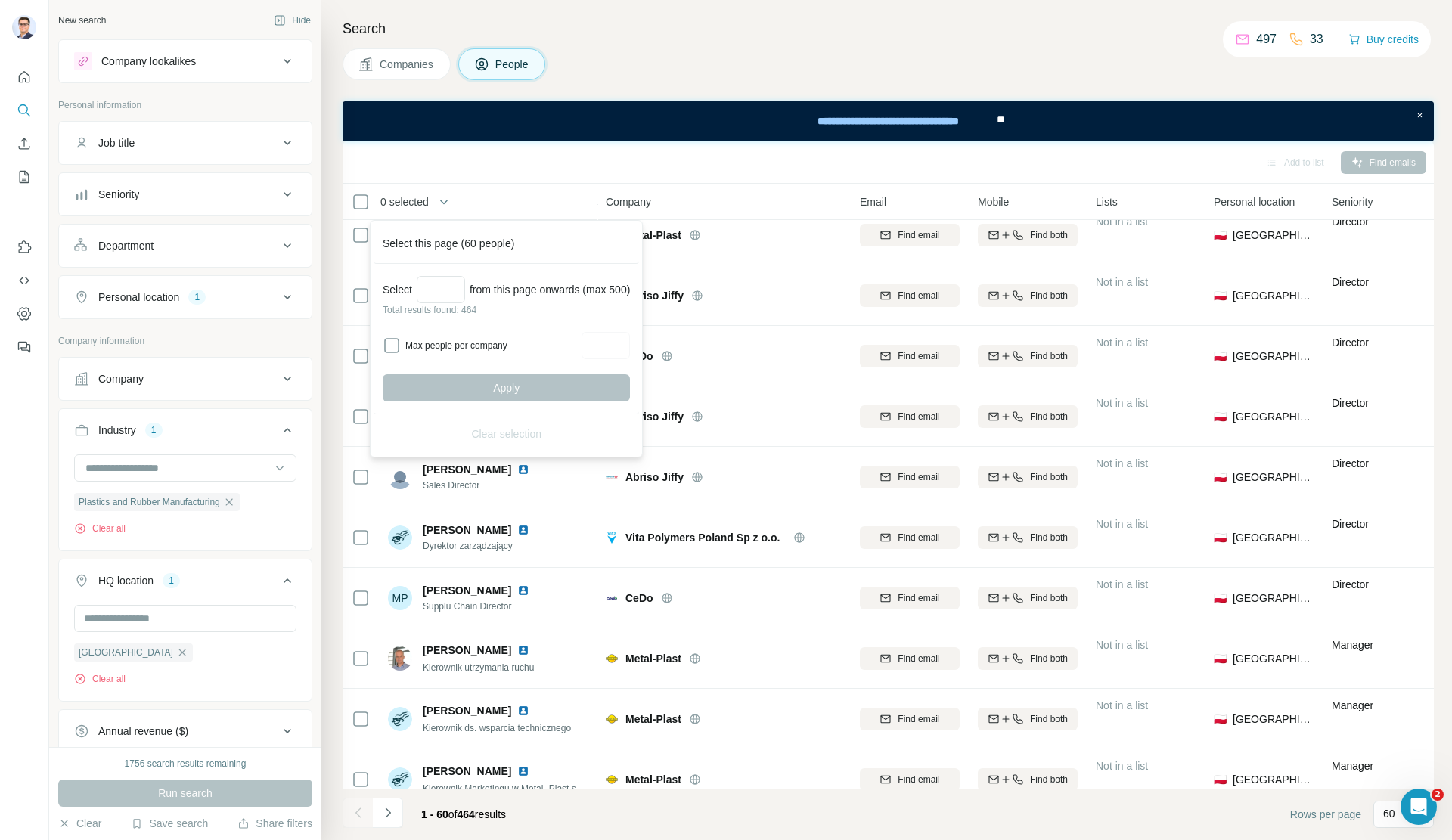
click at [770, 176] on div "Add to list Find emails" at bounding box center [887, 162] width 1091 height 42
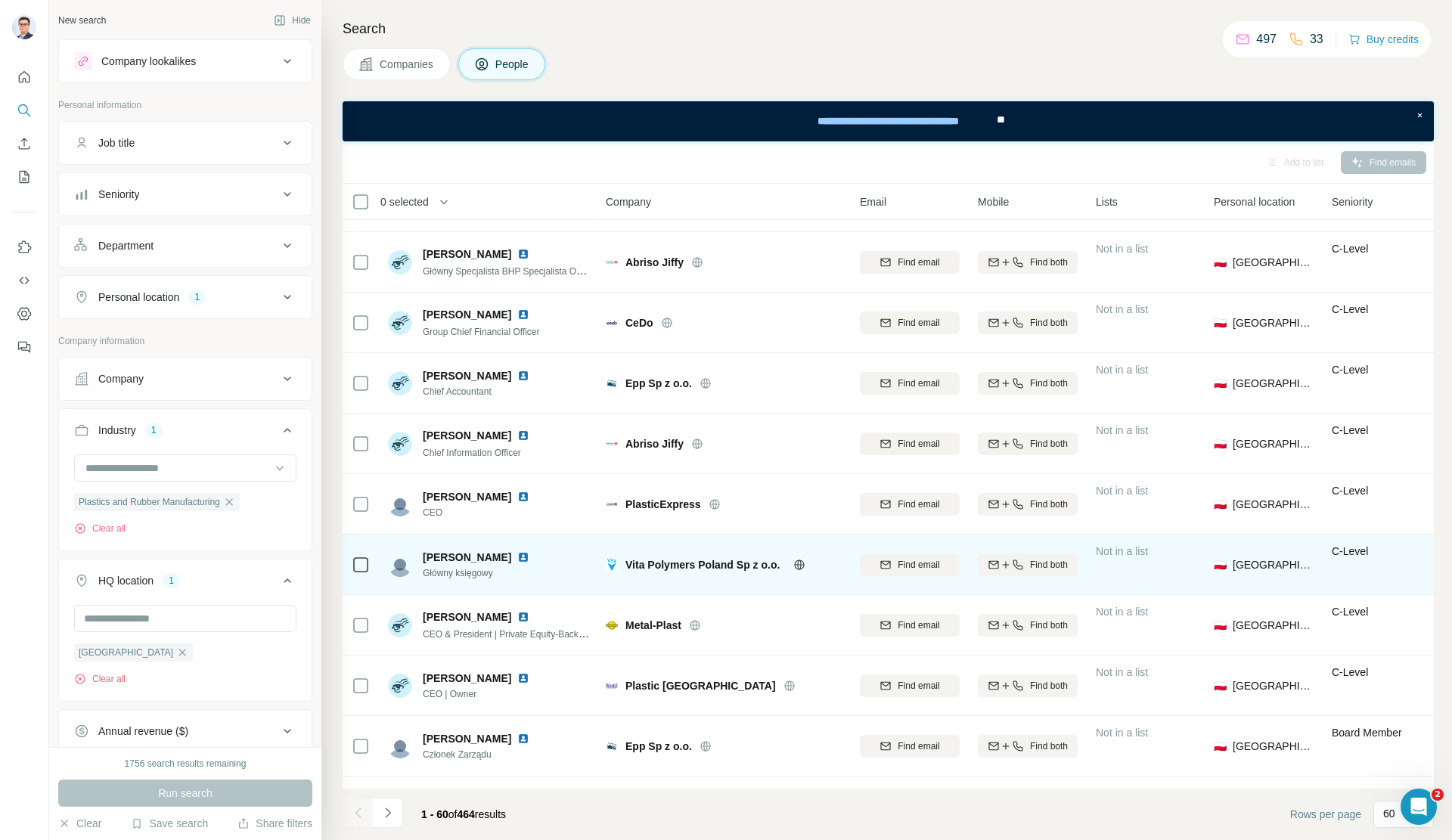
scroll to position [0, 0]
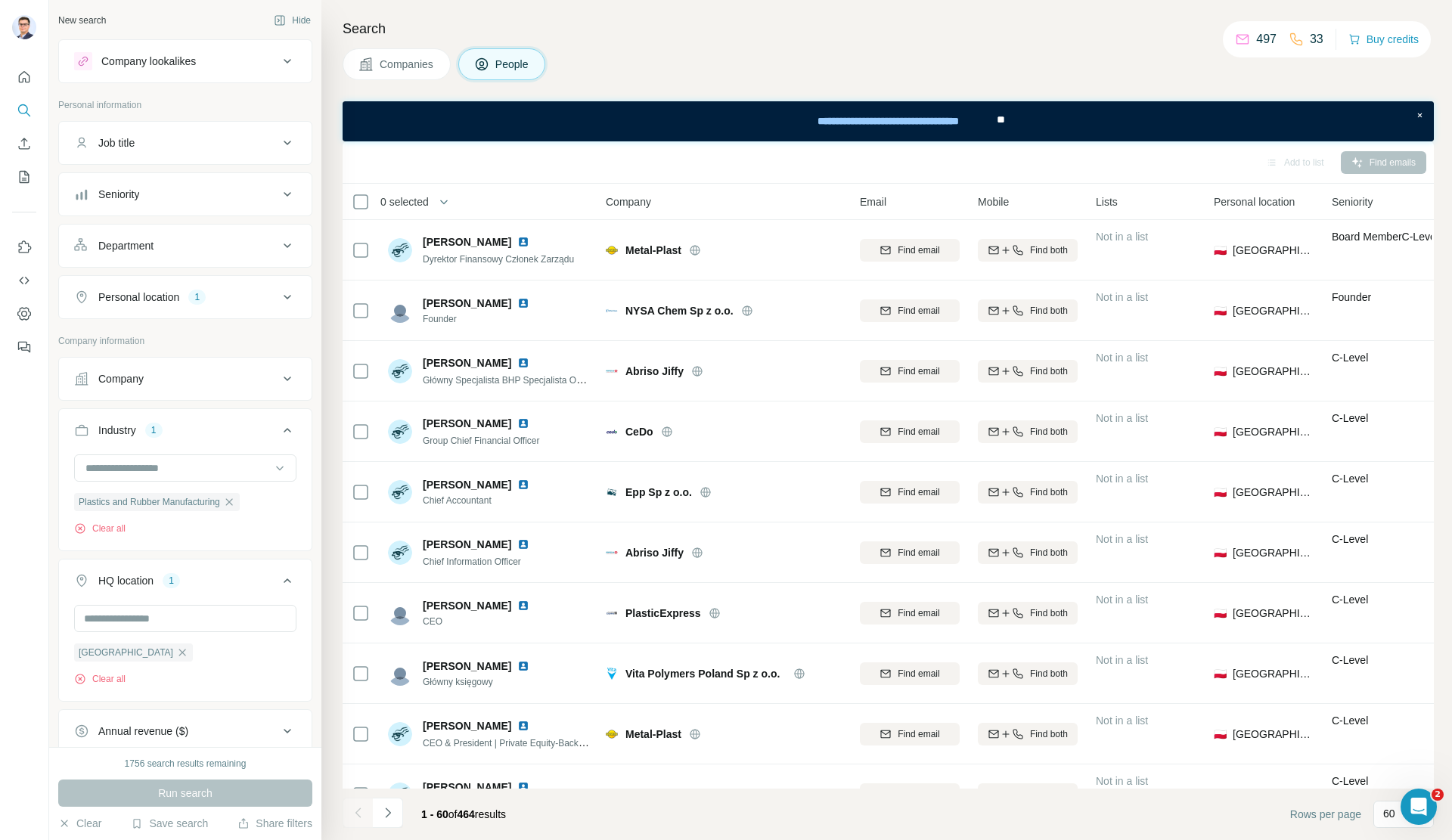
click at [691, 214] on th "Company" at bounding box center [723, 202] width 254 height 36
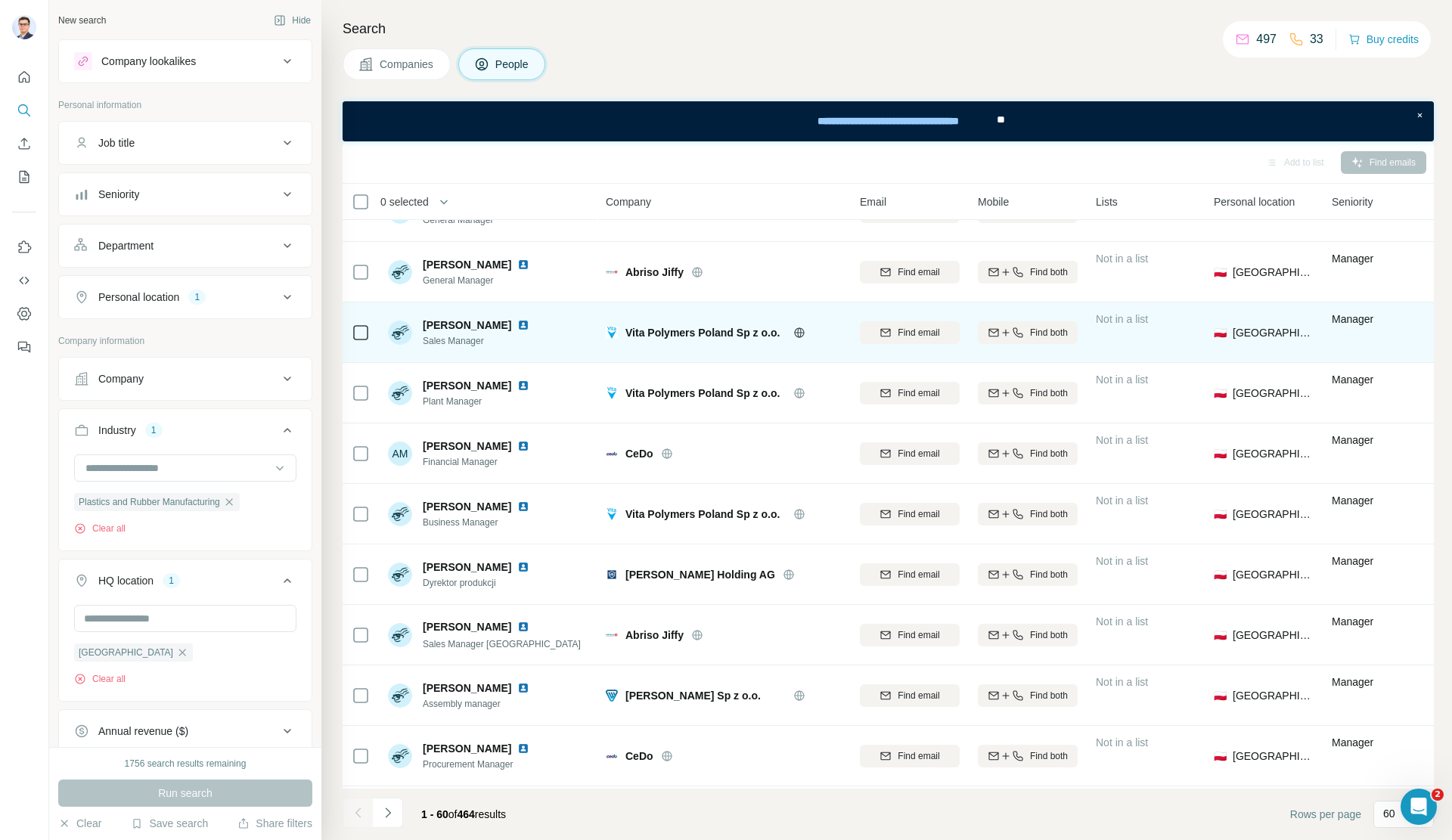
scroll to position [3066, 0]
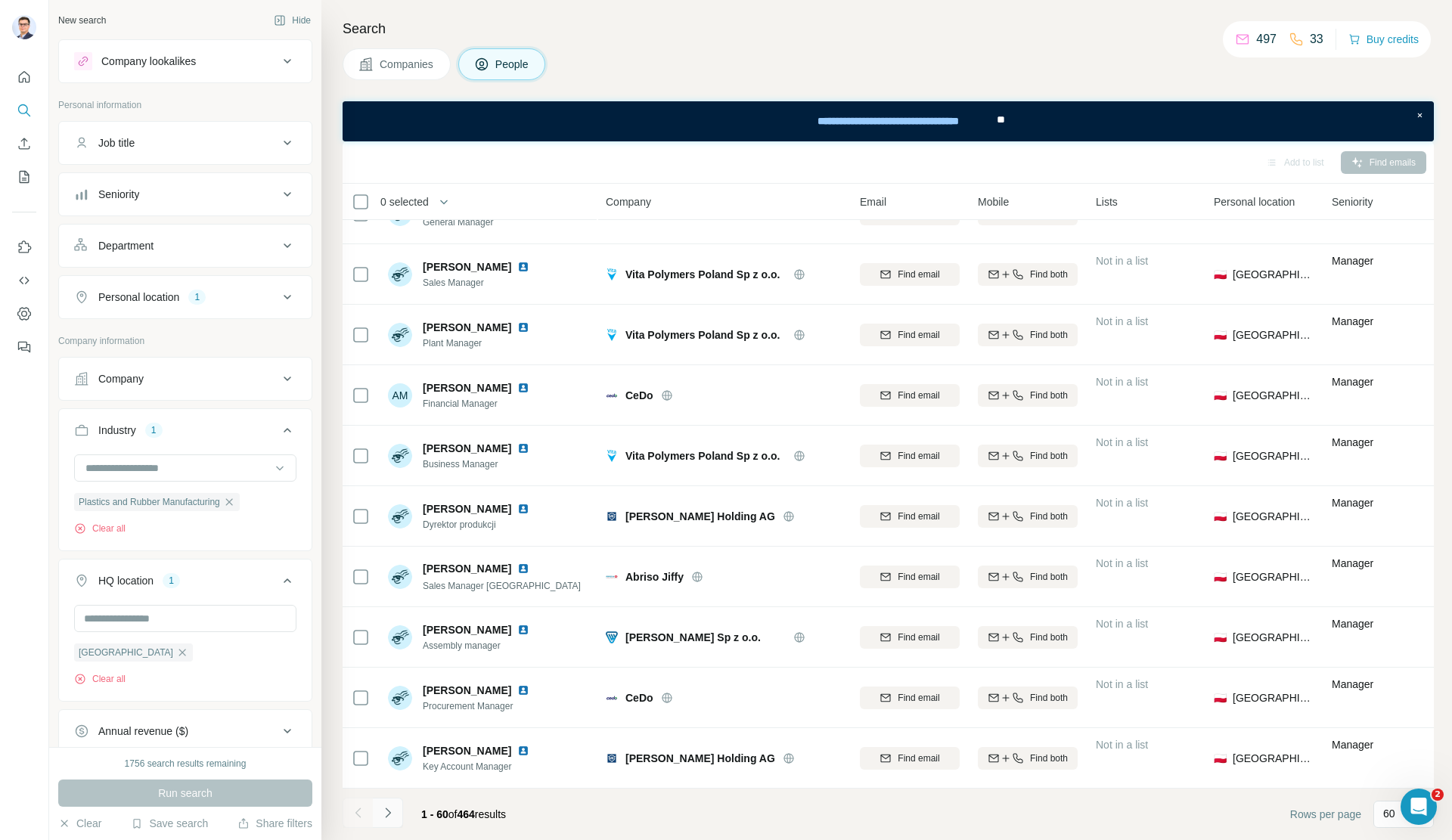
click at [392, 812] on icon "Navigate to next page" at bounding box center [387, 812] width 15 height 15
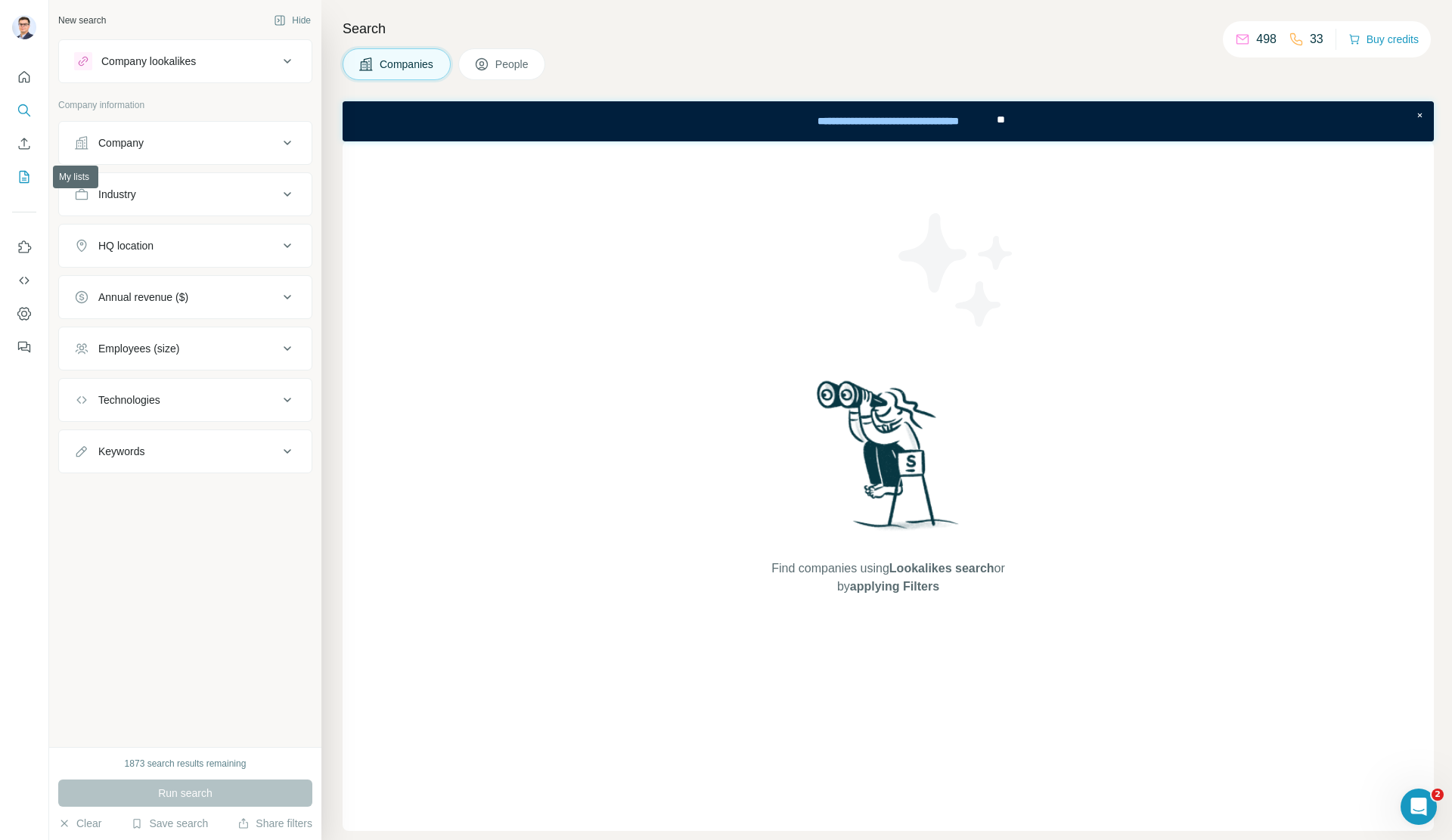
click at [26, 177] on icon "My lists" at bounding box center [23, 176] width 15 height 15
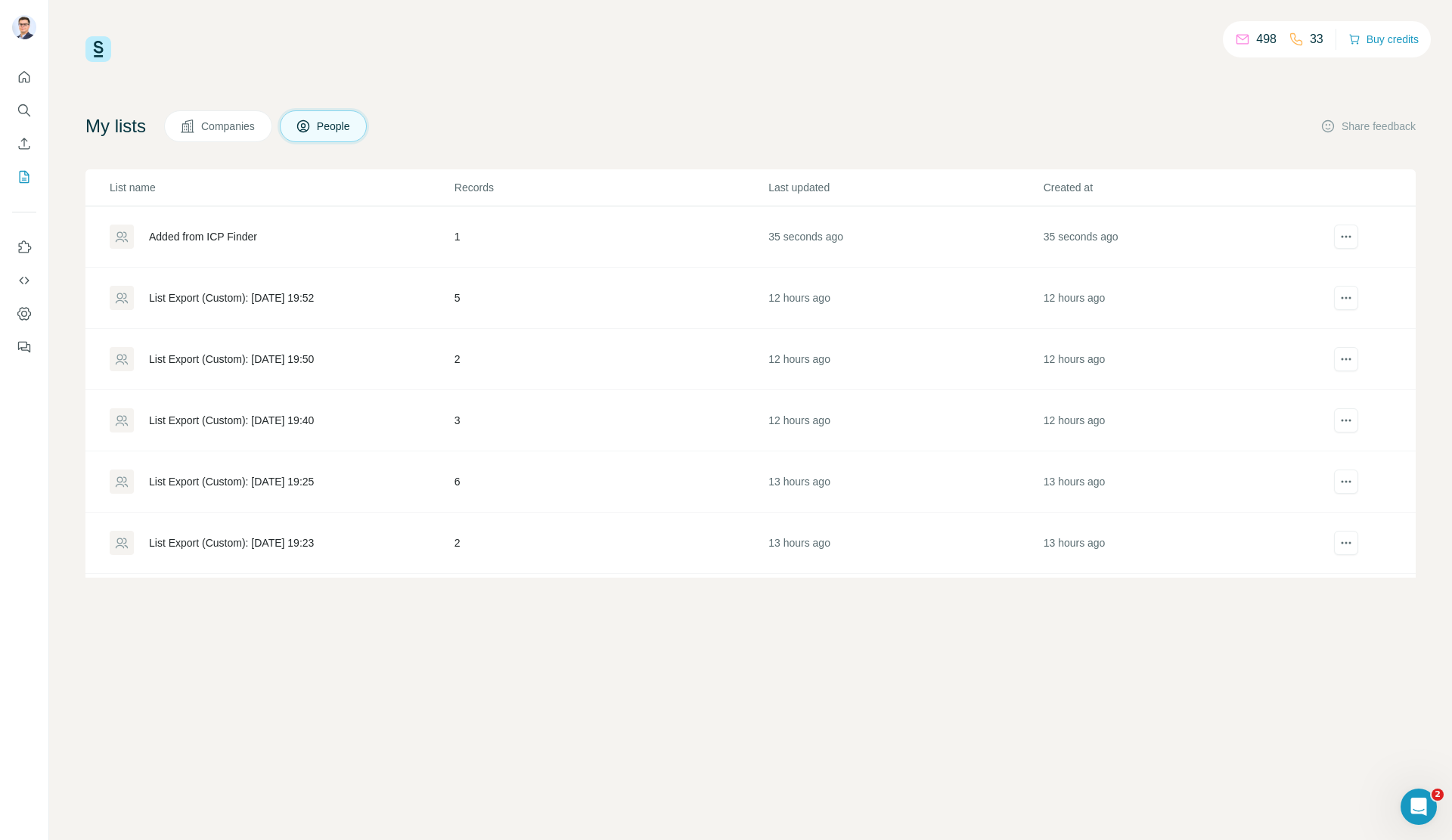
click at [204, 232] on div "Added from ICP Finder" at bounding box center [203, 236] width 108 height 15
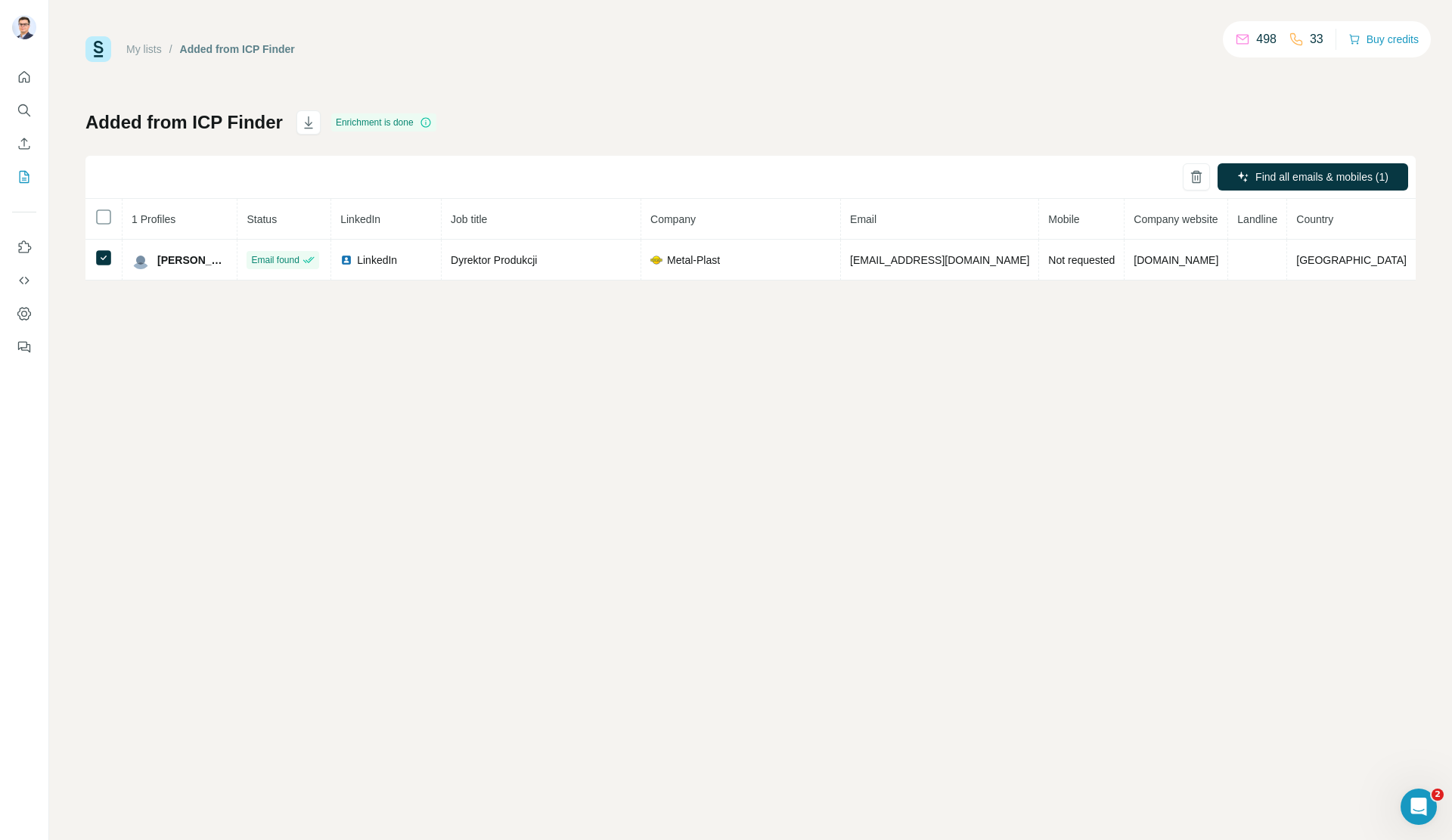
click at [949, 342] on div "My lists / Added from ICP Finder 498 33 Buy credits Added from ICP Finder Enric…" at bounding box center [750, 420] width 1402 height 840
